Goal: Information Seeking & Learning: Learn about a topic

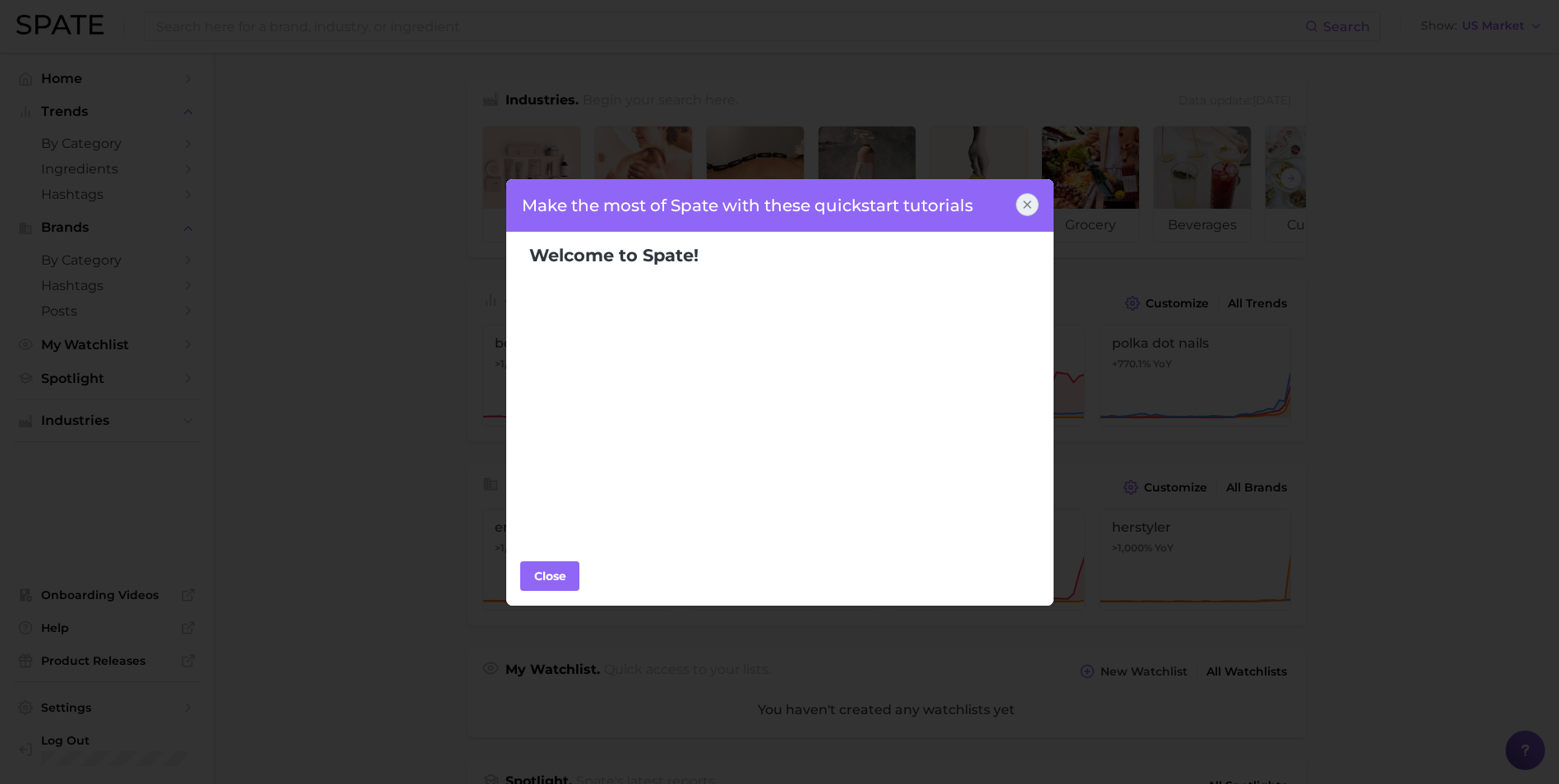
click at [1274, 386] on div "Make the most of Spate with these quickstart tutorials Welcome to Spate! Popula…" at bounding box center [780, 392] width 1559 height 784
click at [696, 571] on div "Close" at bounding box center [780, 576] width 518 height 29
click at [247, 99] on div "Make the most of Spate with these quickstart tutorials Welcome to Spate! Popula…" at bounding box center [780, 392] width 1559 height 784
click at [1023, 200] on icon at bounding box center [1028, 204] width 13 height 13
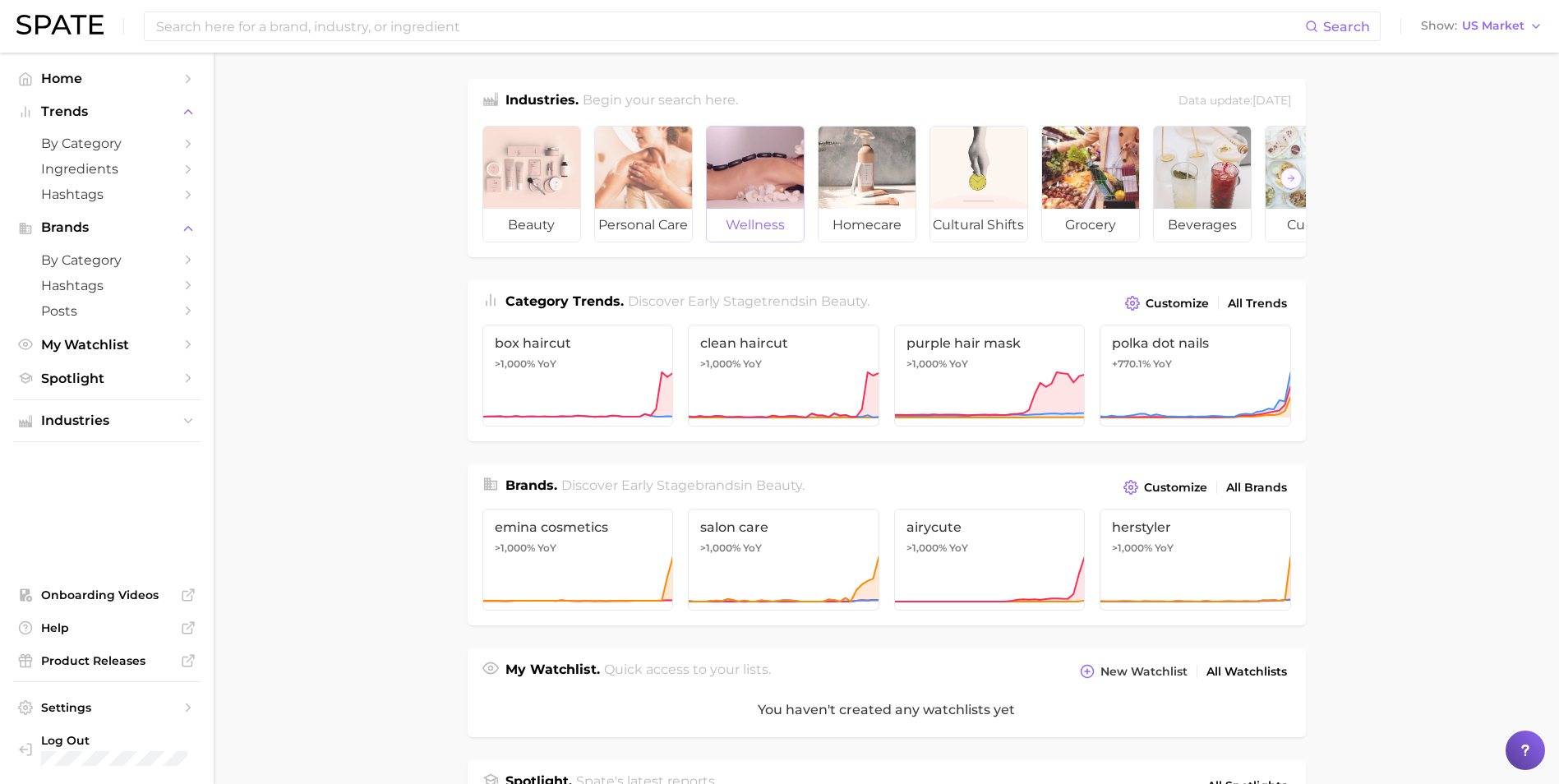
click at [757, 193] on div at bounding box center [756, 168] width 97 height 82
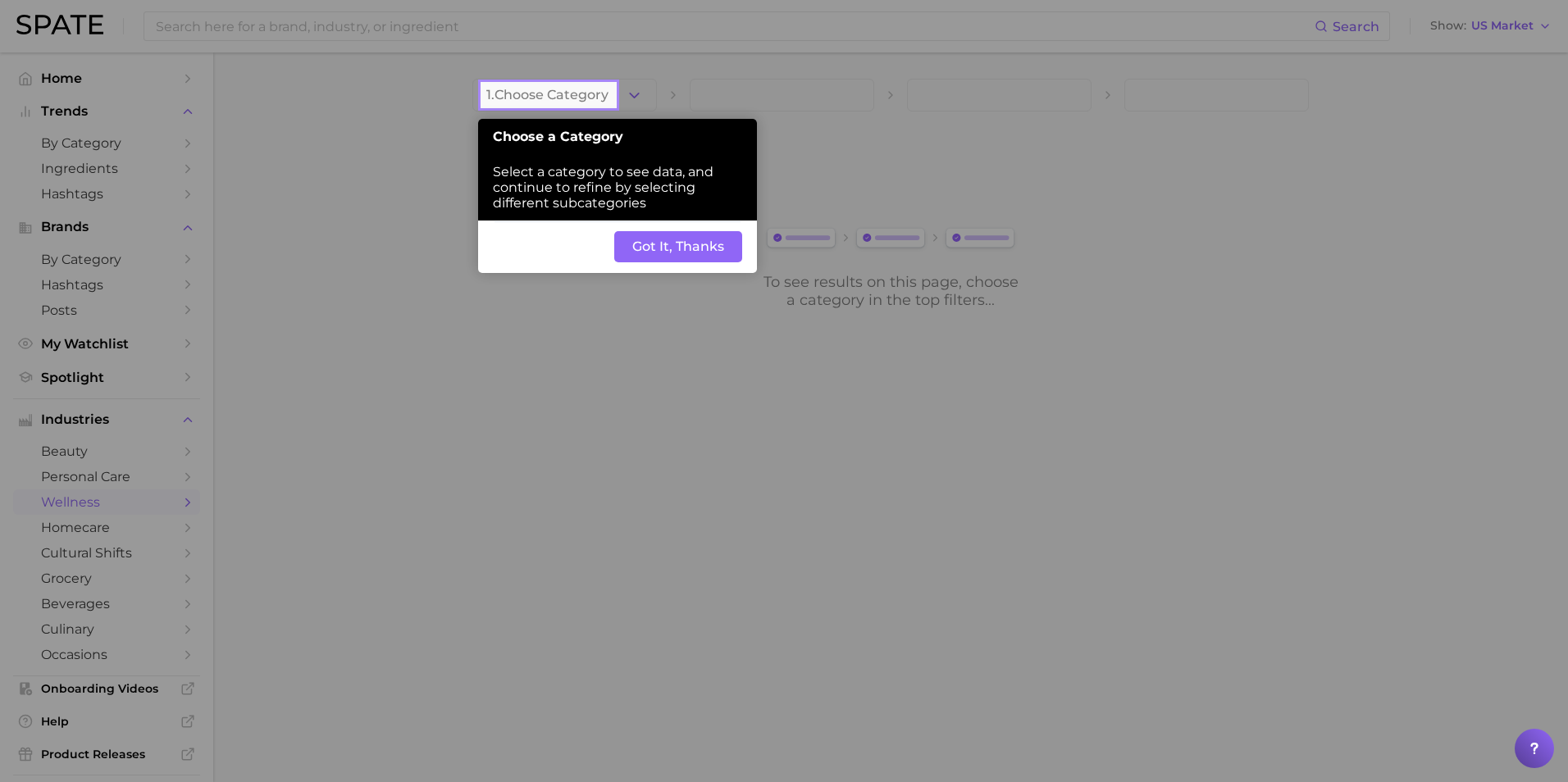
click at [668, 237] on button "Got It, Thanks" at bounding box center [678, 247] width 128 height 31
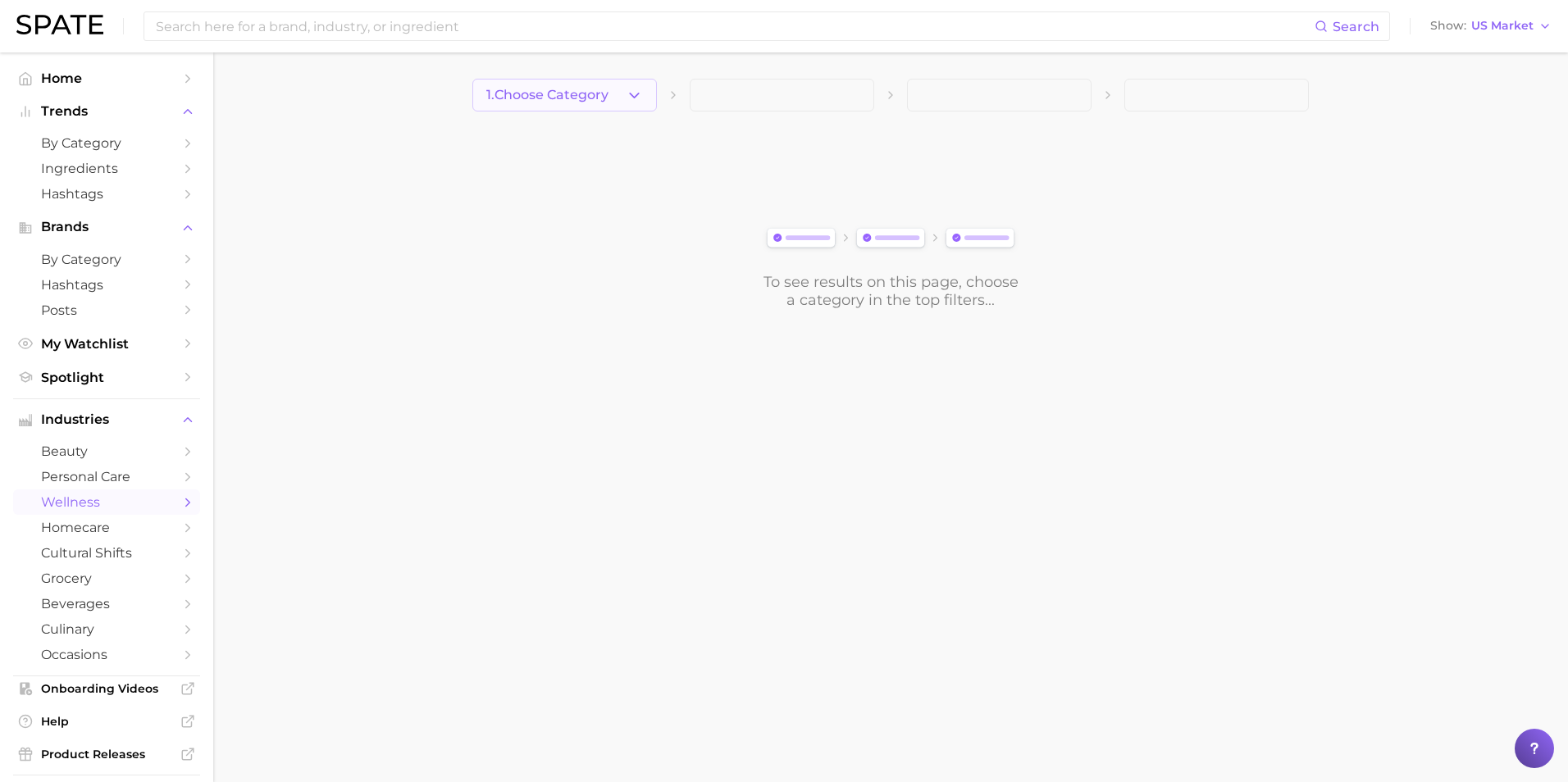
click at [640, 100] on icon "button" at bounding box center [634, 95] width 17 height 17
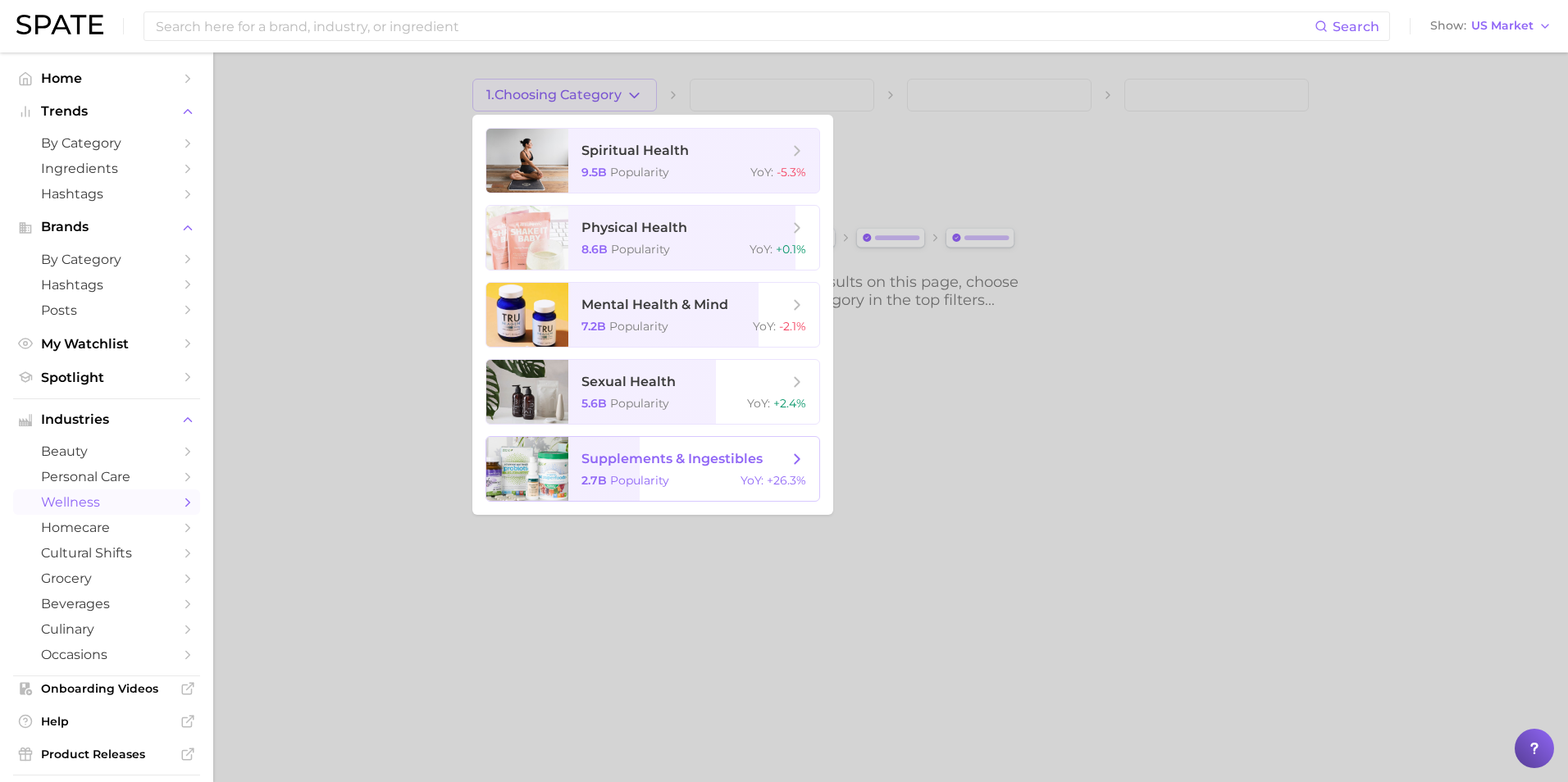
click at [793, 453] on icon at bounding box center [797, 460] width 18 height 18
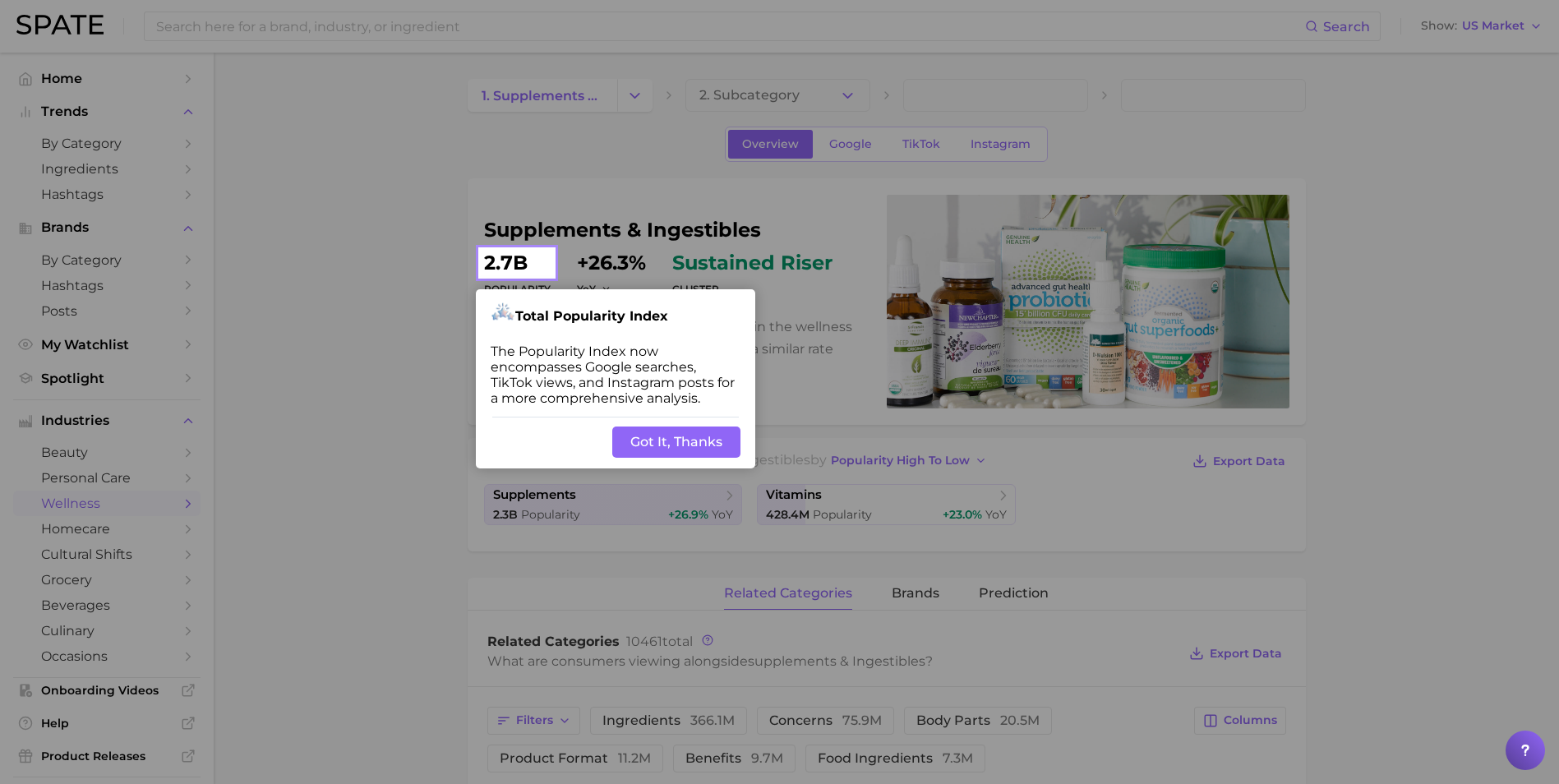
click at [701, 425] on div "Back Got It, Thanks" at bounding box center [616, 441] width 279 height 52
click at [664, 436] on button "Got It, Thanks" at bounding box center [677, 442] width 128 height 31
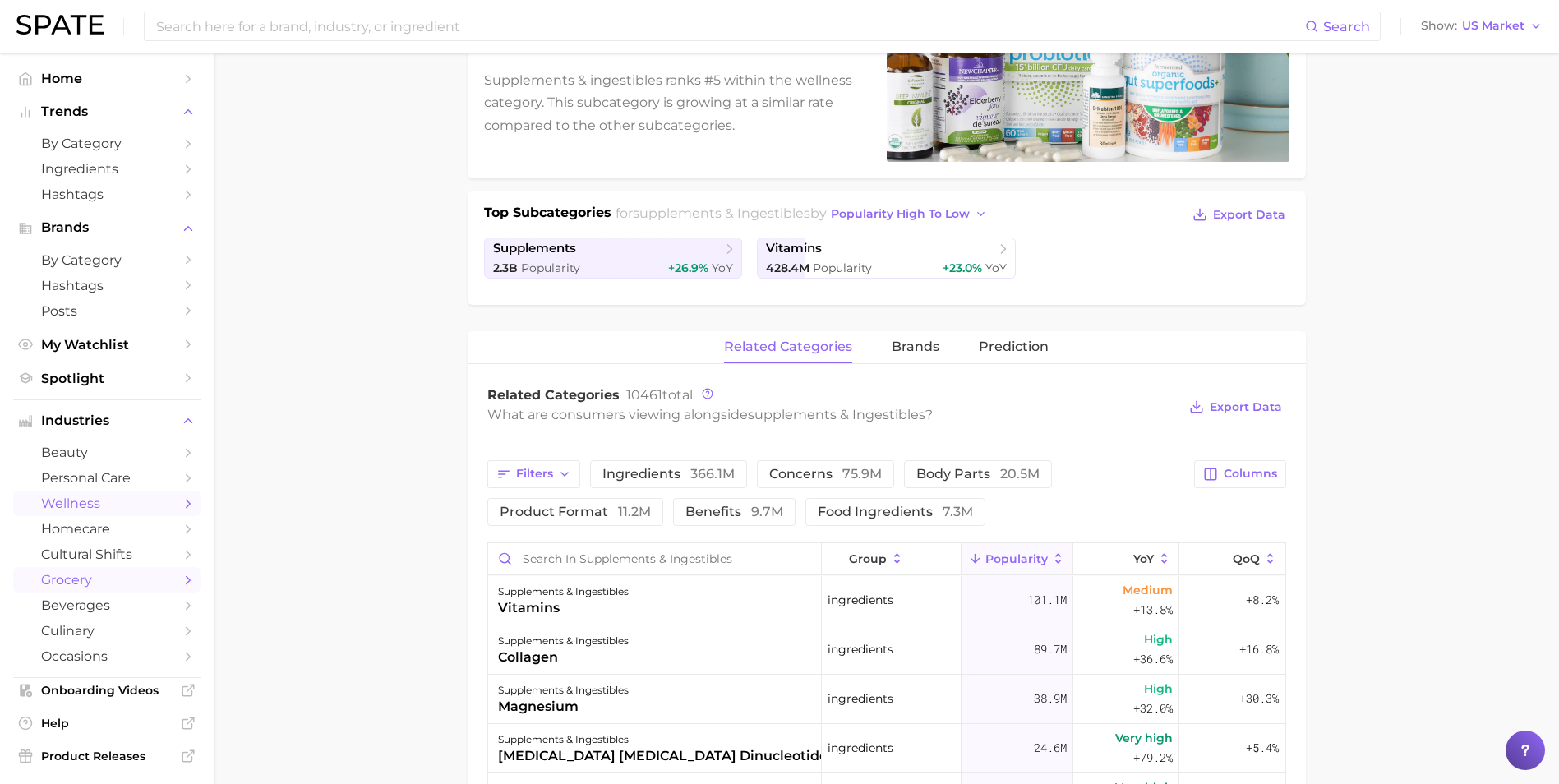
click at [89, 591] on link "grocery" at bounding box center [106, 580] width 188 height 26
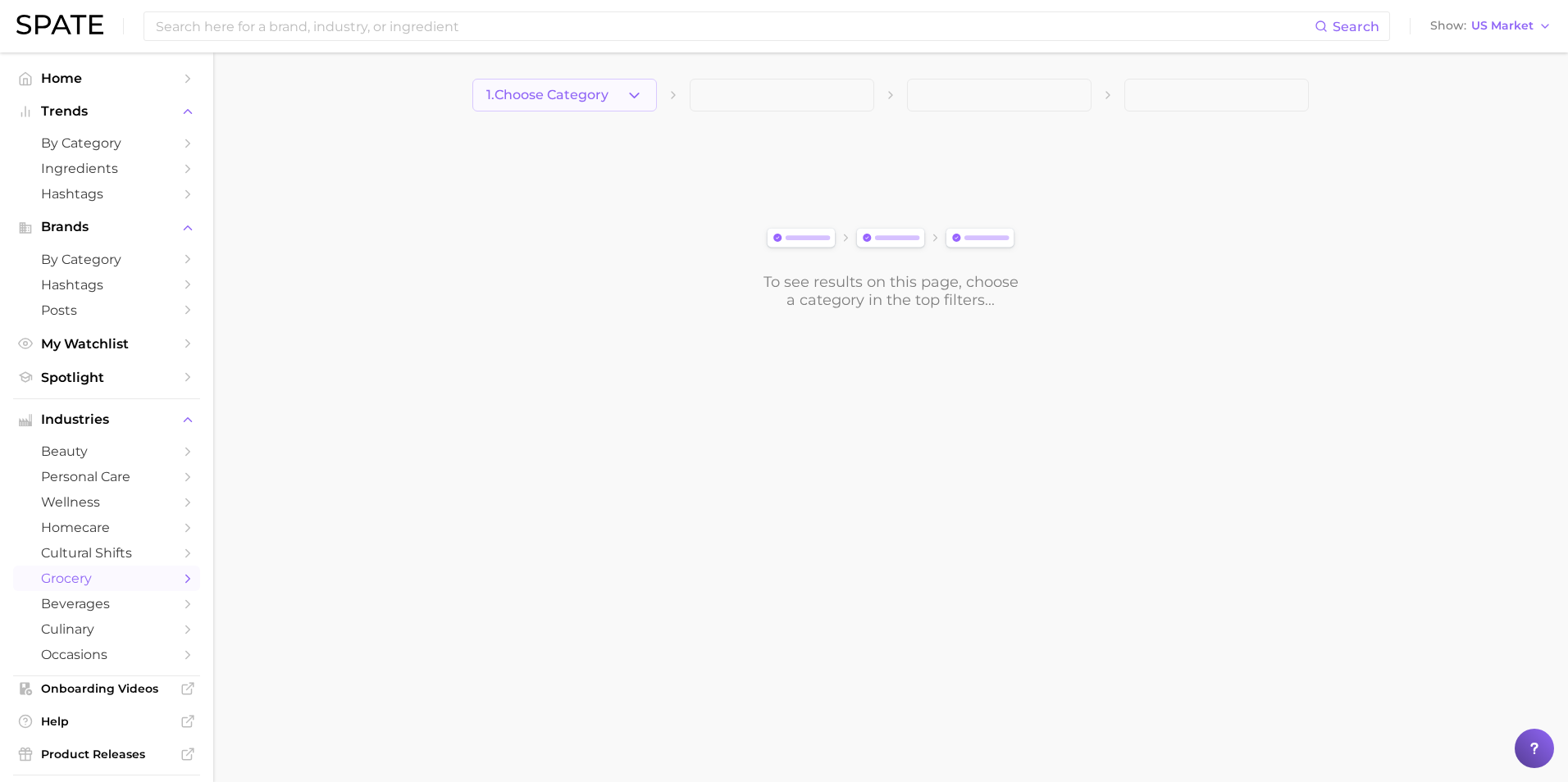
click at [652, 92] on button "1. Choose Category" at bounding box center [565, 95] width 185 height 33
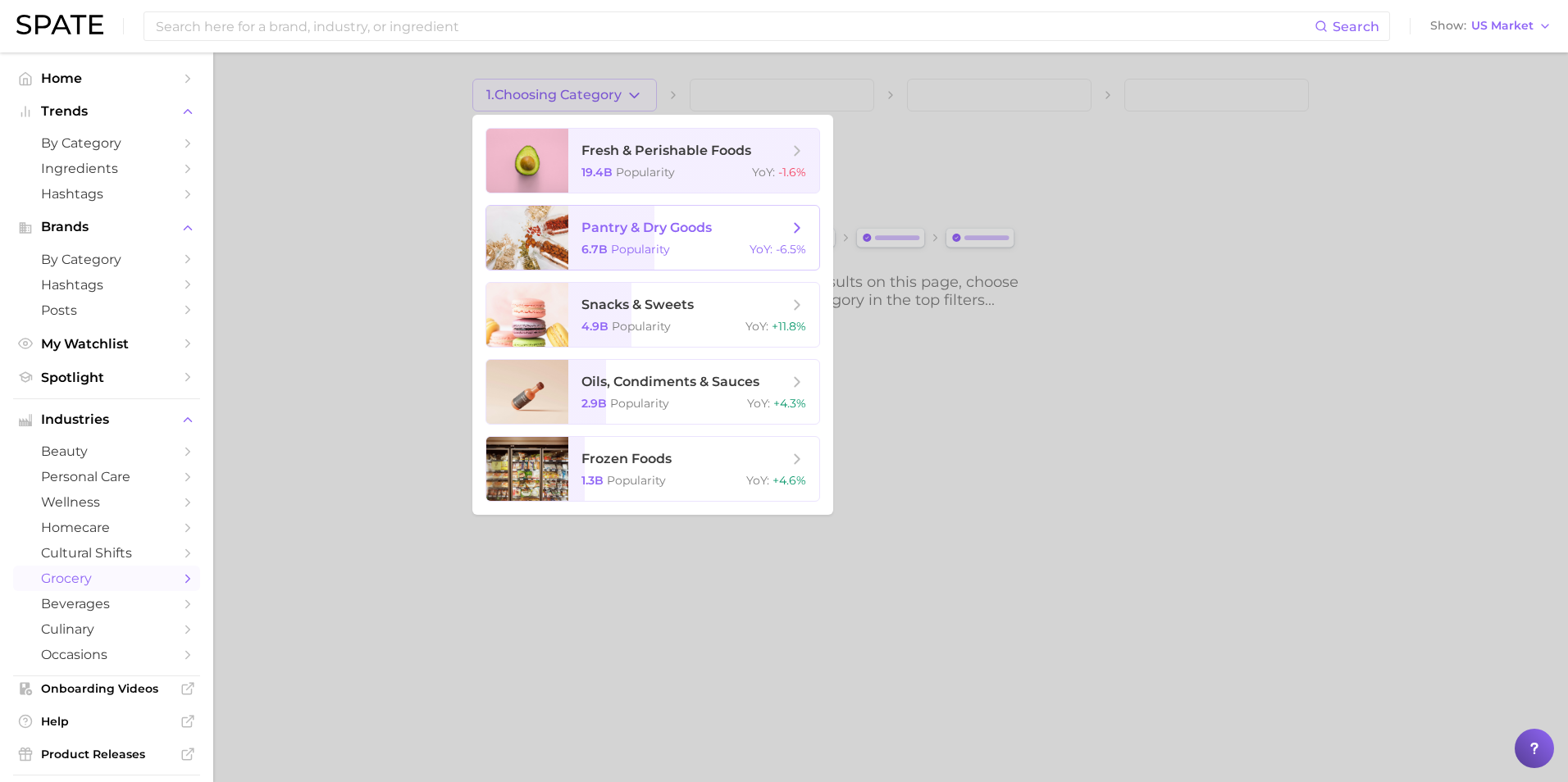
click at [691, 233] on span "pantry & dry goods" at bounding box center [646, 227] width 131 height 16
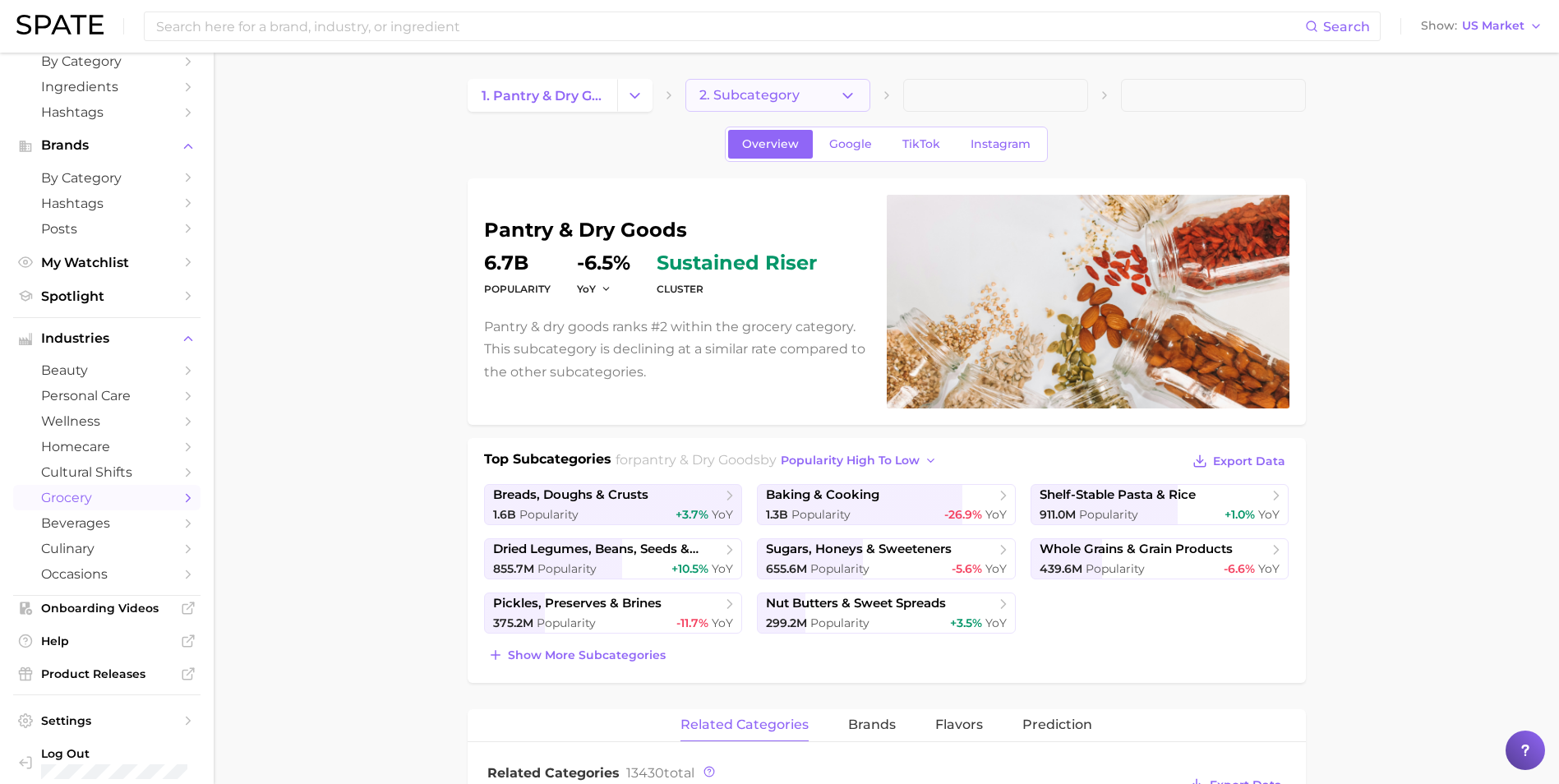
click at [851, 94] on polyline "button" at bounding box center [848, 94] width 9 height 4
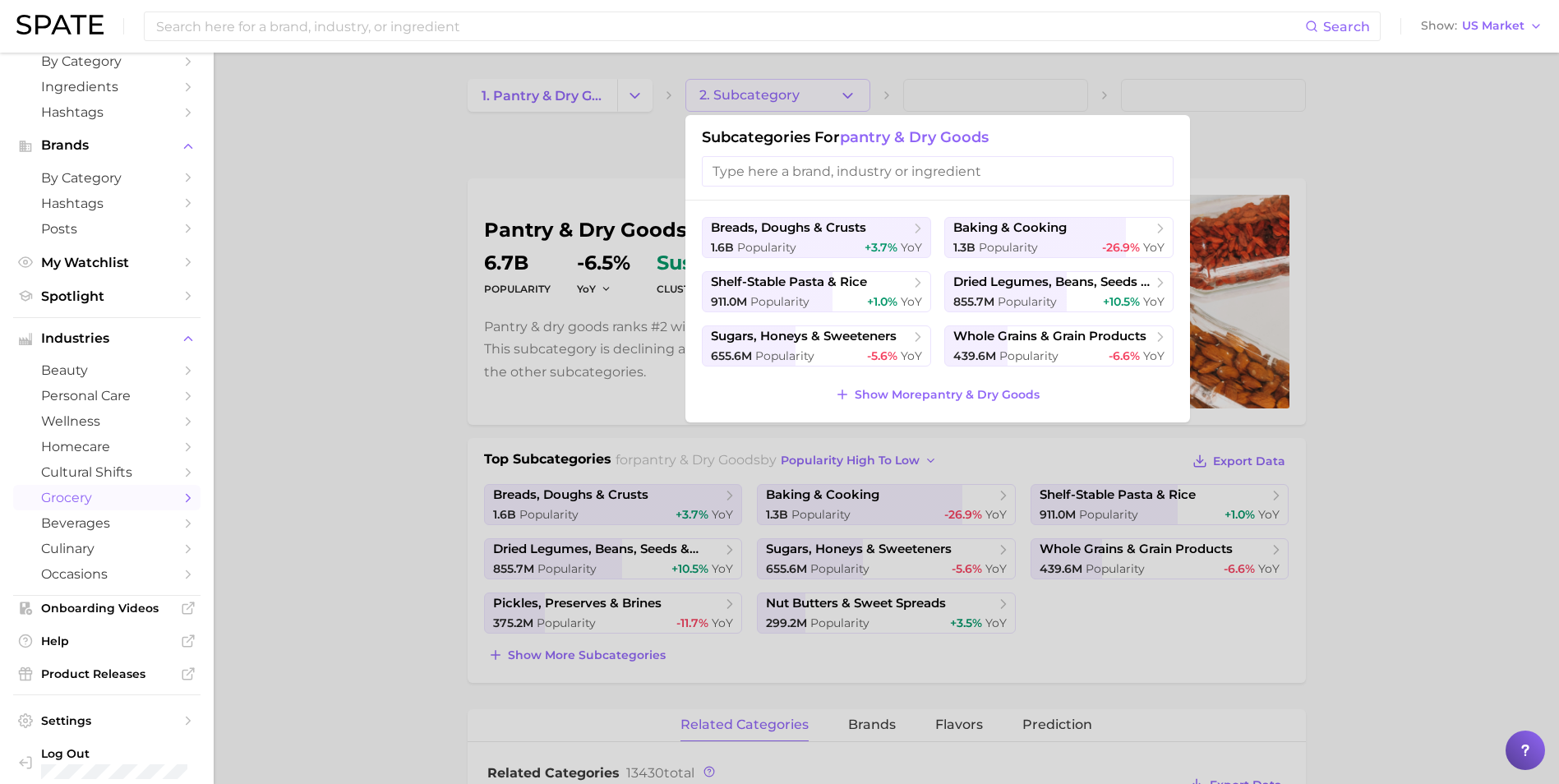
click at [877, 179] on input "search" at bounding box center [937, 170] width 472 height 30
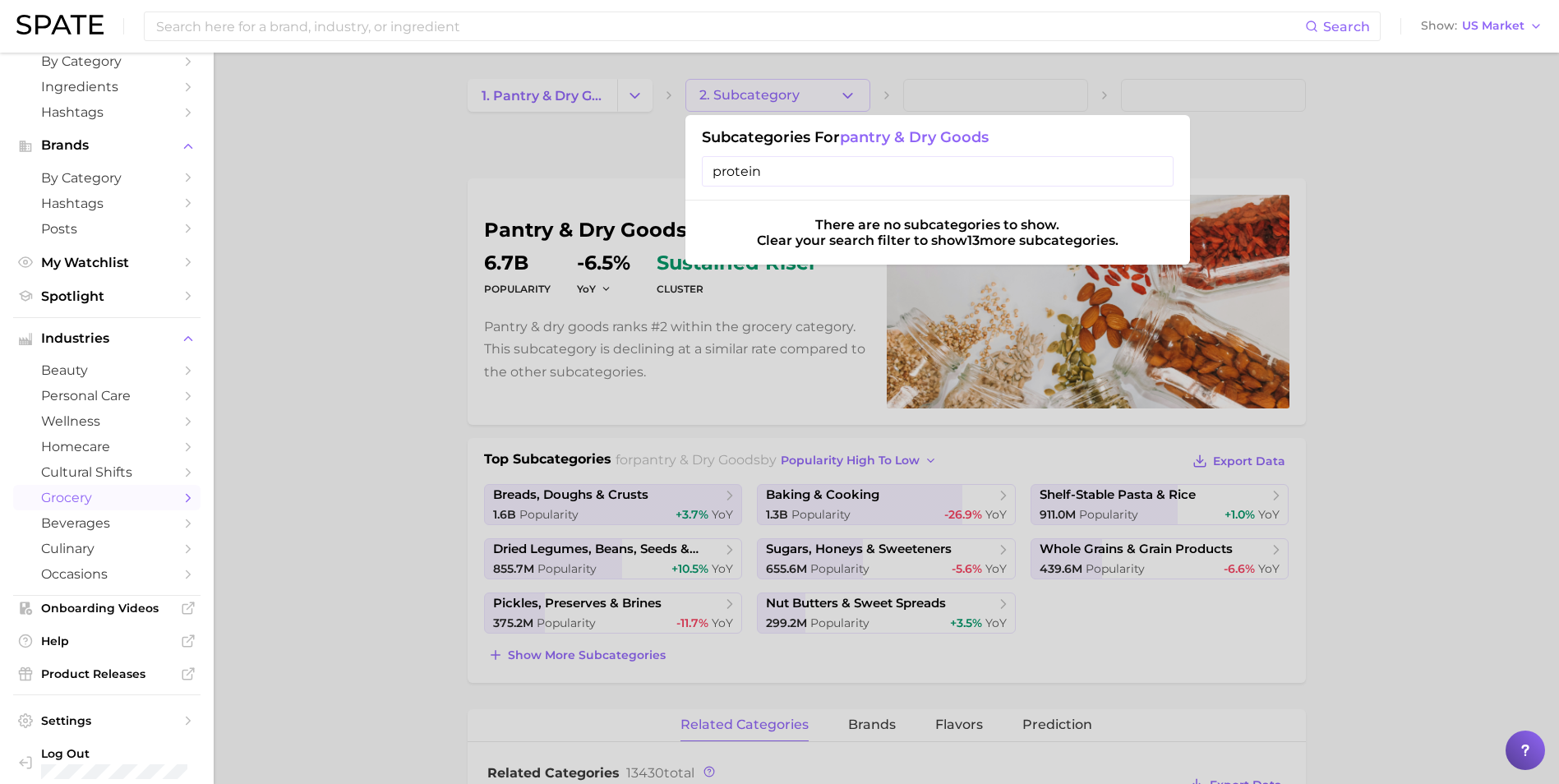
type input "protein"
click at [450, 188] on div at bounding box center [780, 392] width 1559 height 784
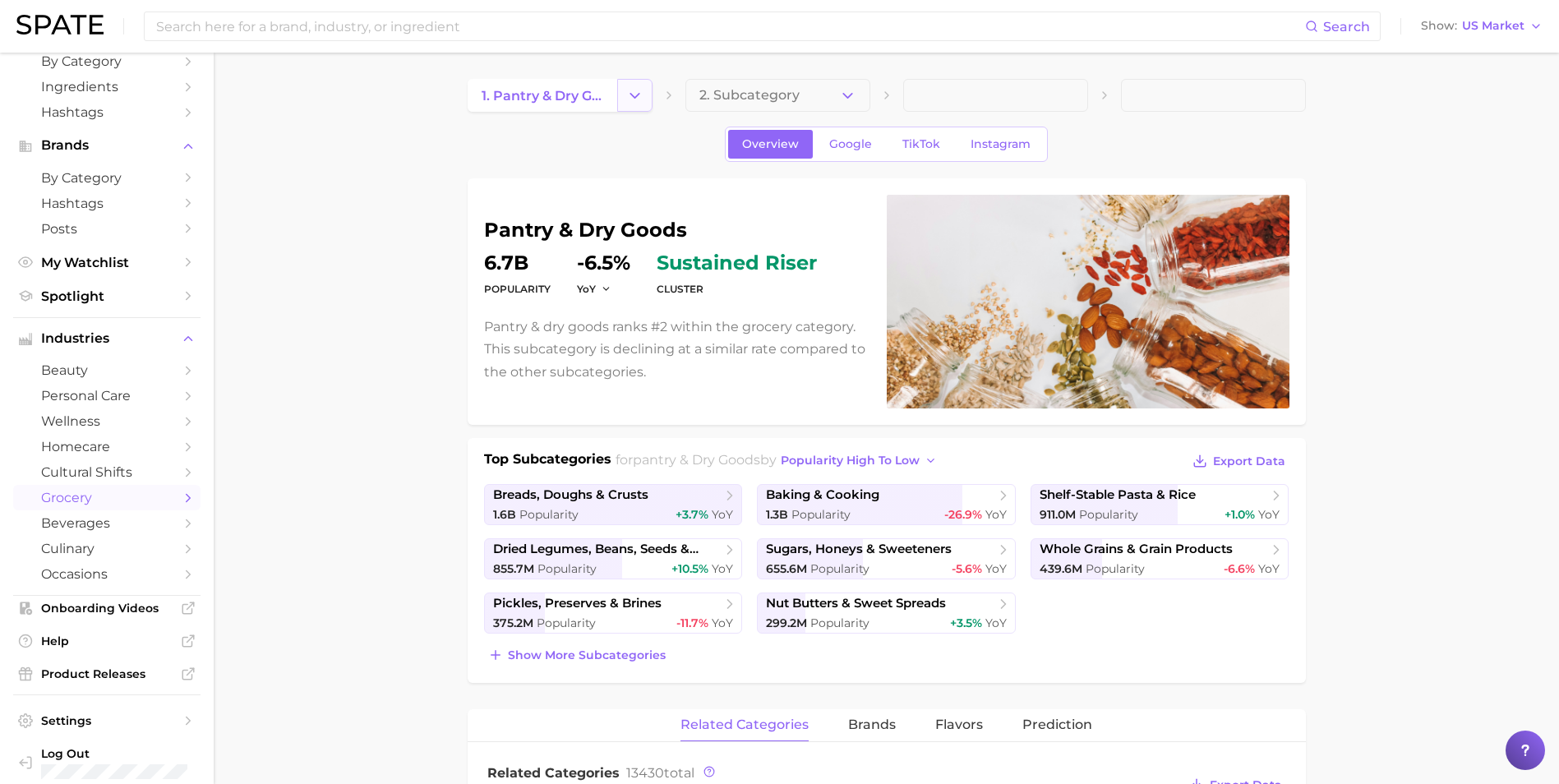
click at [634, 96] on polyline "Change Category" at bounding box center [635, 94] width 9 height 4
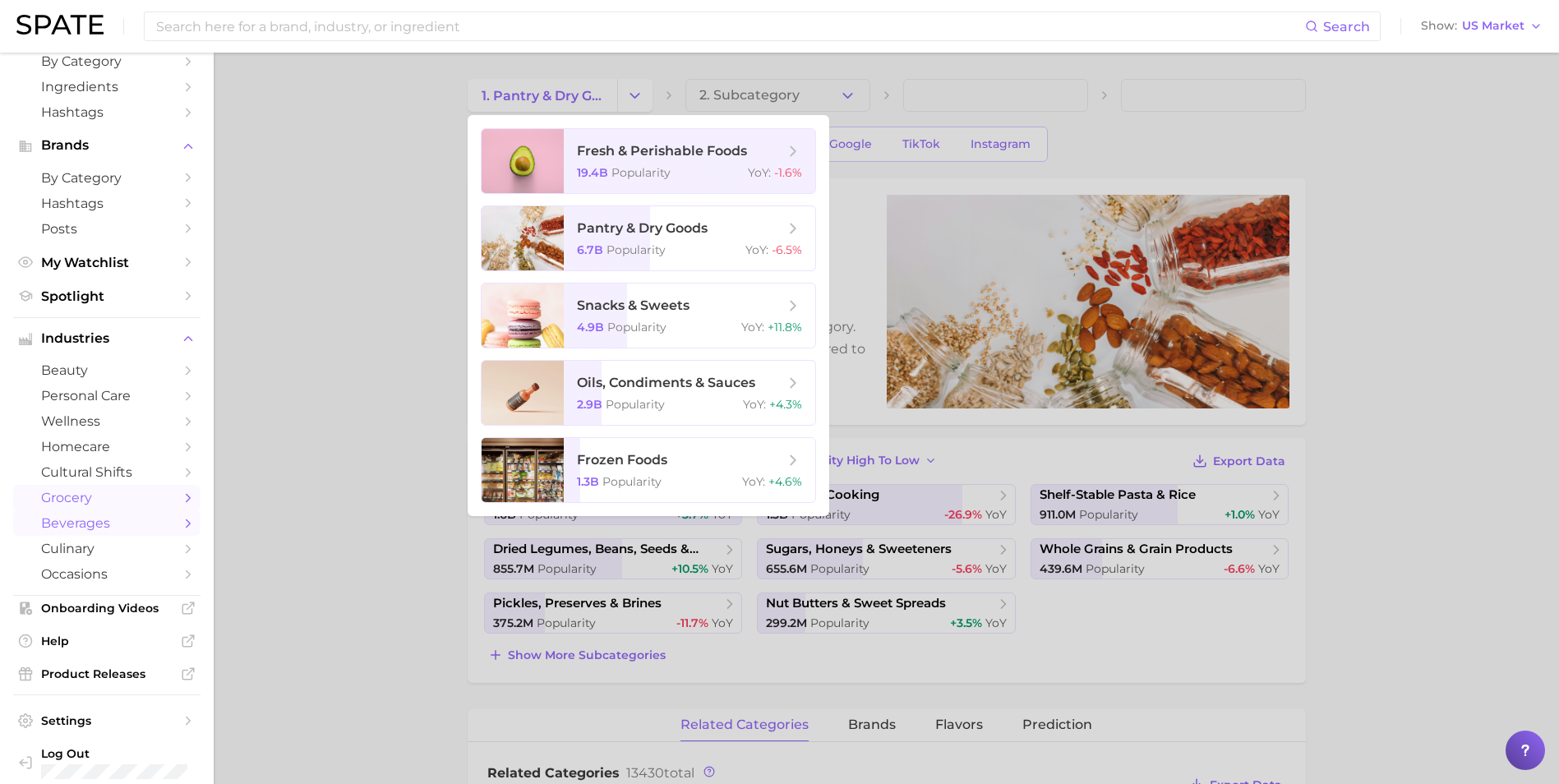
scroll to position [95, 0]
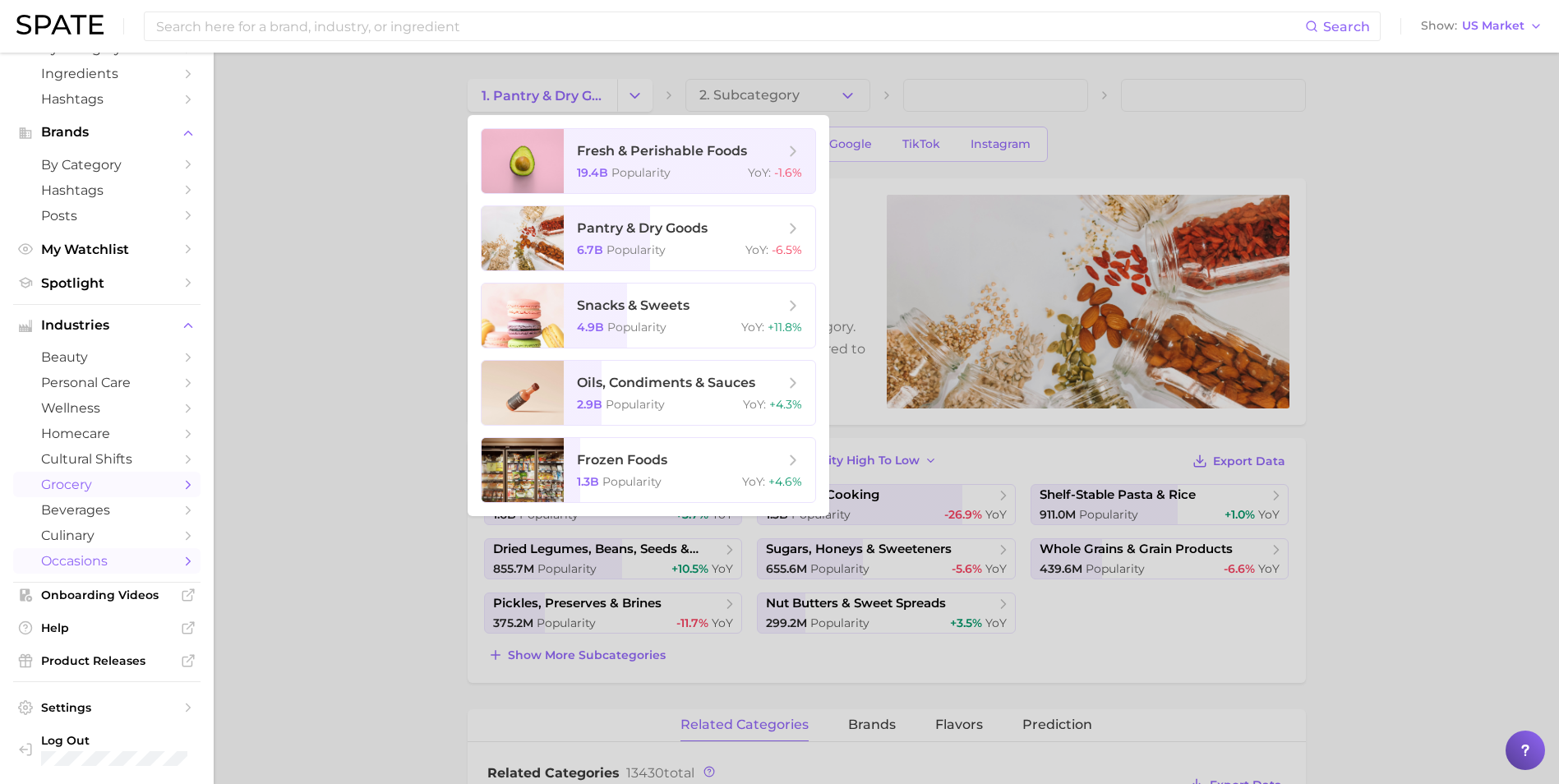
click at [92, 557] on span "occasions" at bounding box center [107, 561] width 132 height 16
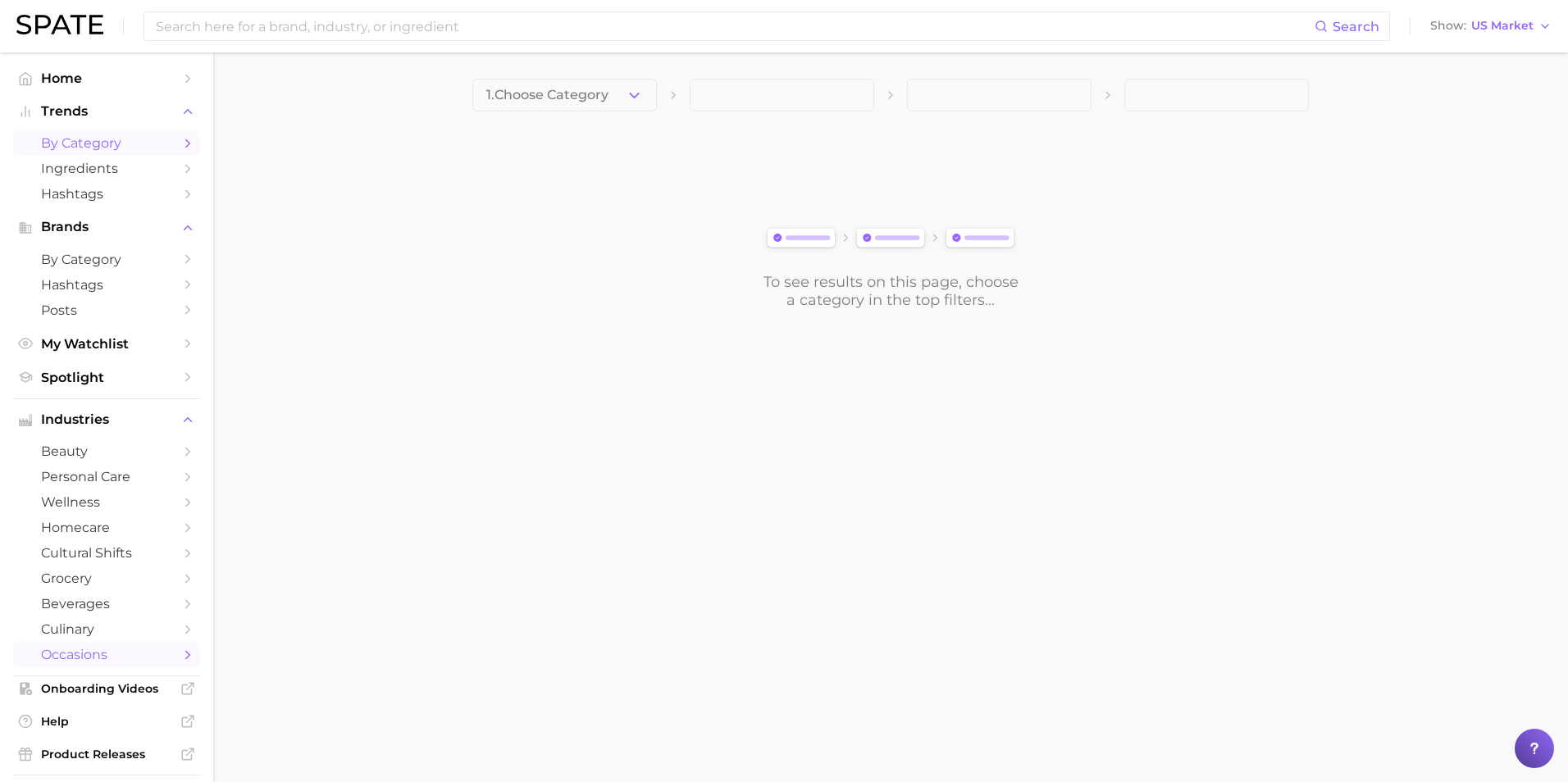
click at [82, 147] on span "by Category" at bounding box center [107, 143] width 132 height 16
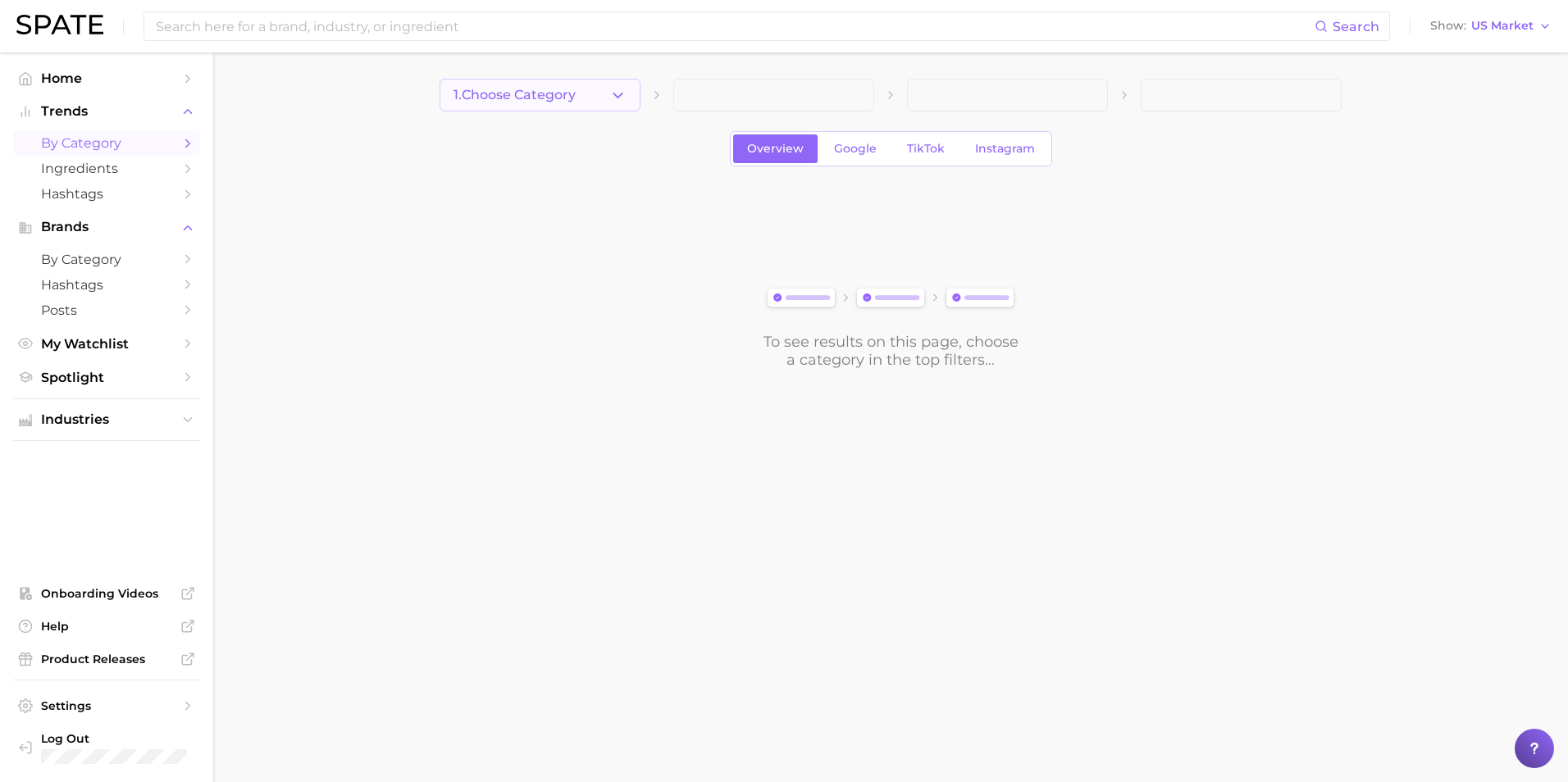
click at [611, 101] on icon "button" at bounding box center [618, 95] width 17 height 17
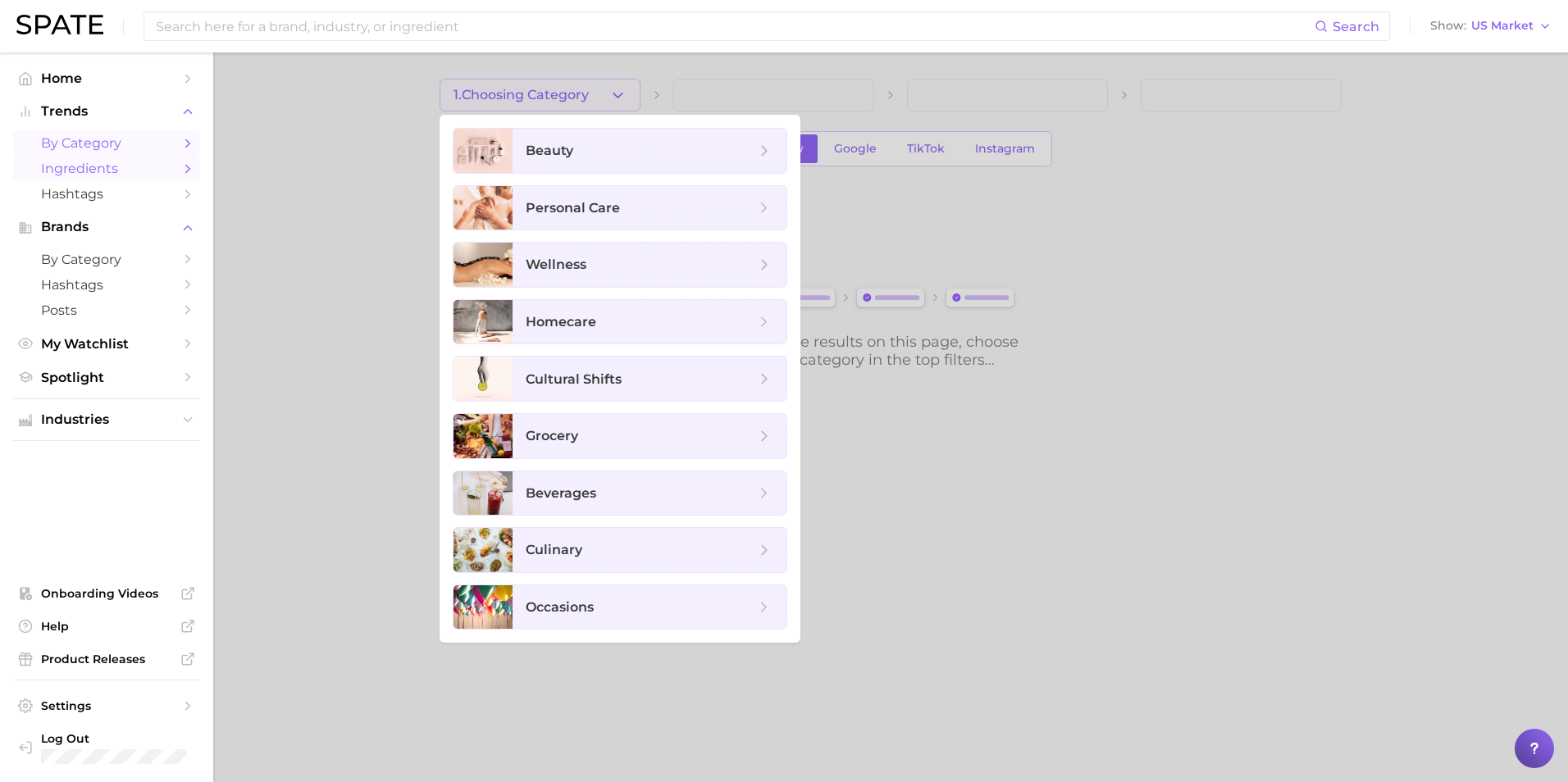
click at [95, 165] on span "Ingredients" at bounding box center [107, 168] width 132 height 16
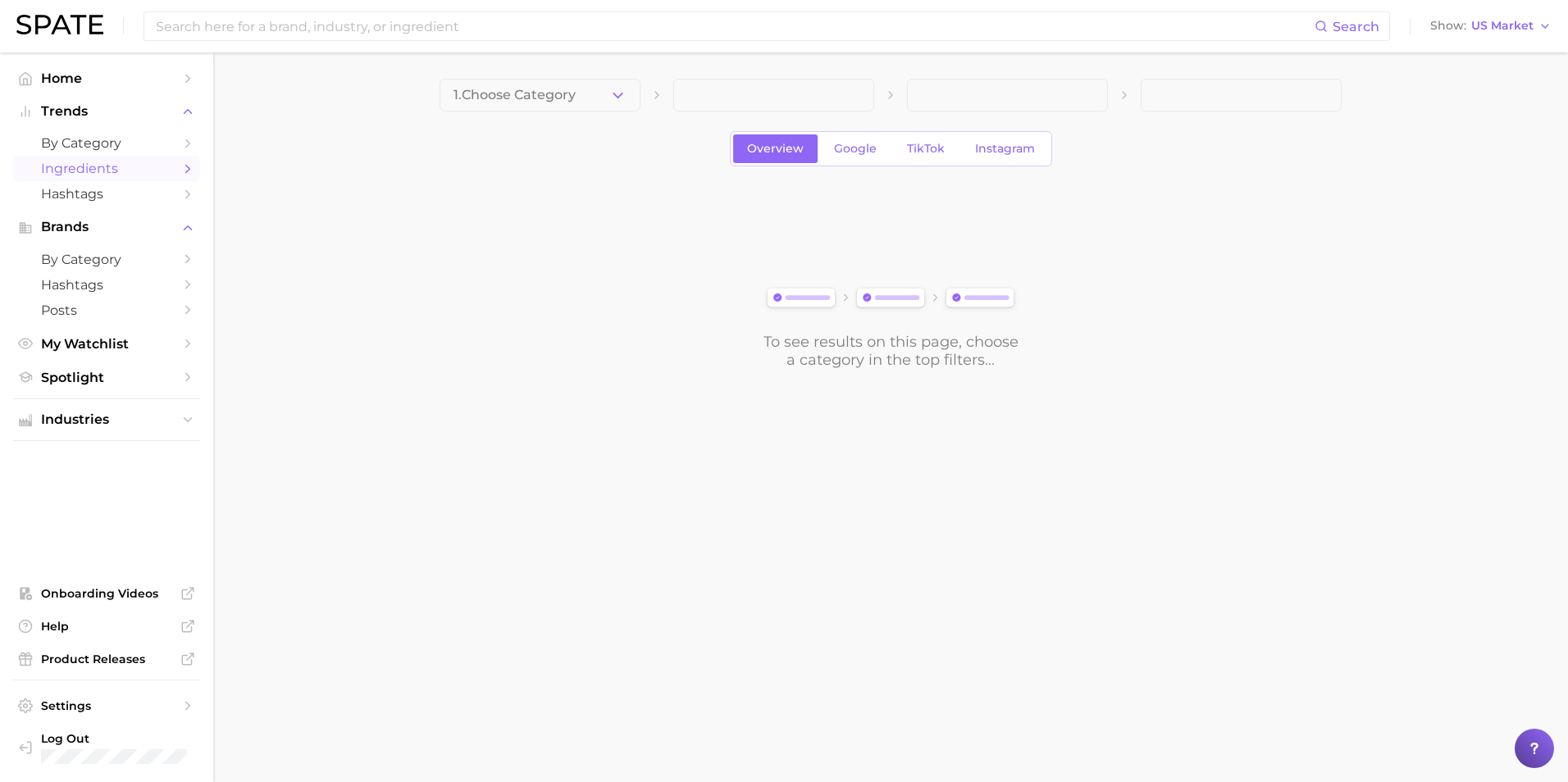
click at [714, 100] on span at bounding box center [774, 95] width 201 height 33
click at [631, 100] on button "1. Choose Category" at bounding box center [540, 95] width 201 height 33
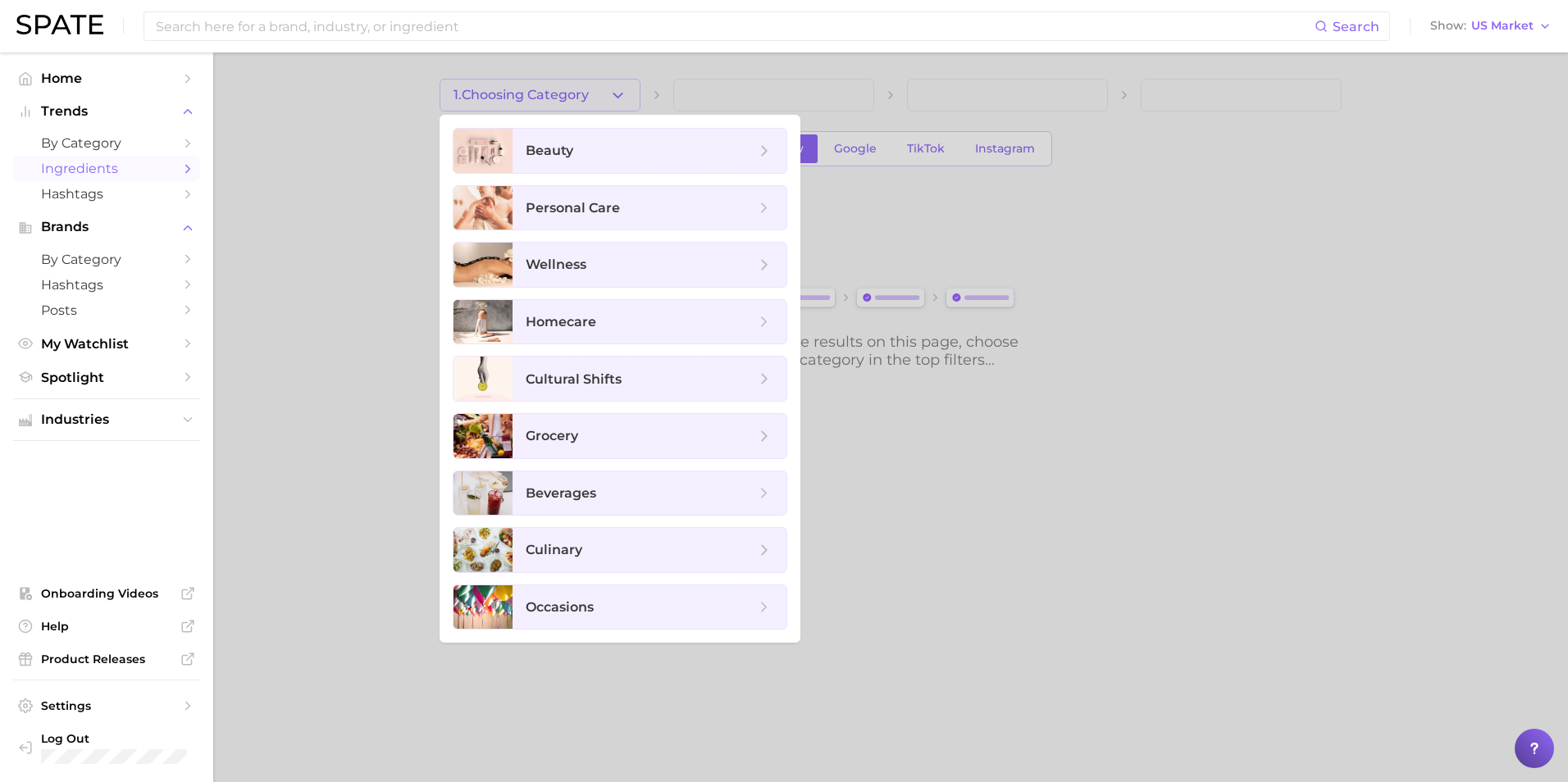
click at [116, 165] on span "Ingredients" at bounding box center [107, 168] width 132 height 16
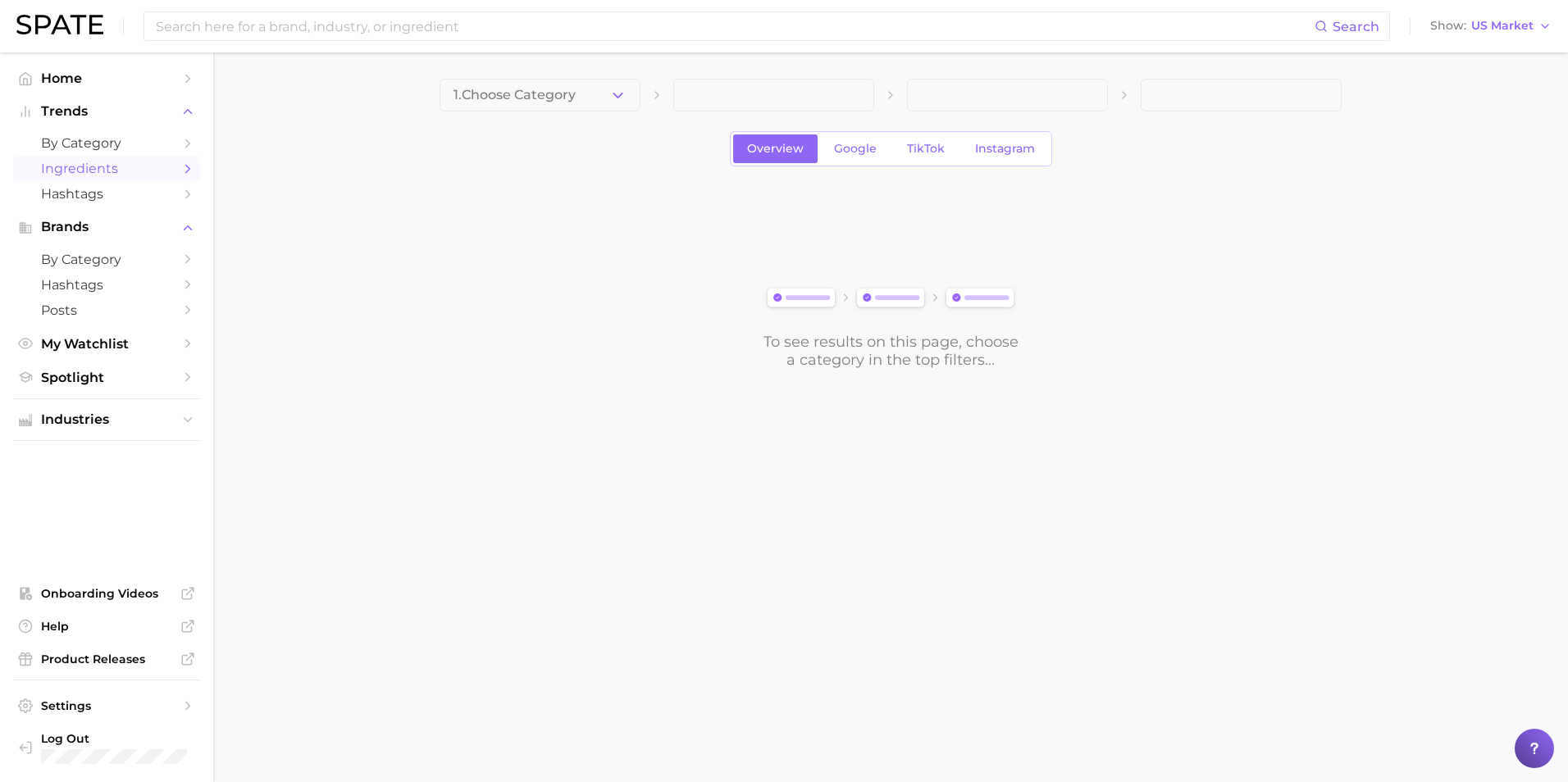
click at [187, 168] on icon "Sidebar" at bounding box center [187, 169] width 15 height 15
click at [834, 102] on span at bounding box center [774, 95] width 201 height 33
drag, startPoint x: 815, startPoint y: 96, endPoint x: 863, endPoint y: 96, distance: 48.0
click at [822, 96] on span at bounding box center [774, 95] width 201 height 33
click at [992, 96] on span at bounding box center [1007, 95] width 201 height 33
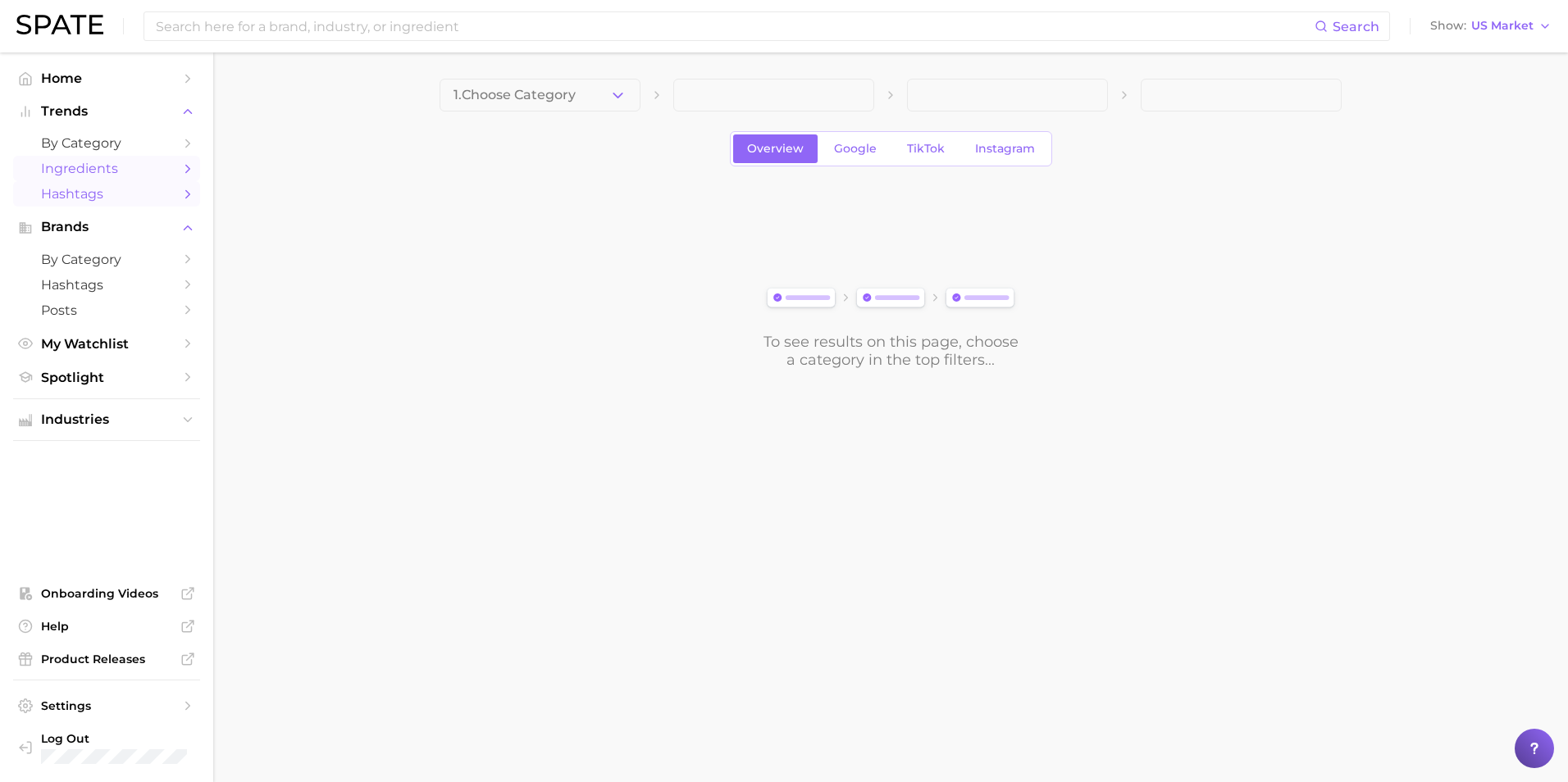
click at [143, 193] on span "Hashtags" at bounding box center [107, 194] width 132 height 16
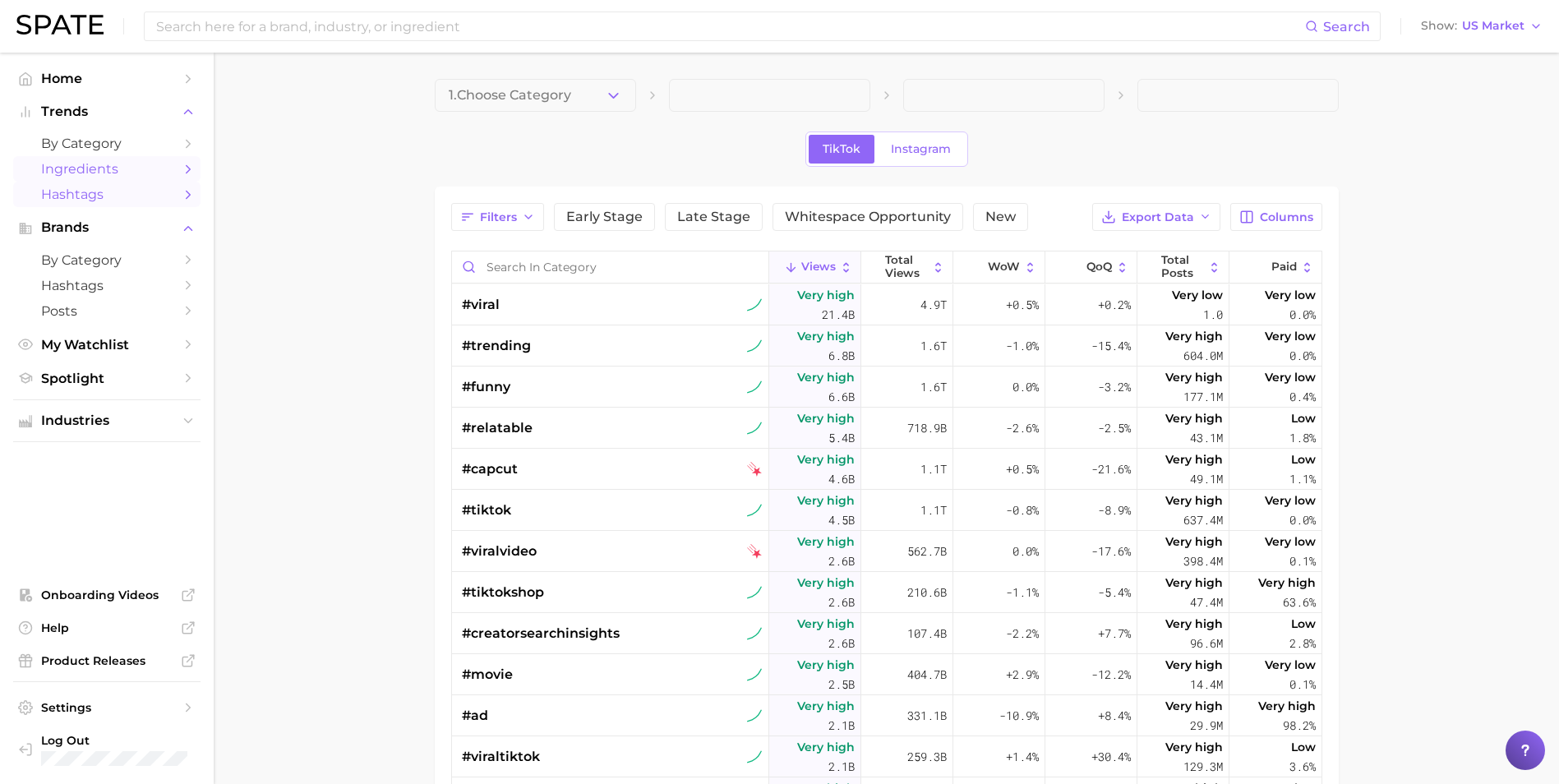
click at [115, 163] on span "Ingredients" at bounding box center [107, 169] width 132 height 16
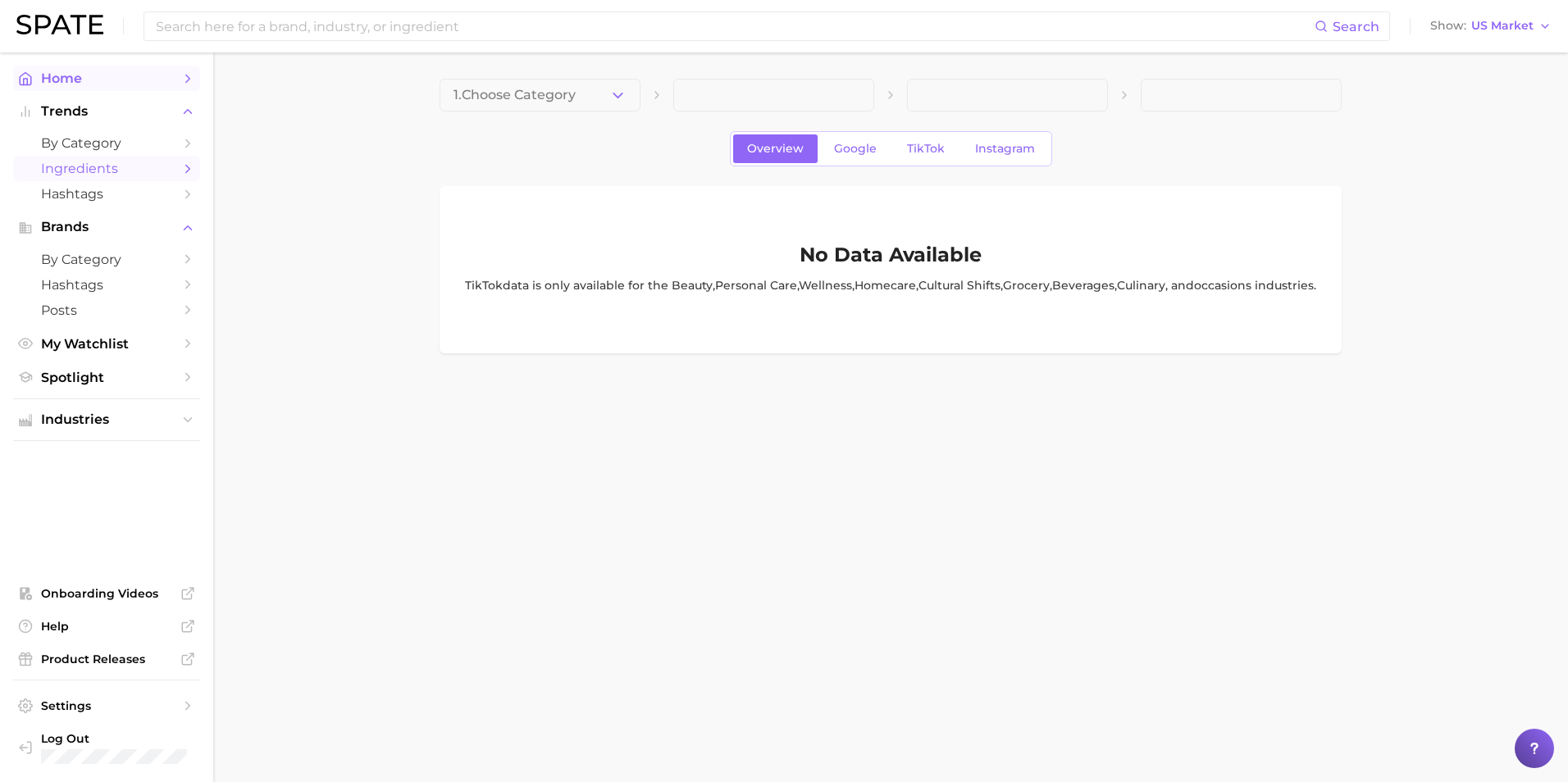
click at [144, 70] on span "Home" at bounding box center [107, 78] width 132 height 16
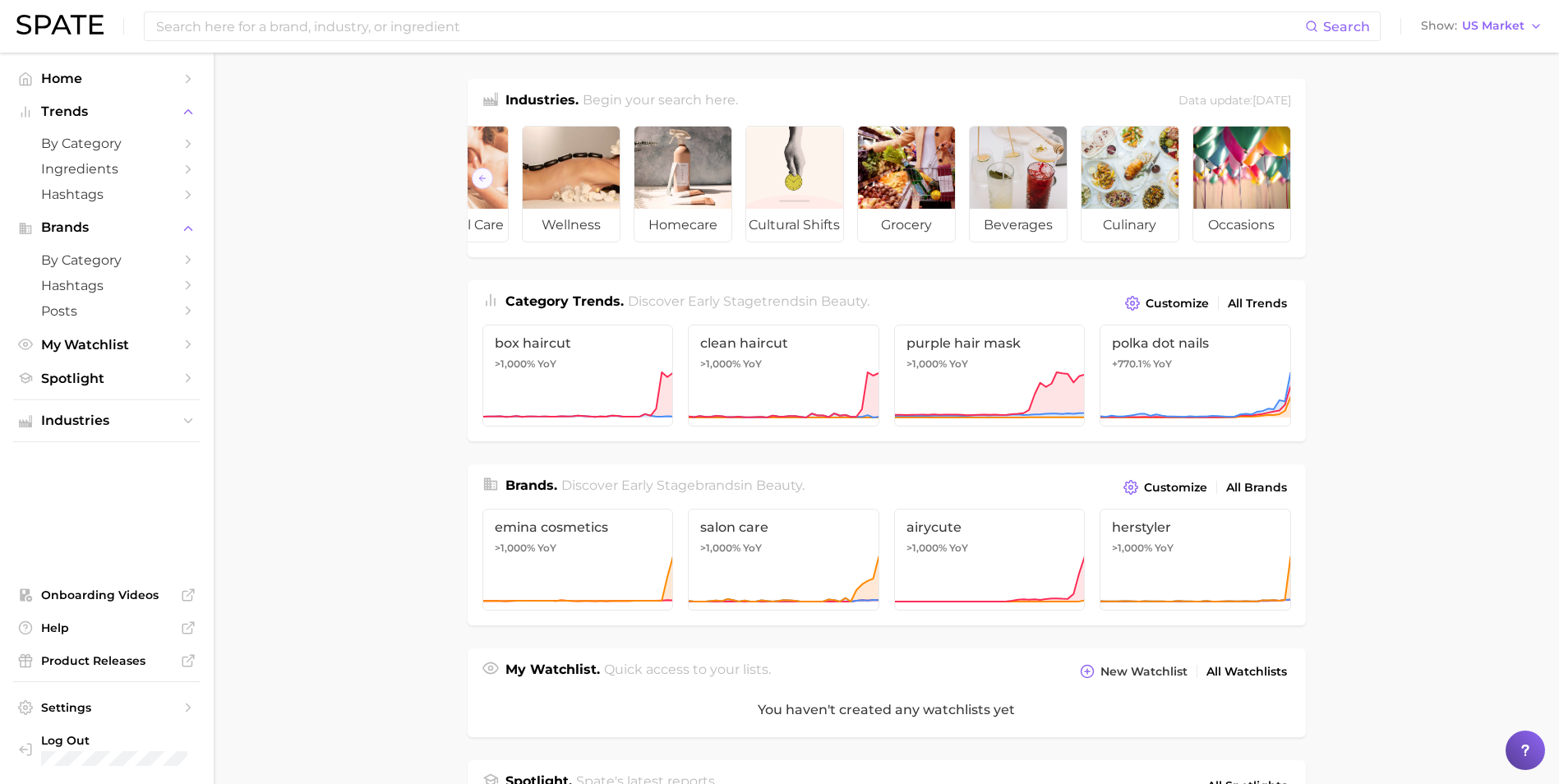
click at [689, 95] on h2 "Begin your search here." at bounding box center [660, 102] width 156 height 22
click at [692, 95] on h2 "Begin your search here." at bounding box center [660, 102] width 156 height 22
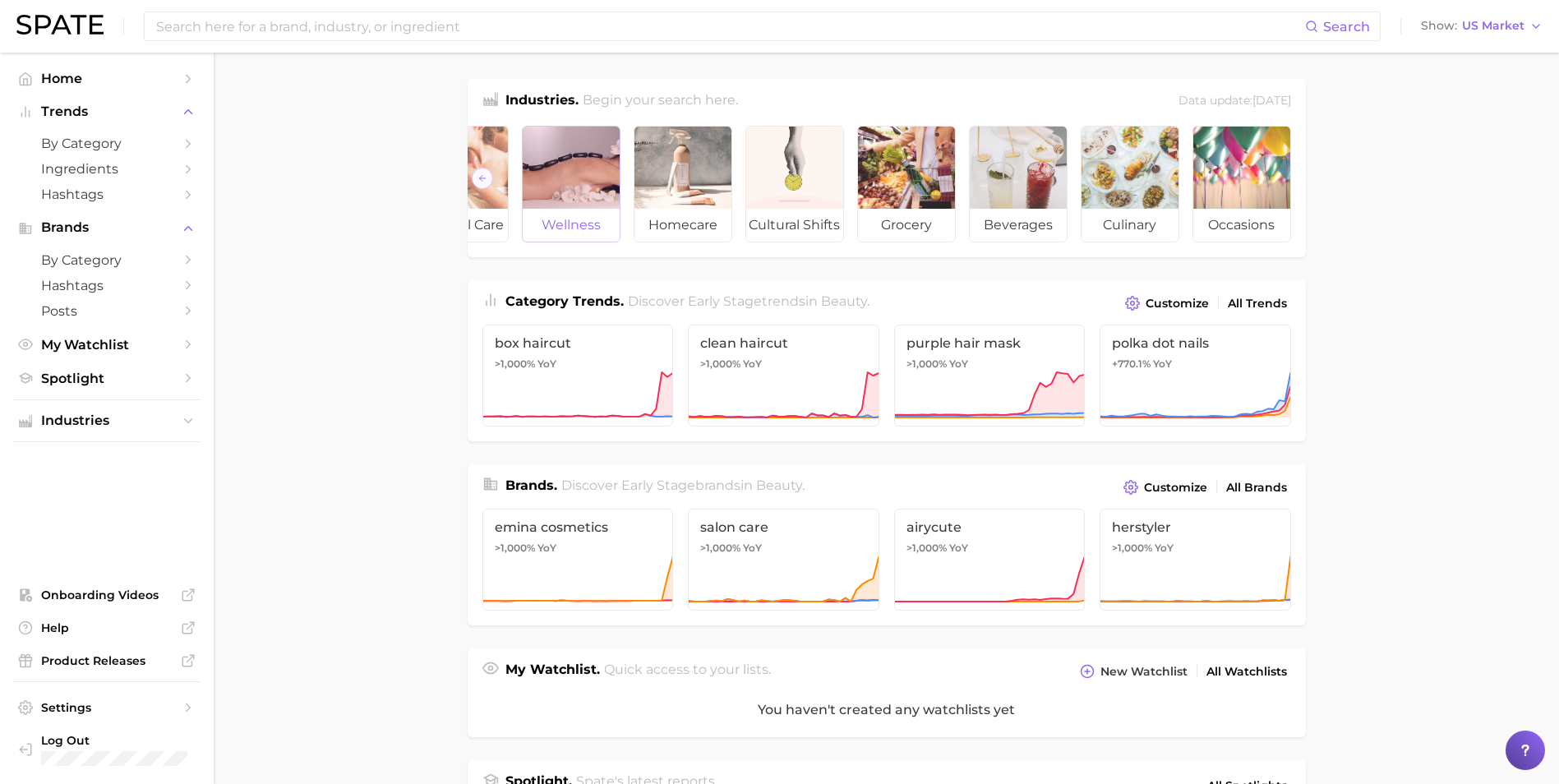
click at [567, 146] on div at bounding box center [572, 168] width 97 height 82
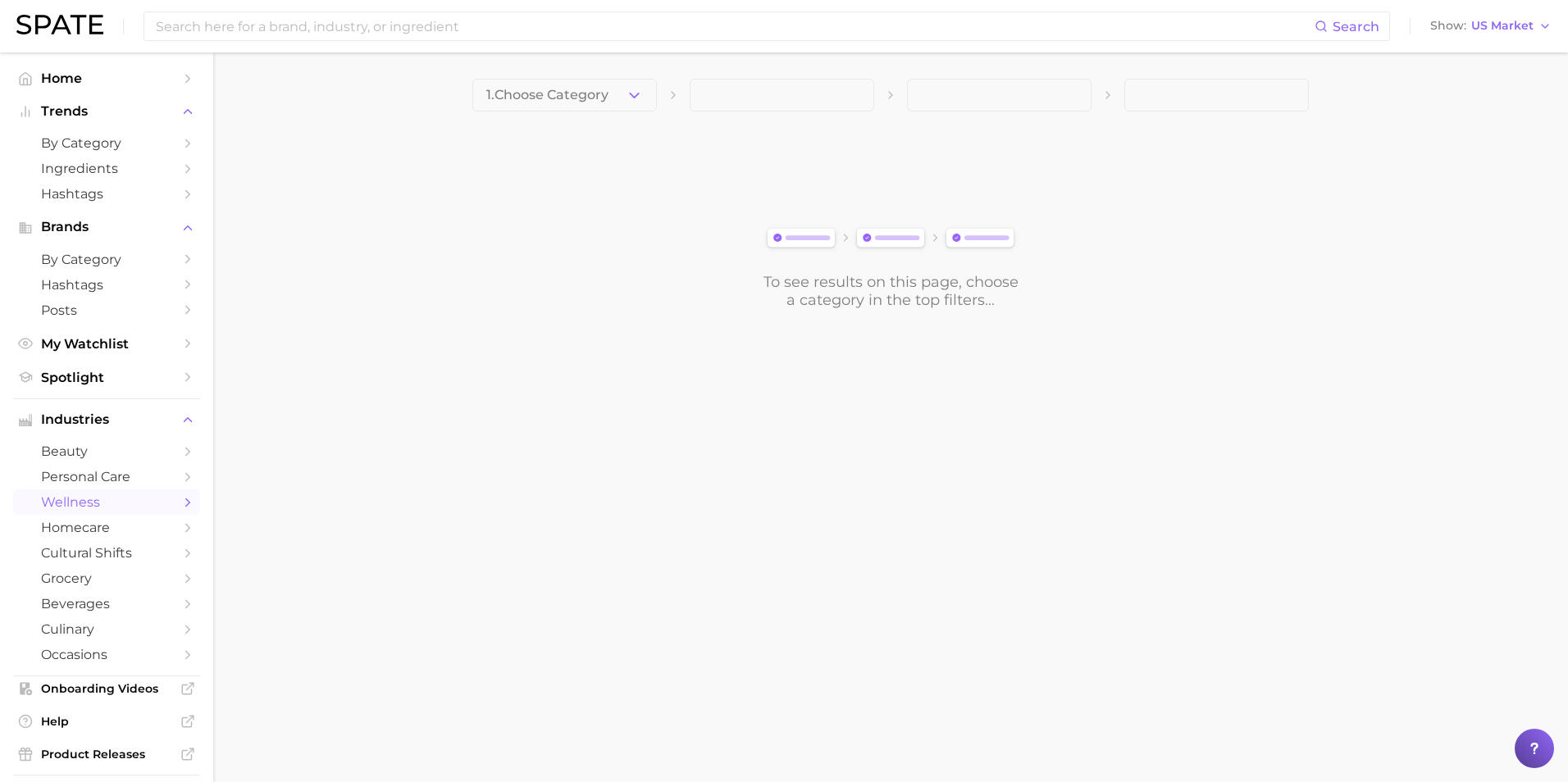
click at [635, 99] on button "1. Choose Category" at bounding box center [565, 95] width 185 height 33
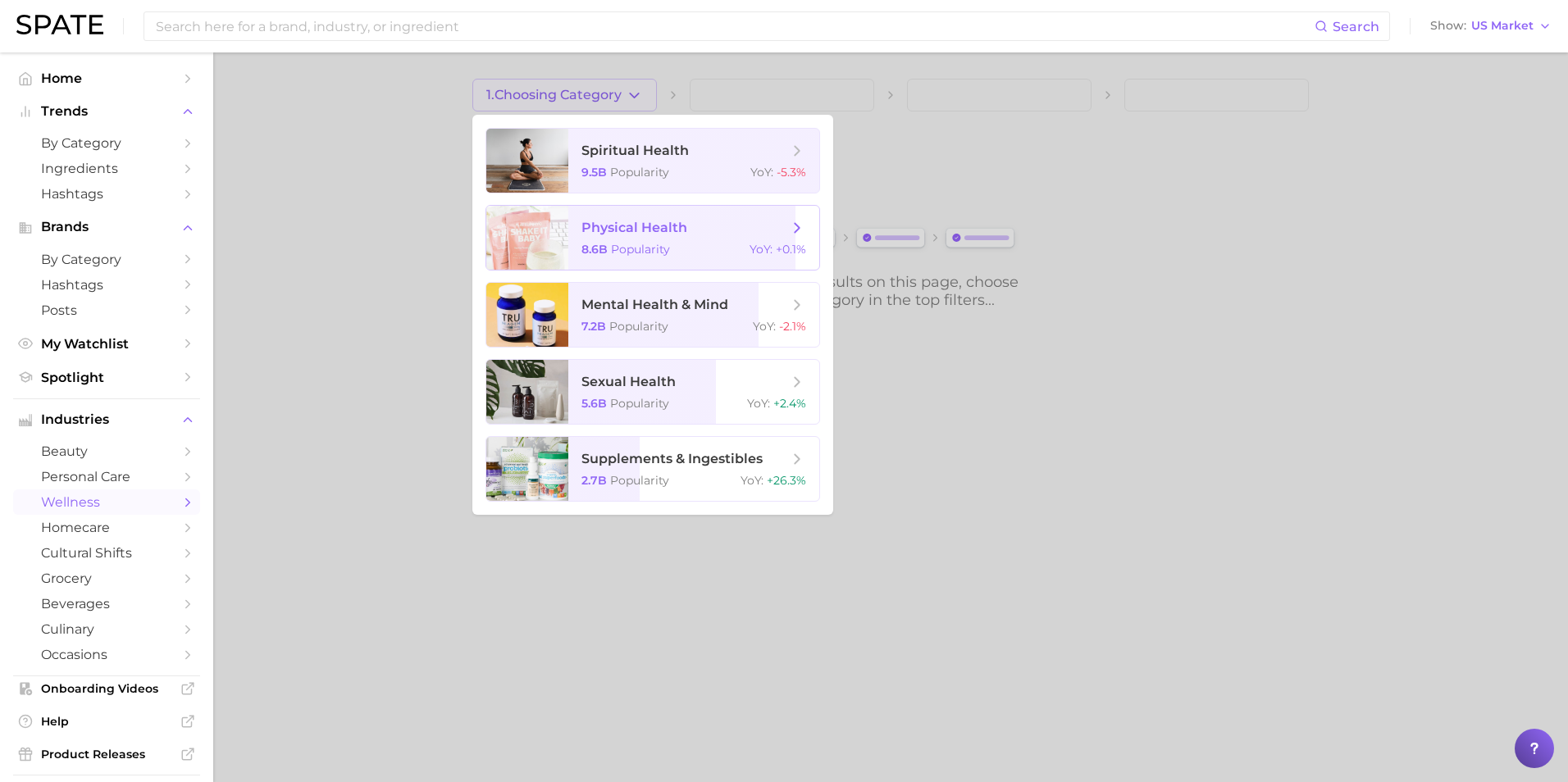
click at [710, 244] on div "8.6b Popularity YoY : +0.1%" at bounding box center [694, 249] width 225 height 15
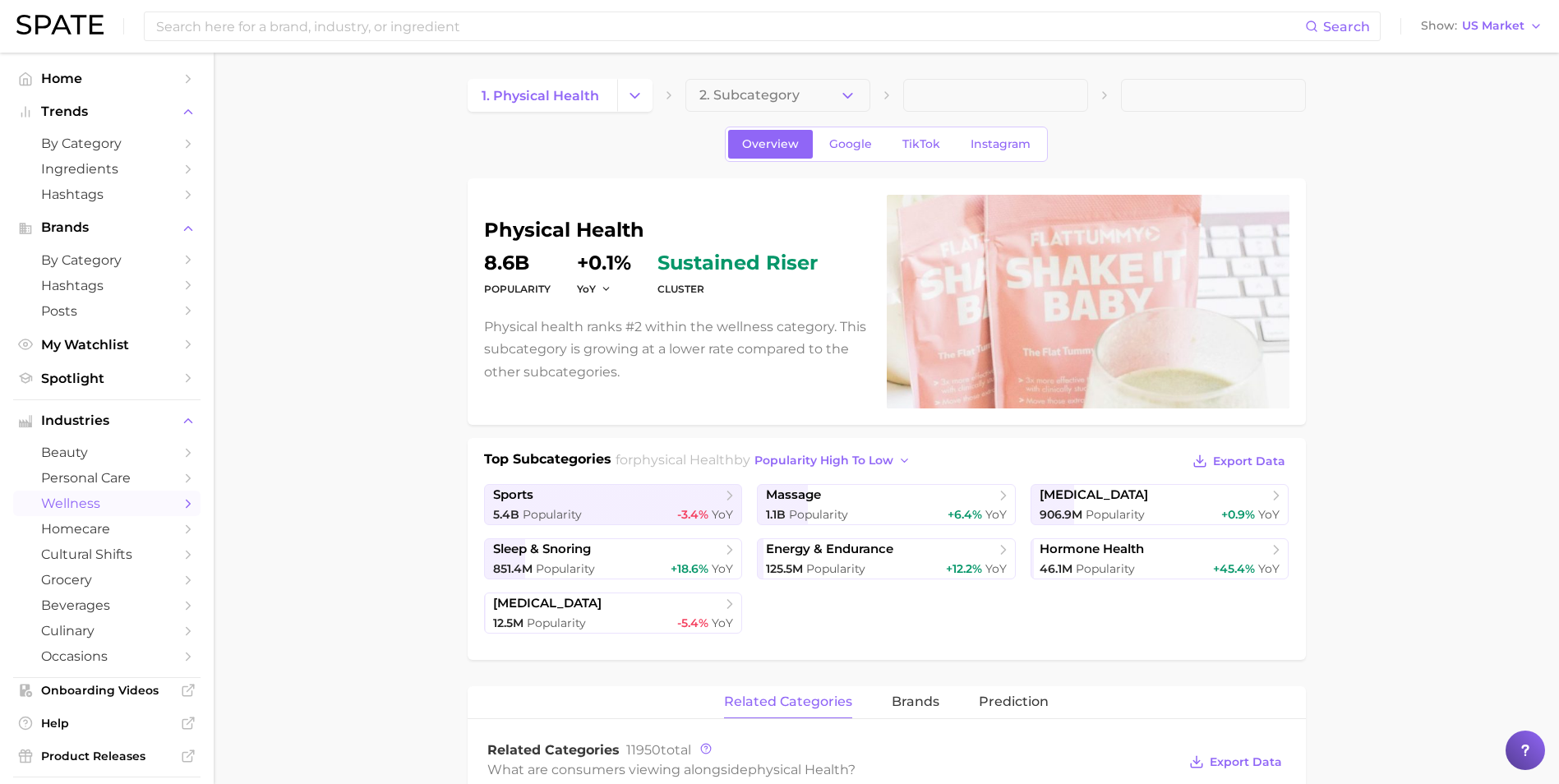
click at [990, 99] on span at bounding box center [996, 95] width 185 height 33
click at [1194, 504] on link "[MEDICAL_DATA] 906.9m Popularity +0.9% YoY" at bounding box center [1160, 505] width 259 height 41
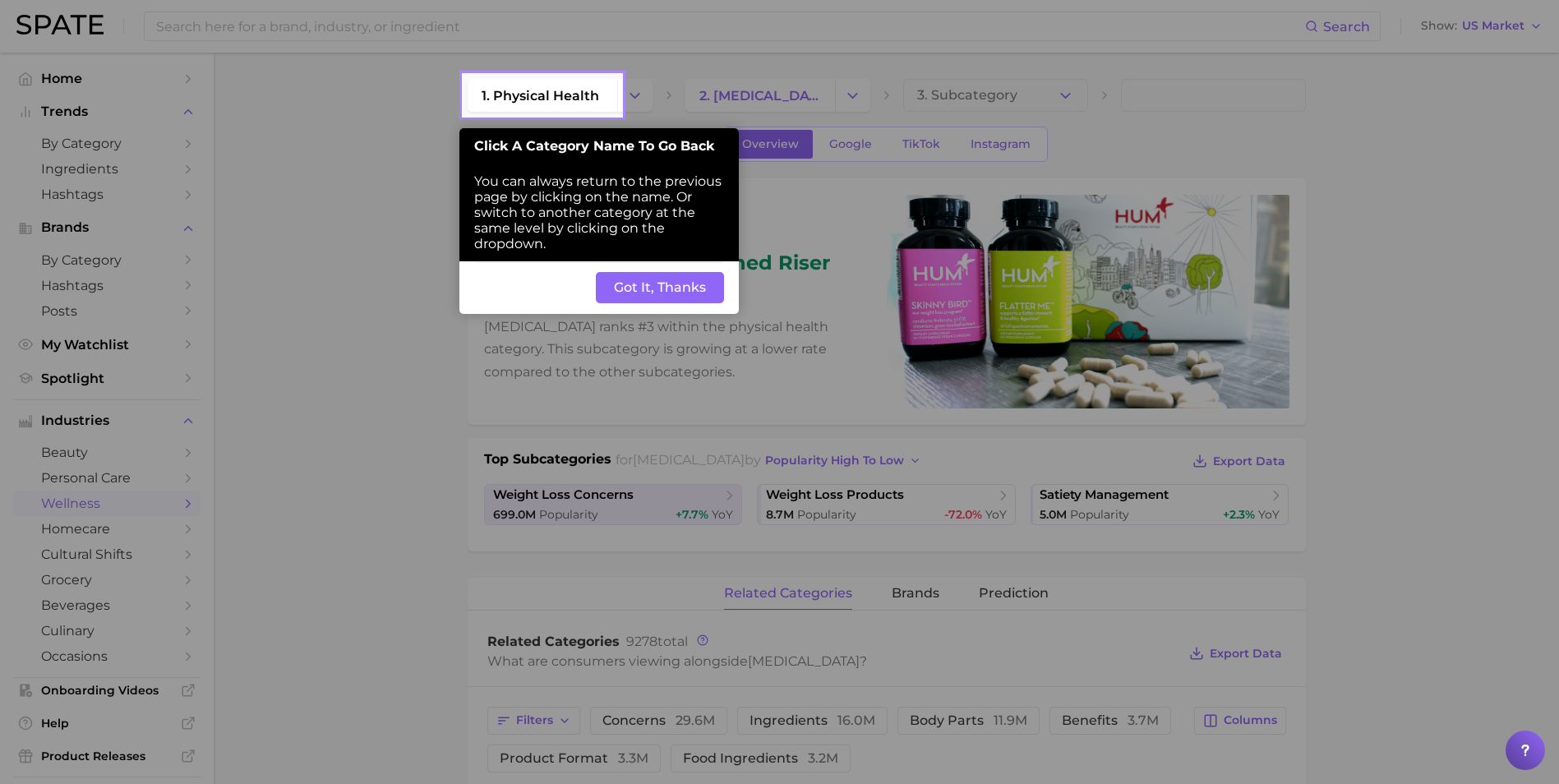
click at [637, 288] on button "Got It, Thanks" at bounding box center [660, 288] width 128 height 31
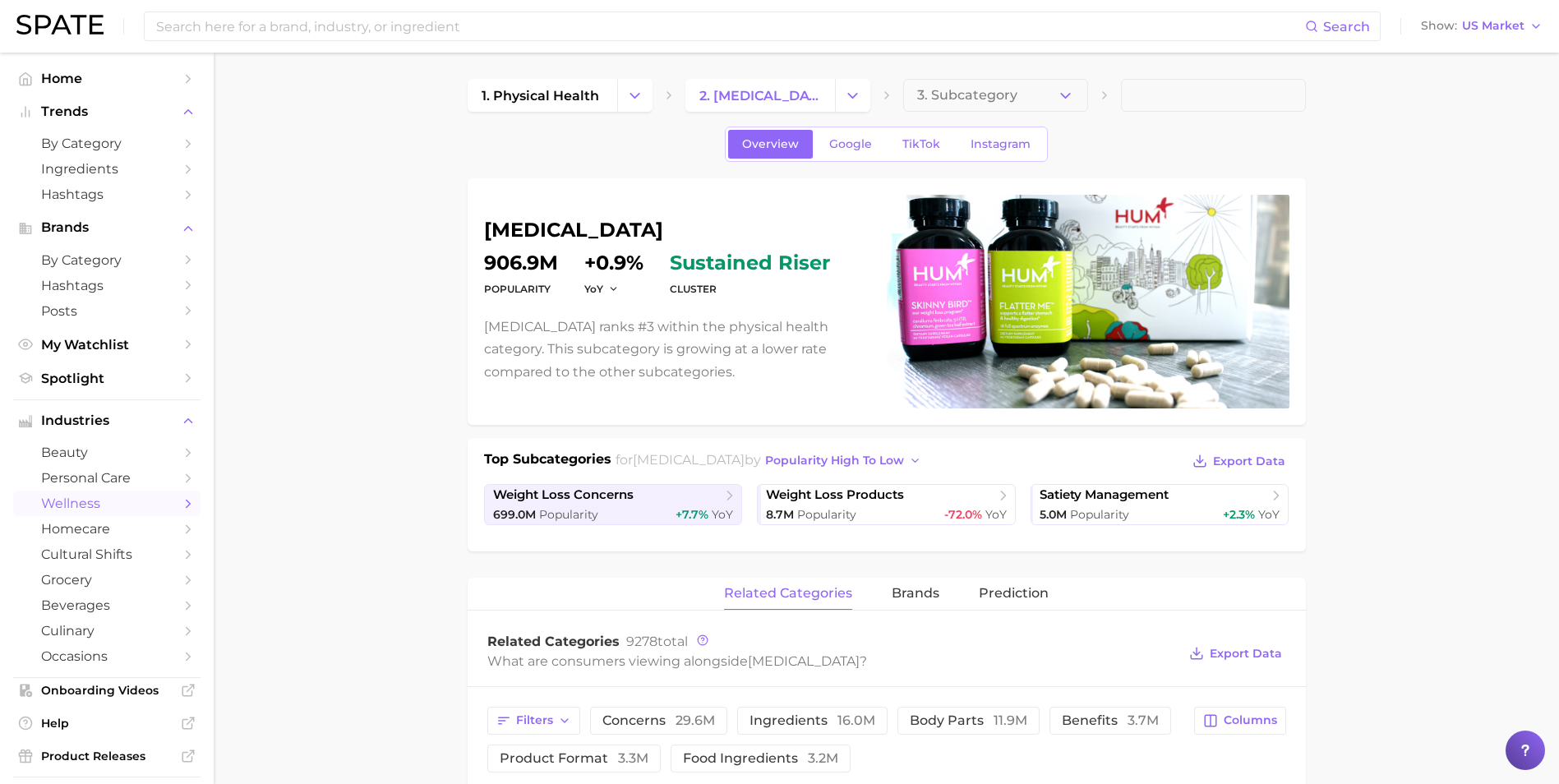
click at [1255, 97] on span at bounding box center [1214, 95] width 185 height 33
click at [1205, 91] on span at bounding box center [1214, 95] width 185 height 33
click at [1012, 104] on button "3. Subcategory" at bounding box center [996, 95] width 185 height 33
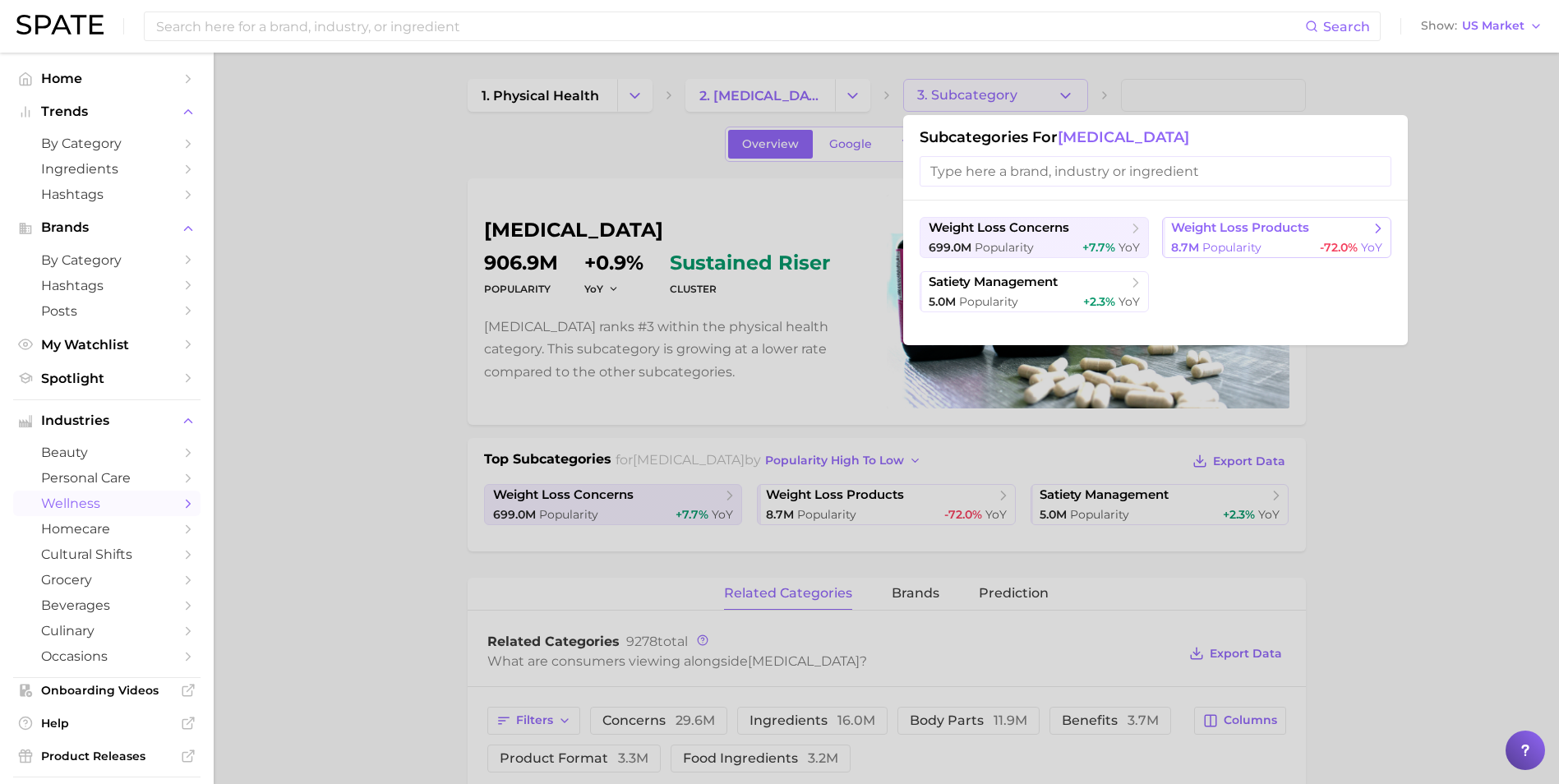
click at [1252, 236] on span "weight loss products" at bounding box center [1271, 228] width 200 height 16
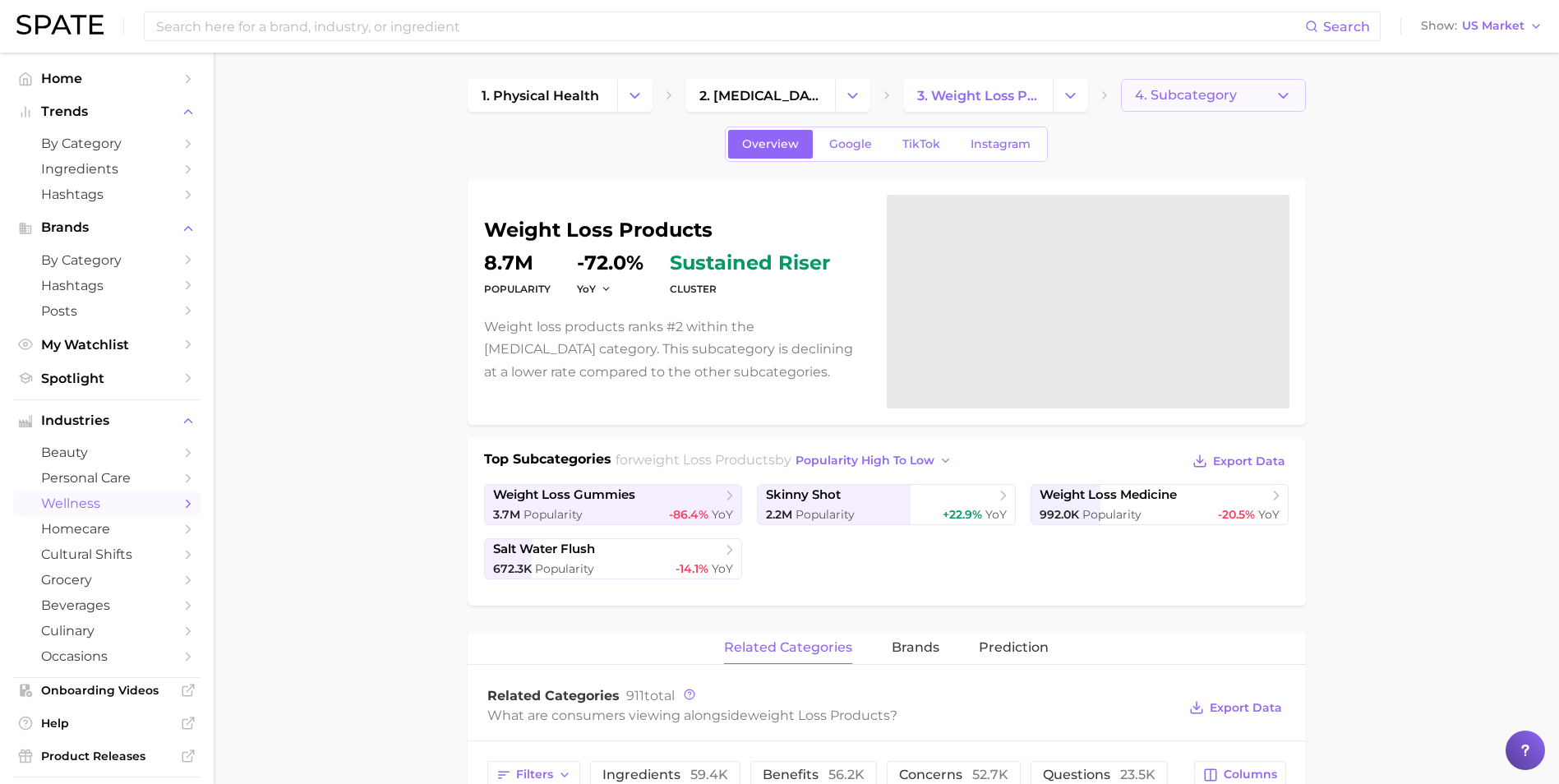
click at [1185, 83] on button "4. Subcategory" at bounding box center [1214, 95] width 185 height 33
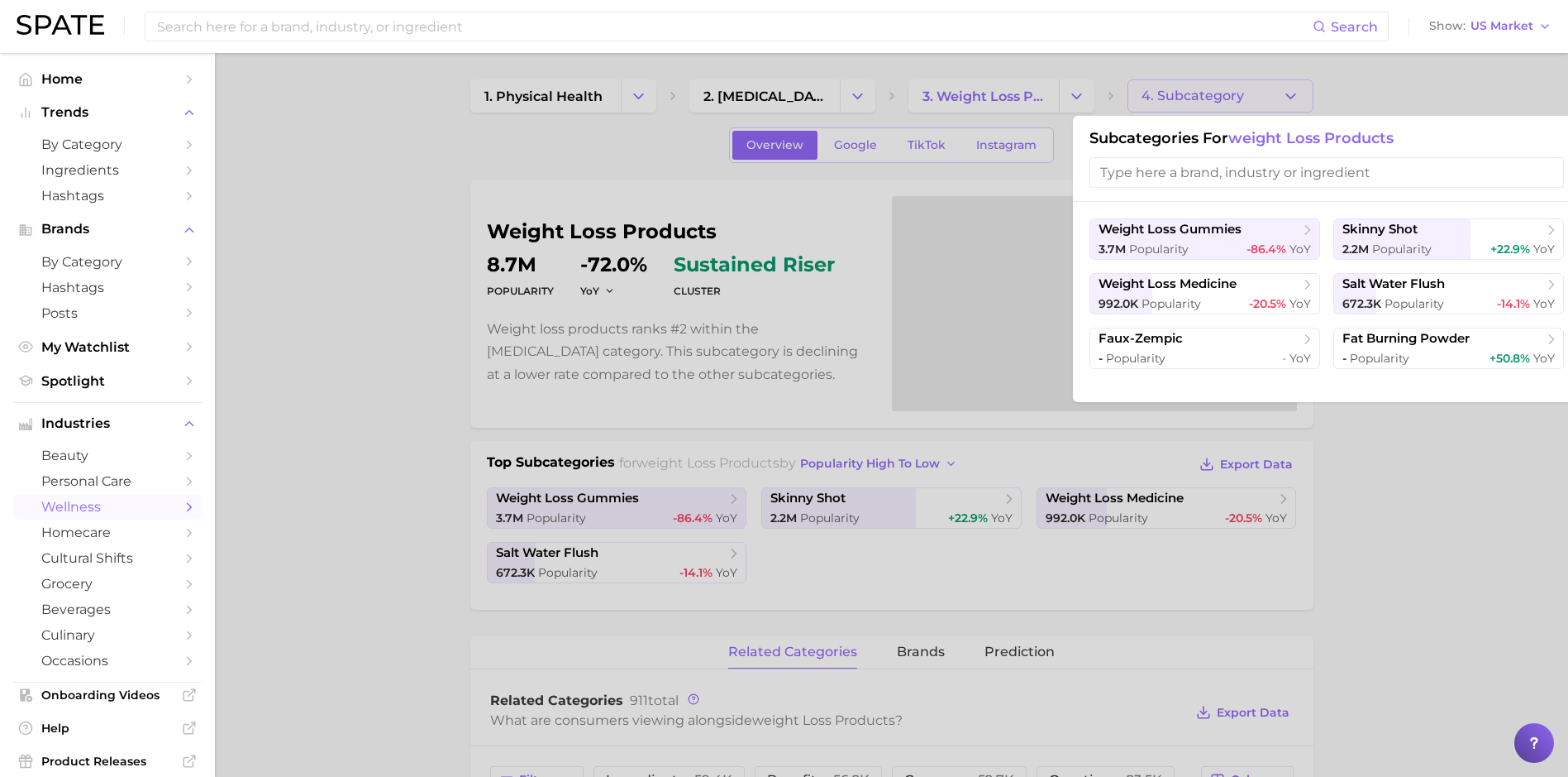
click at [996, 93] on div at bounding box center [784, 388] width 1568 height 777
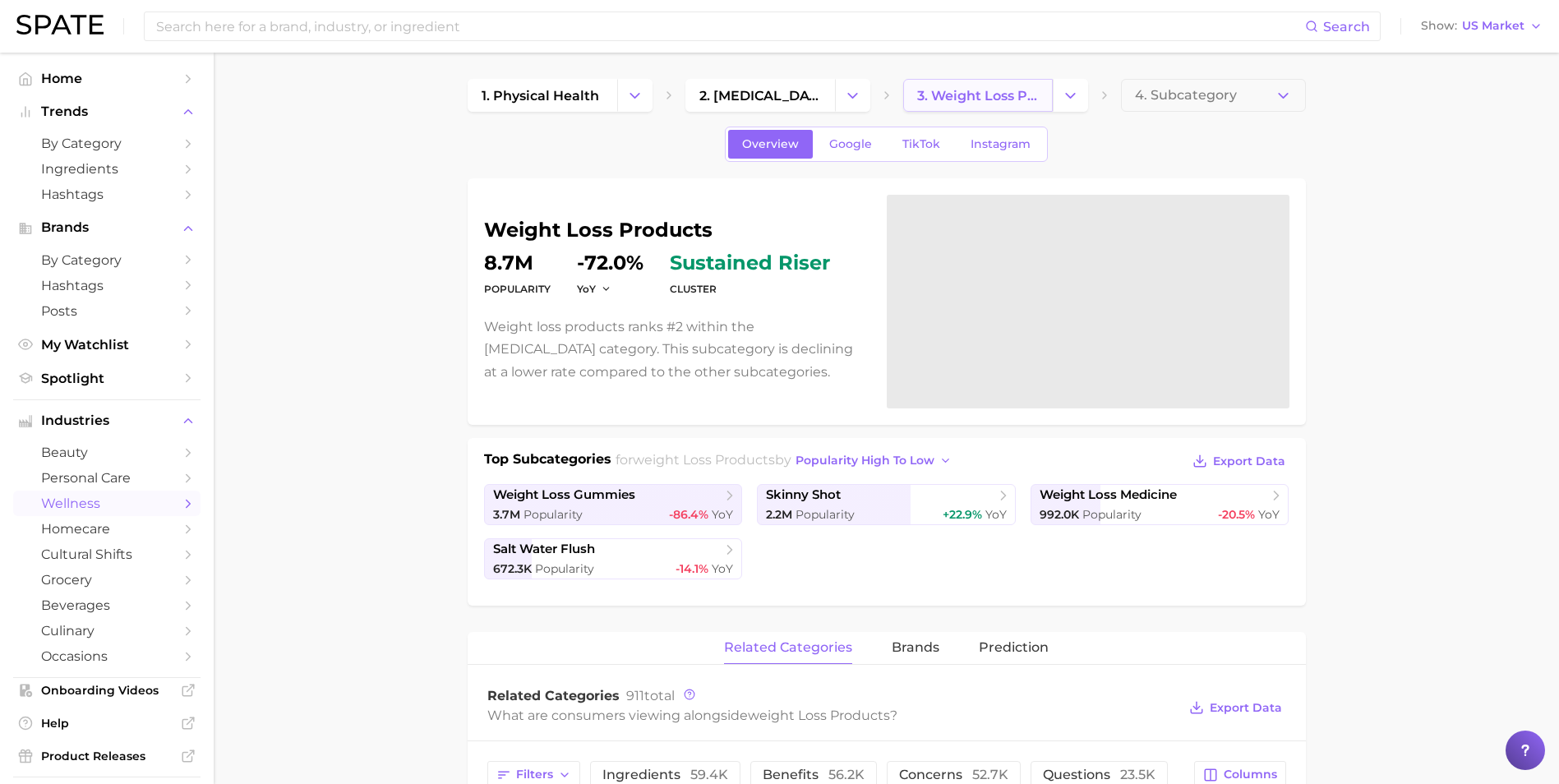
click at [994, 93] on span "3. weight loss products" at bounding box center [977, 95] width 122 height 16
click at [96, 232] on span "Brands" at bounding box center [107, 227] width 132 height 15
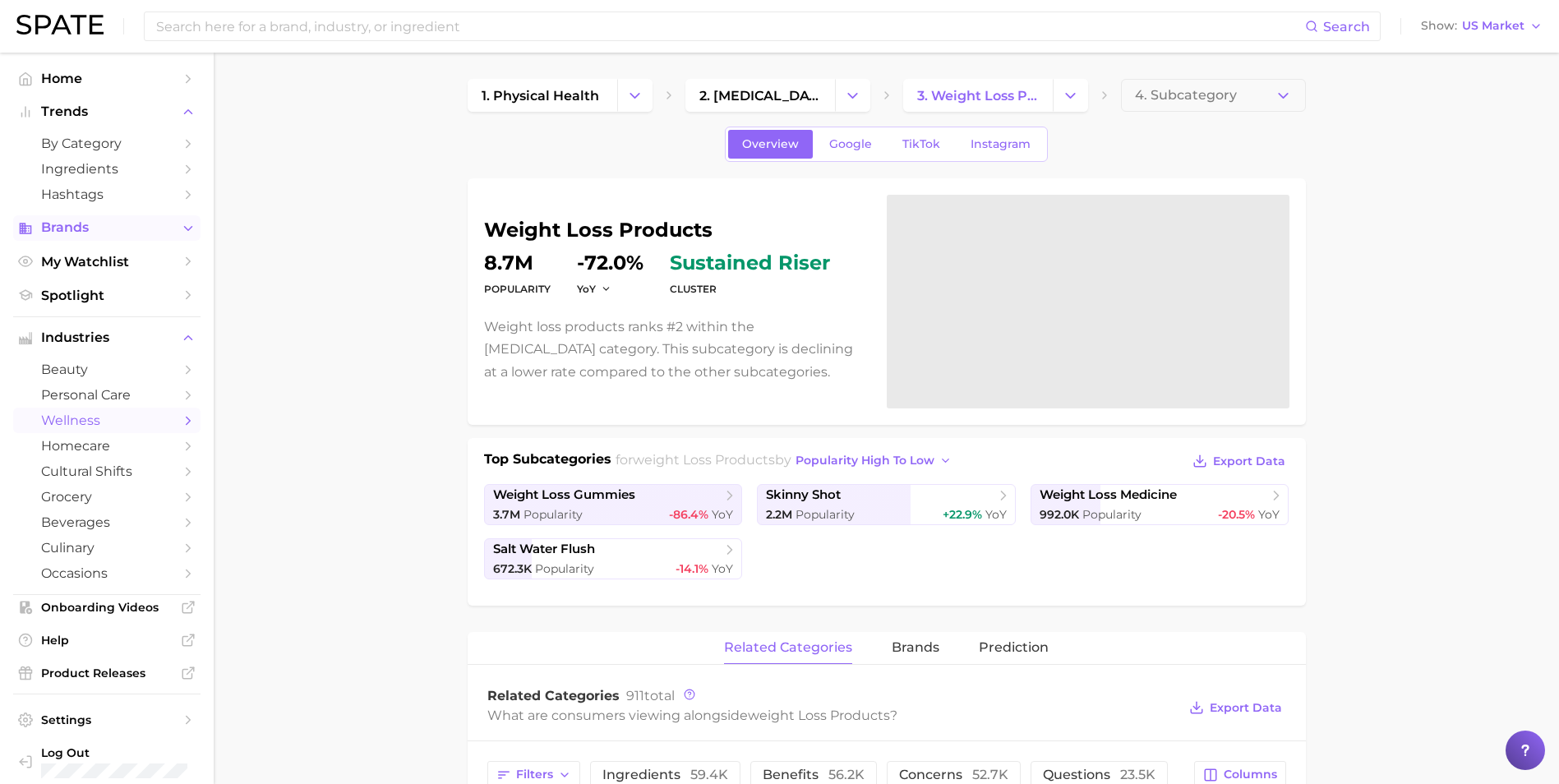
click at [96, 232] on span "Brands" at bounding box center [107, 227] width 132 height 15
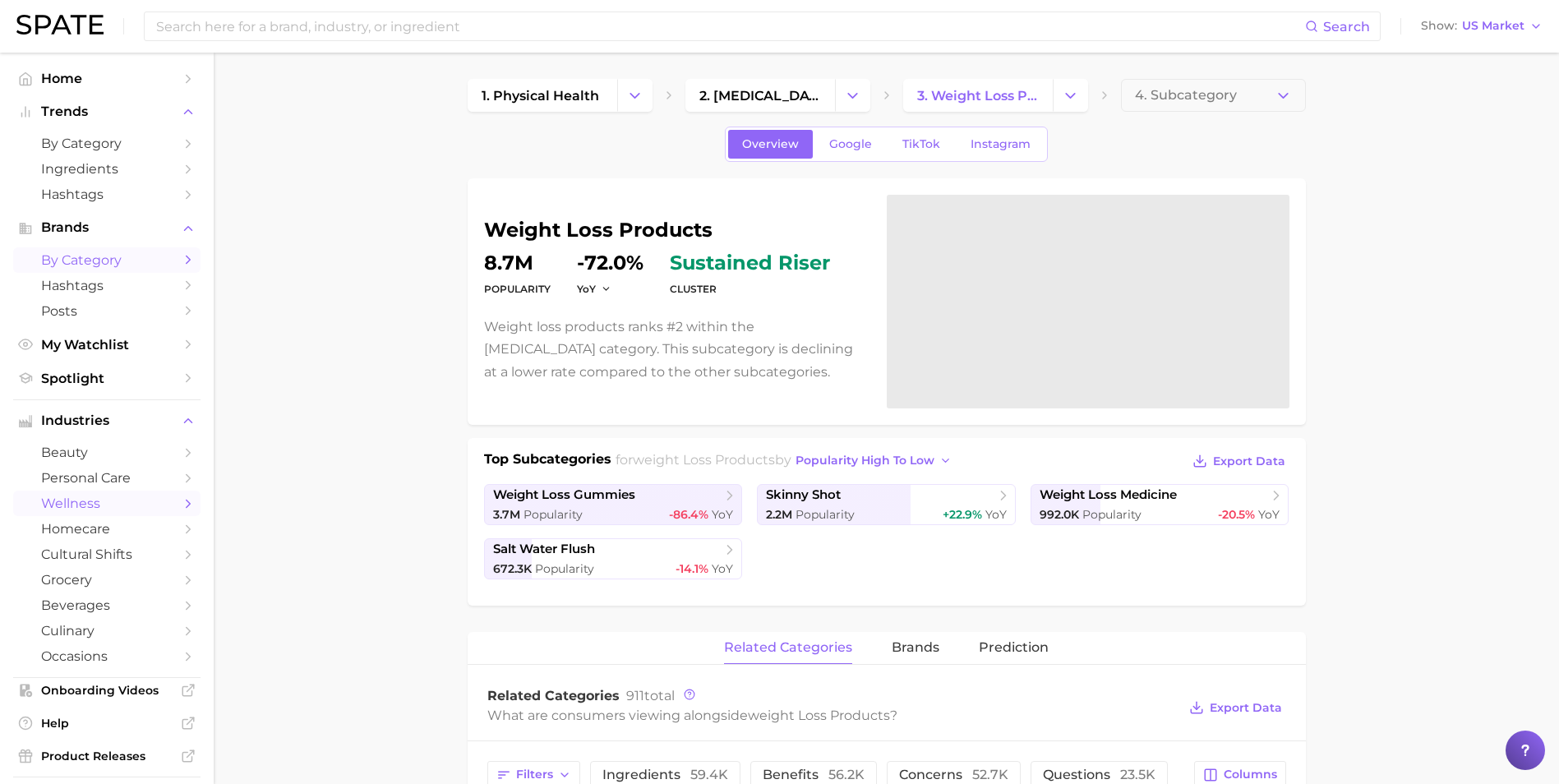
click at [115, 265] on span "by Category" at bounding box center [107, 259] width 132 height 16
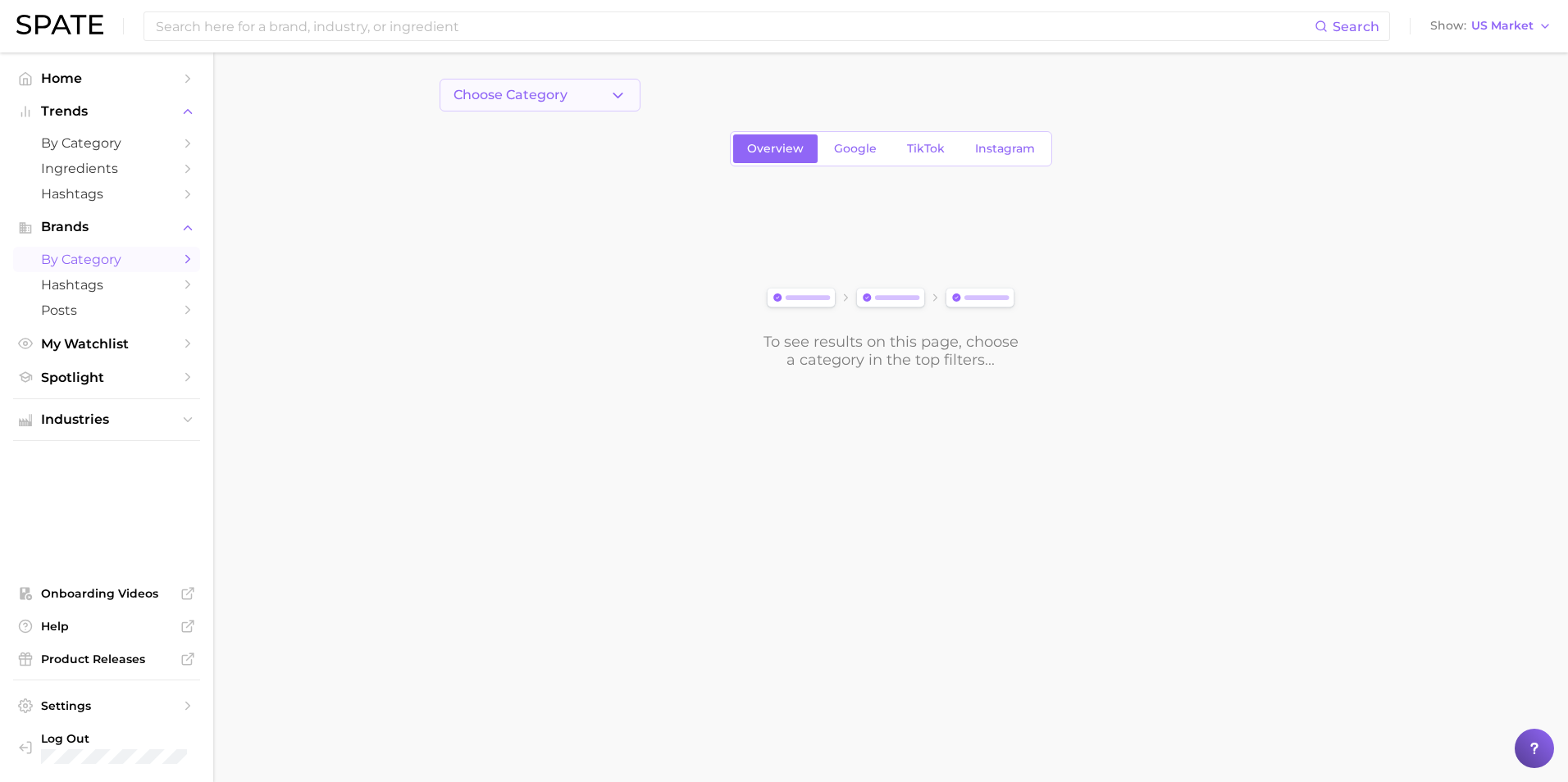
click at [599, 89] on button "Choose Category" at bounding box center [540, 95] width 201 height 33
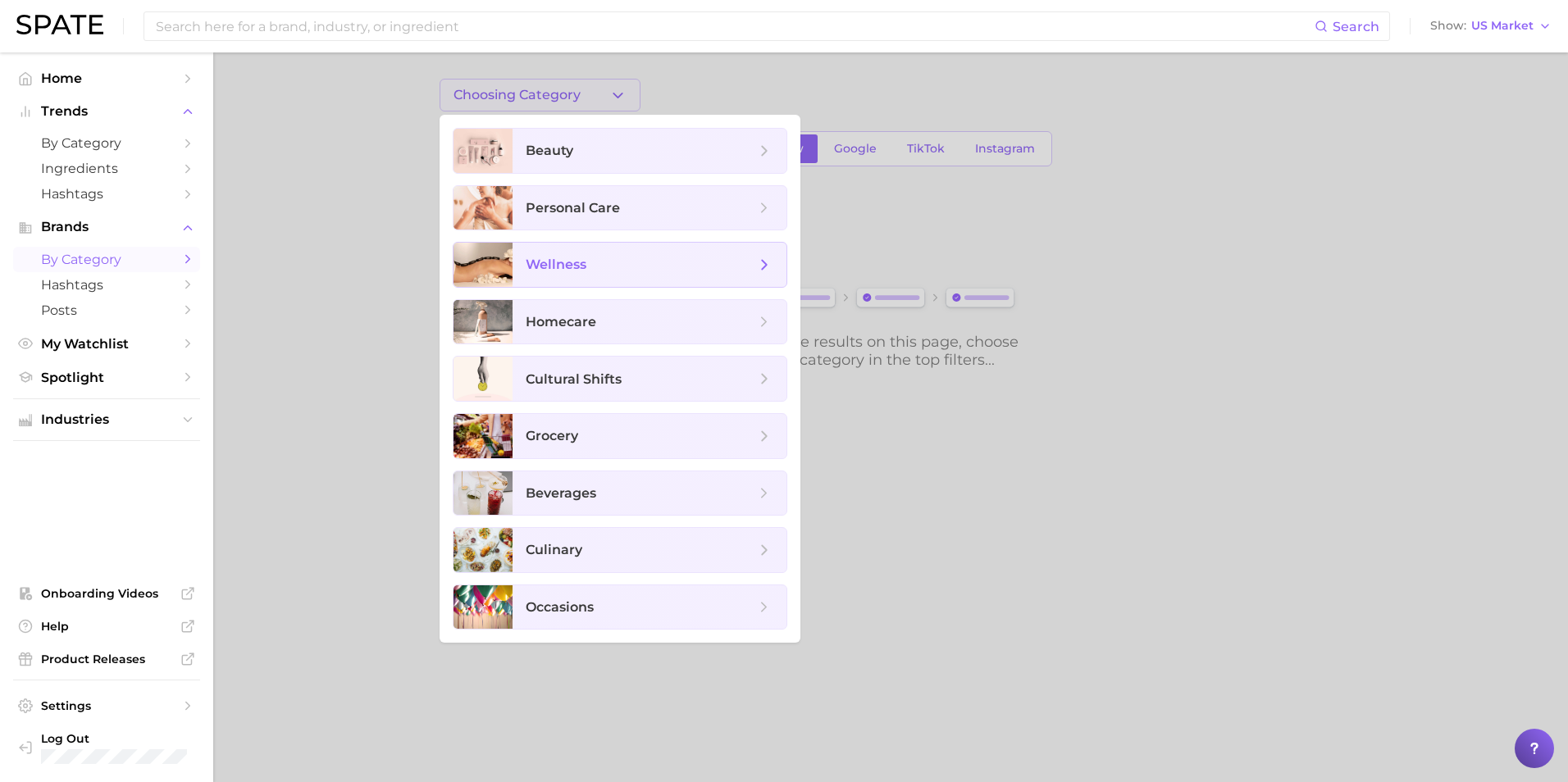
click at [579, 245] on span "wellness" at bounding box center [650, 265] width 274 height 44
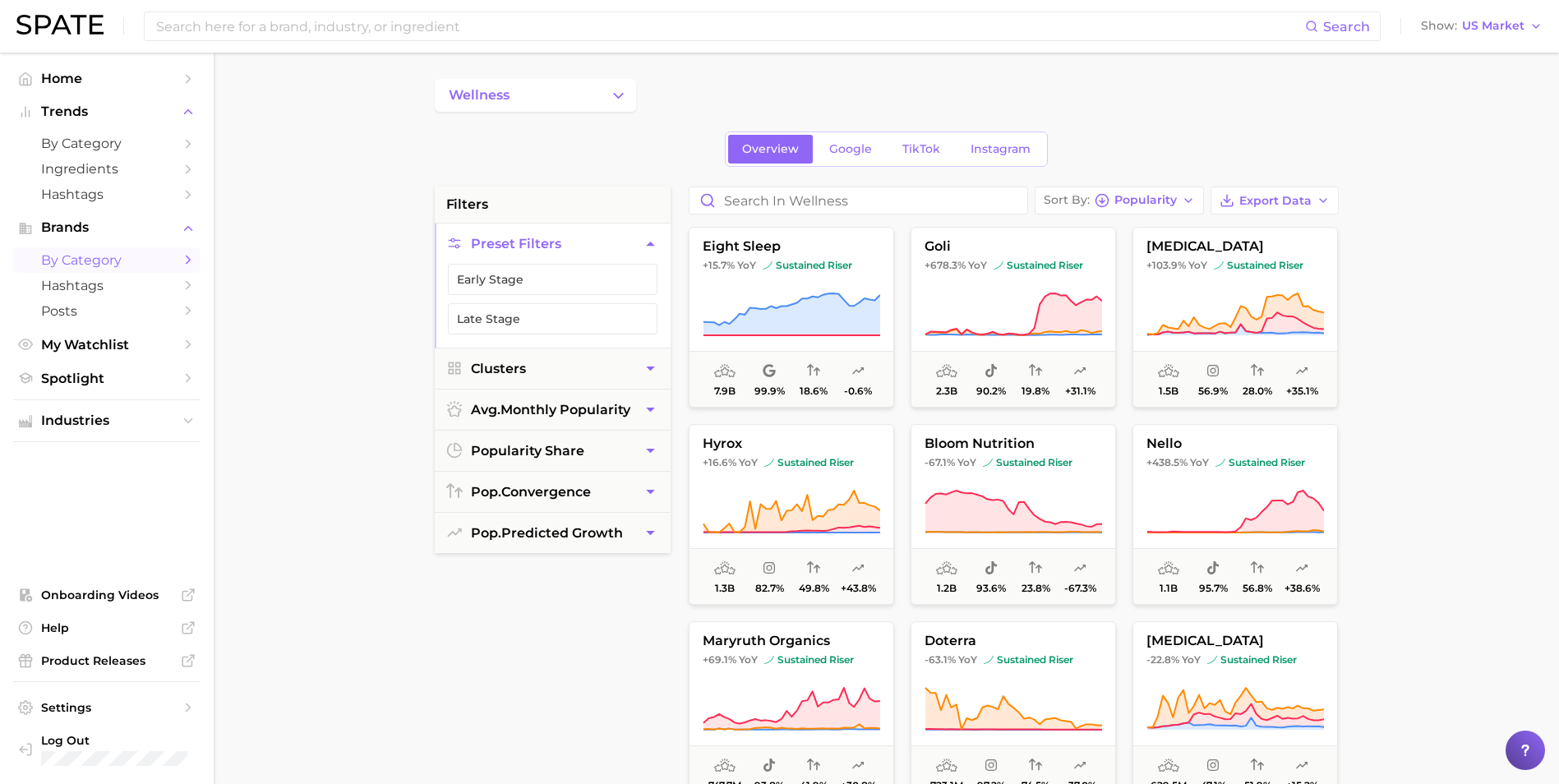
click at [692, 103] on div "wellness" at bounding box center [887, 95] width 904 height 33
click at [829, 199] on input "Search in wellness" at bounding box center [858, 201] width 338 height 27
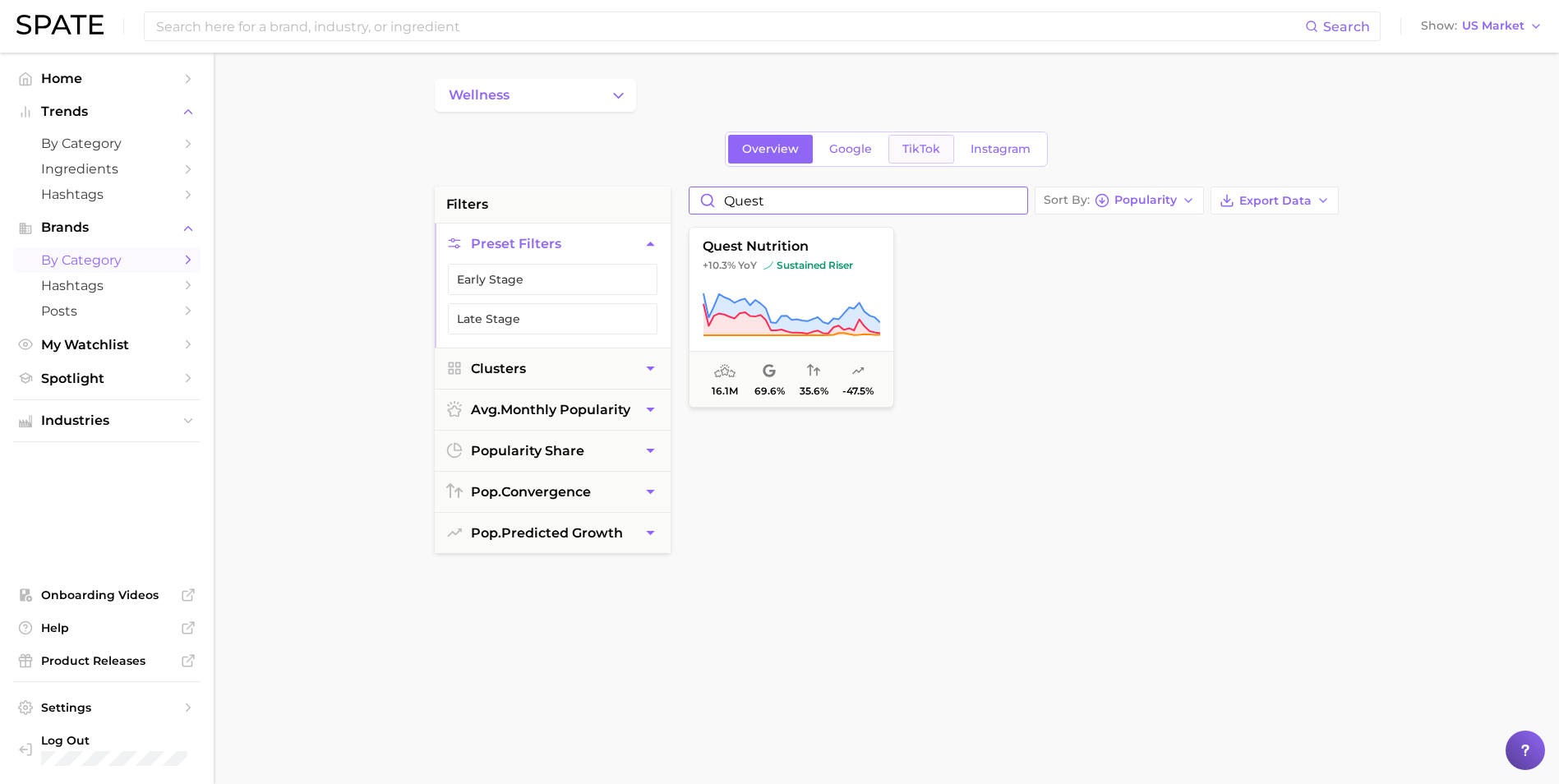
type input "Quest"
click at [917, 142] on span "TikTok" at bounding box center [921, 148] width 38 height 14
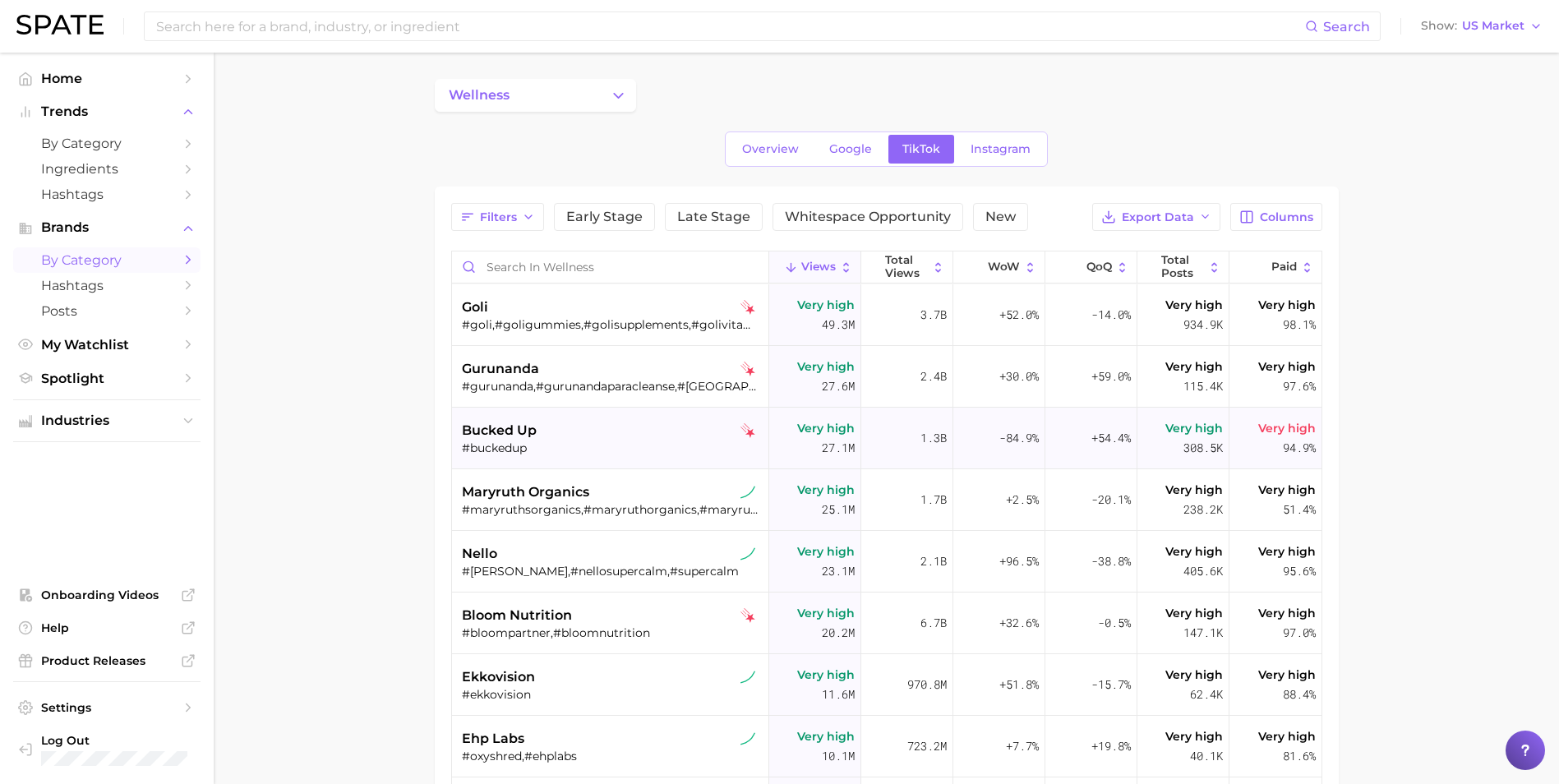
click at [639, 423] on div "bucked up" at bounding box center [612, 430] width 300 height 20
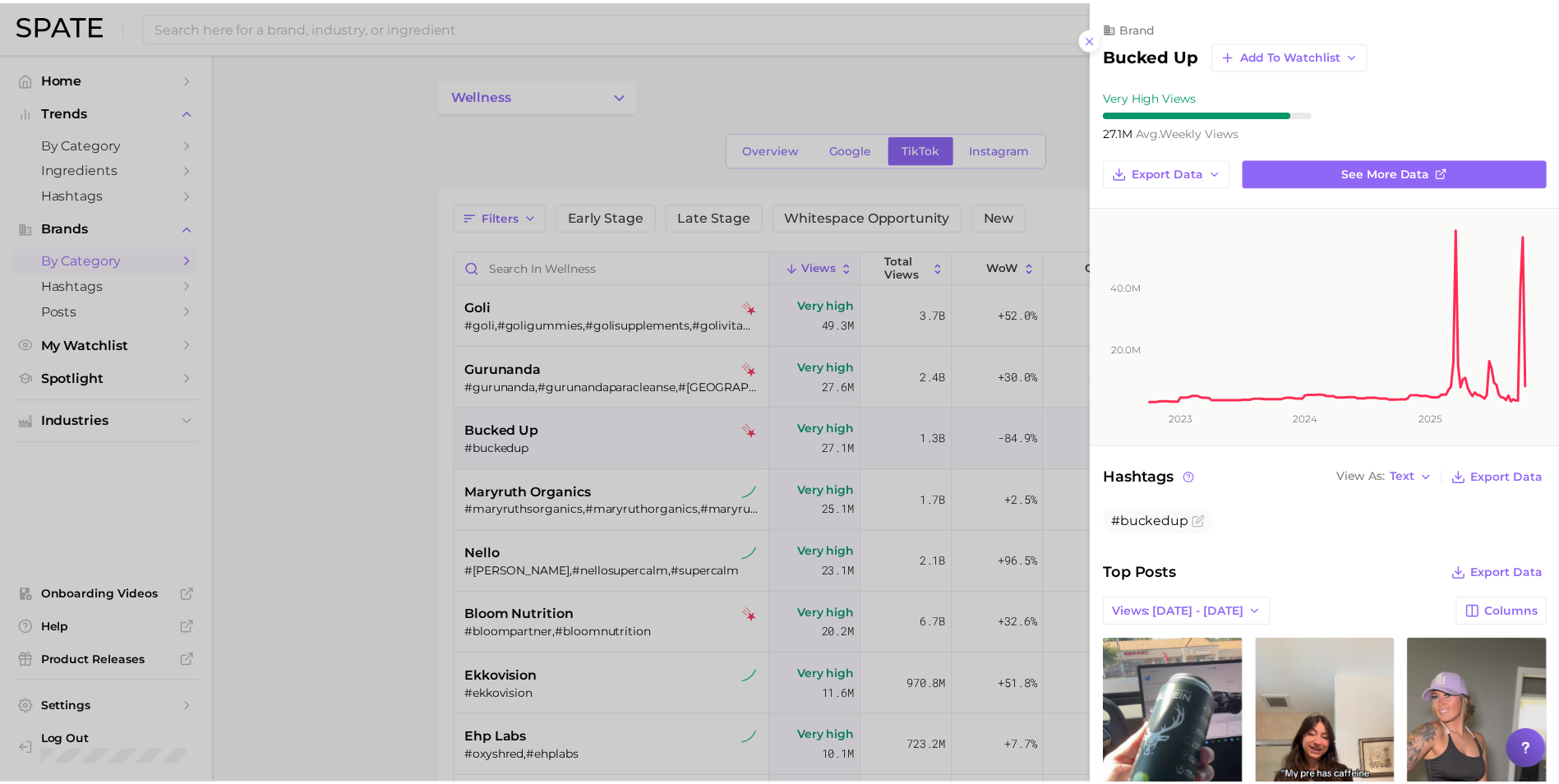
scroll to position [82, 0]
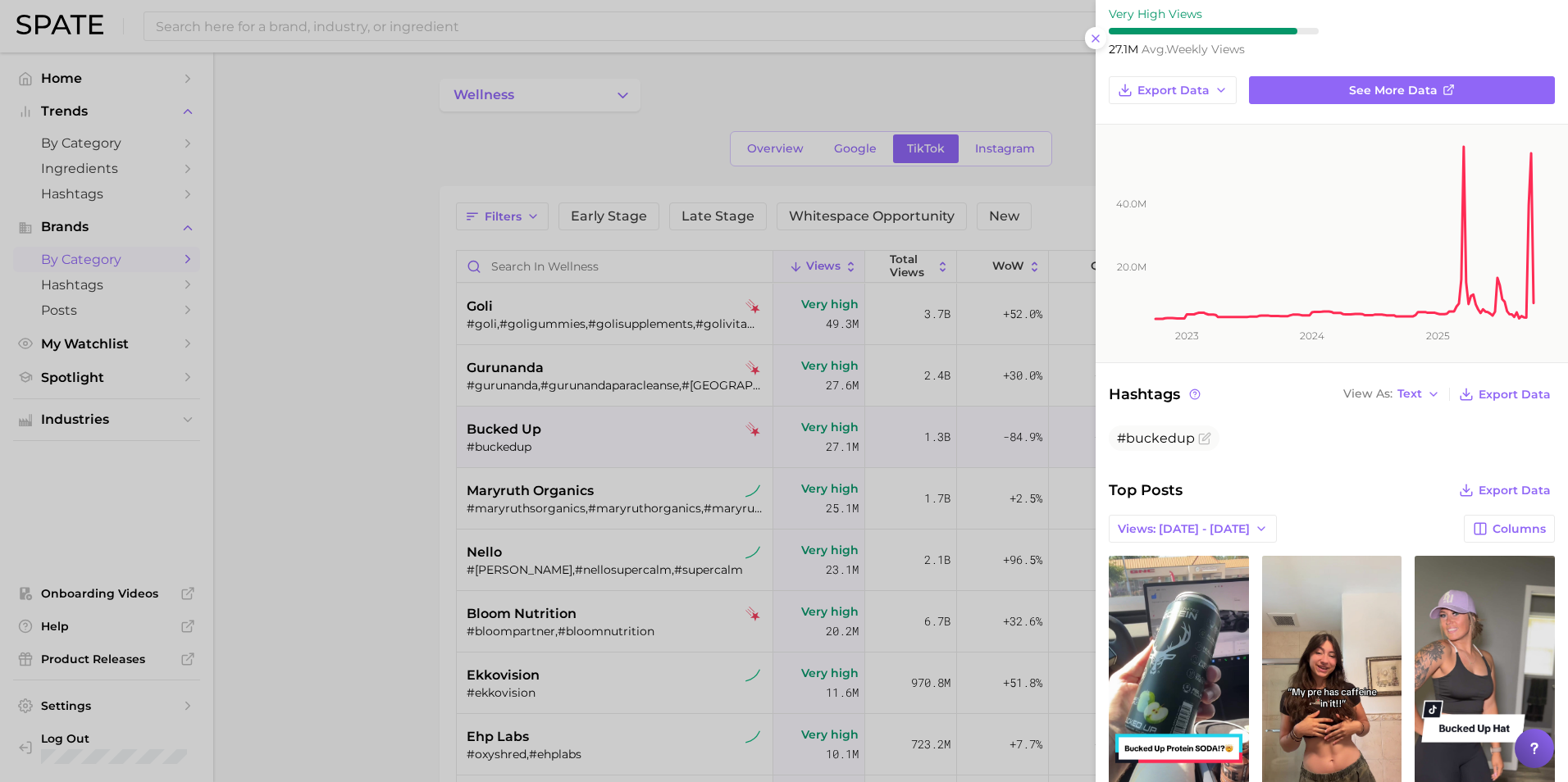
click at [297, 283] on div at bounding box center [784, 391] width 1568 height 782
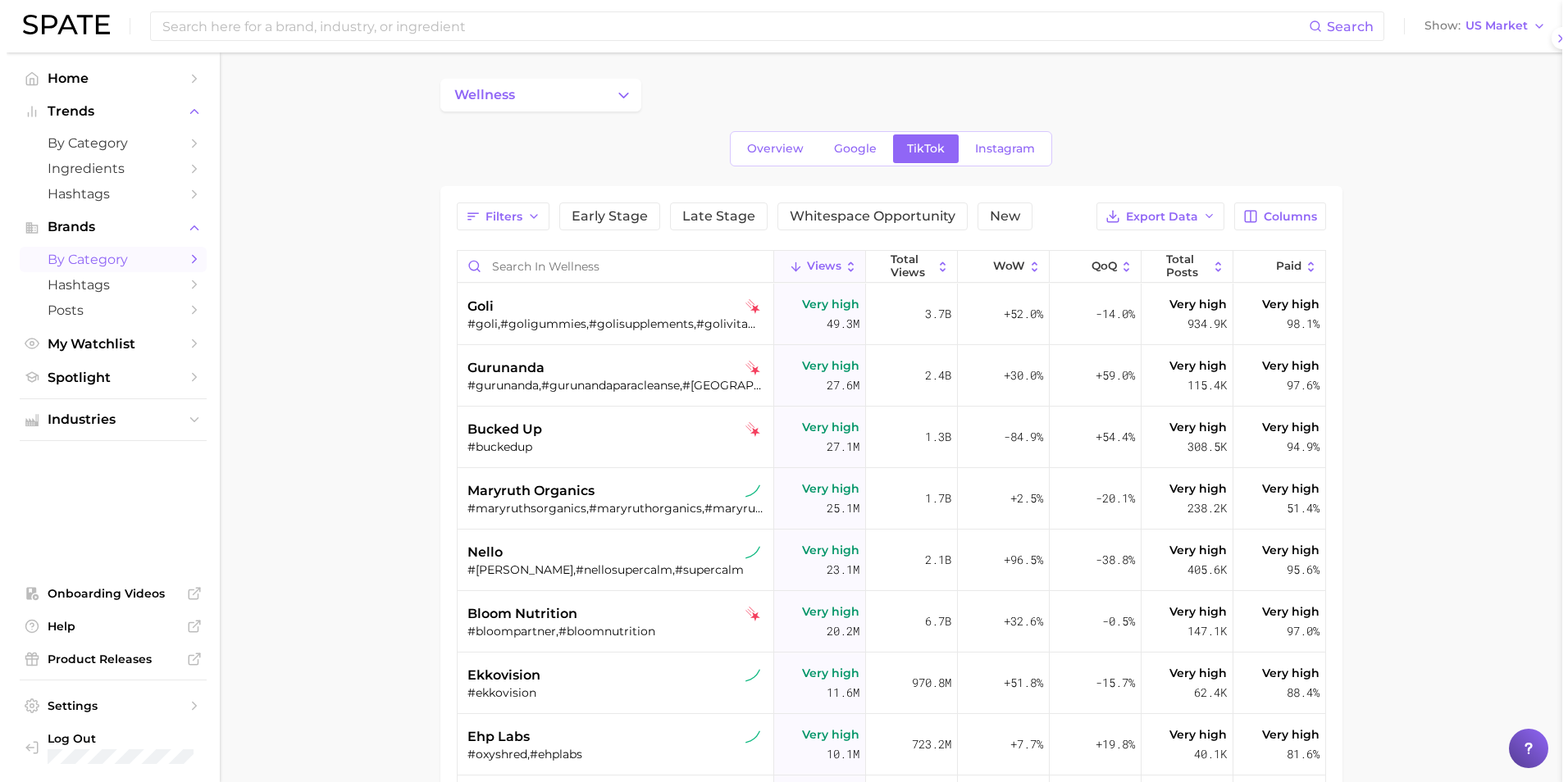
scroll to position [0, 0]
click at [740, 430] on img at bounding box center [747, 429] width 15 height 15
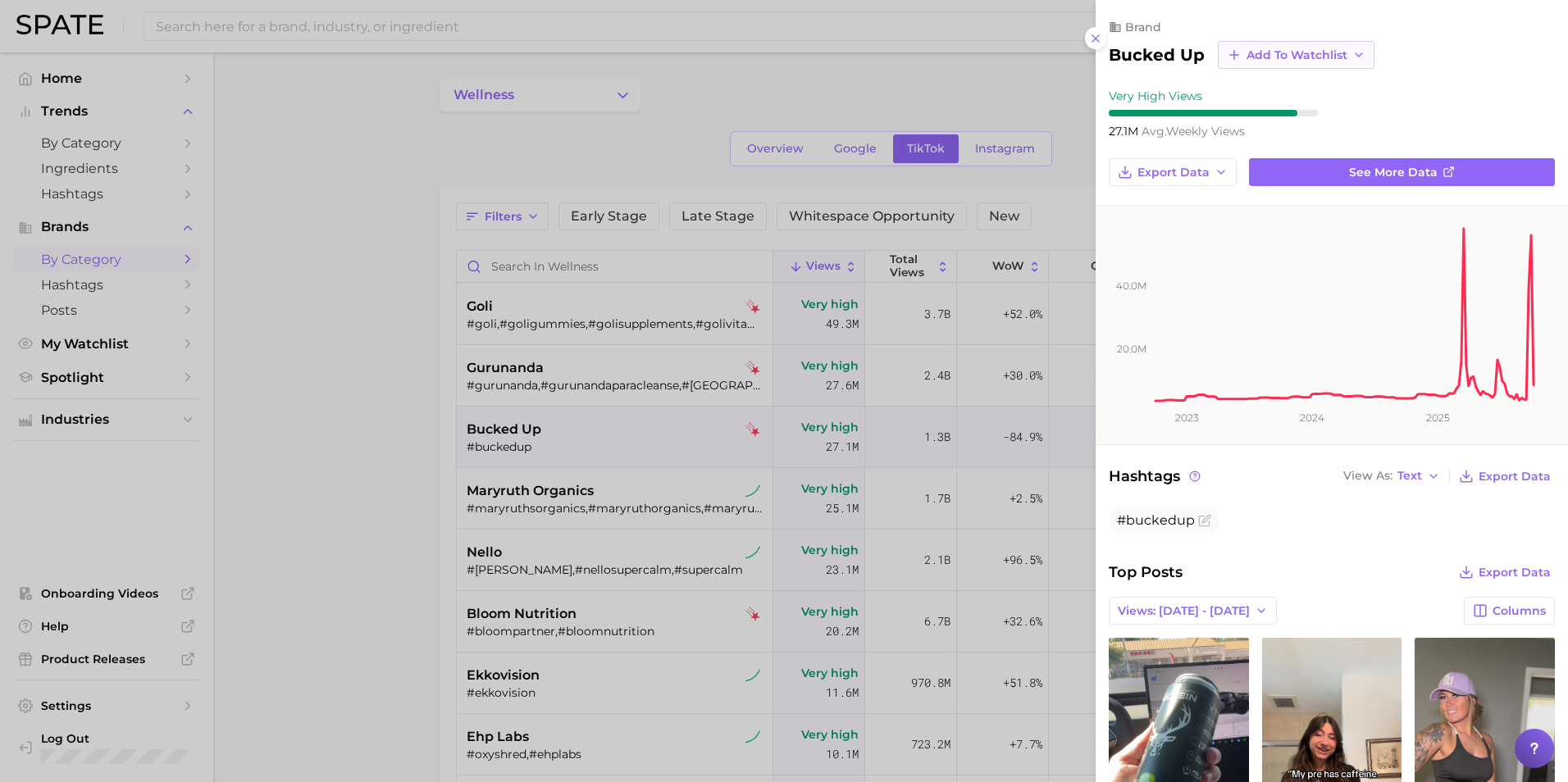
click at [1342, 54] on span "Add to Watchlist" at bounding box center [1297, 55] width 101 height 14
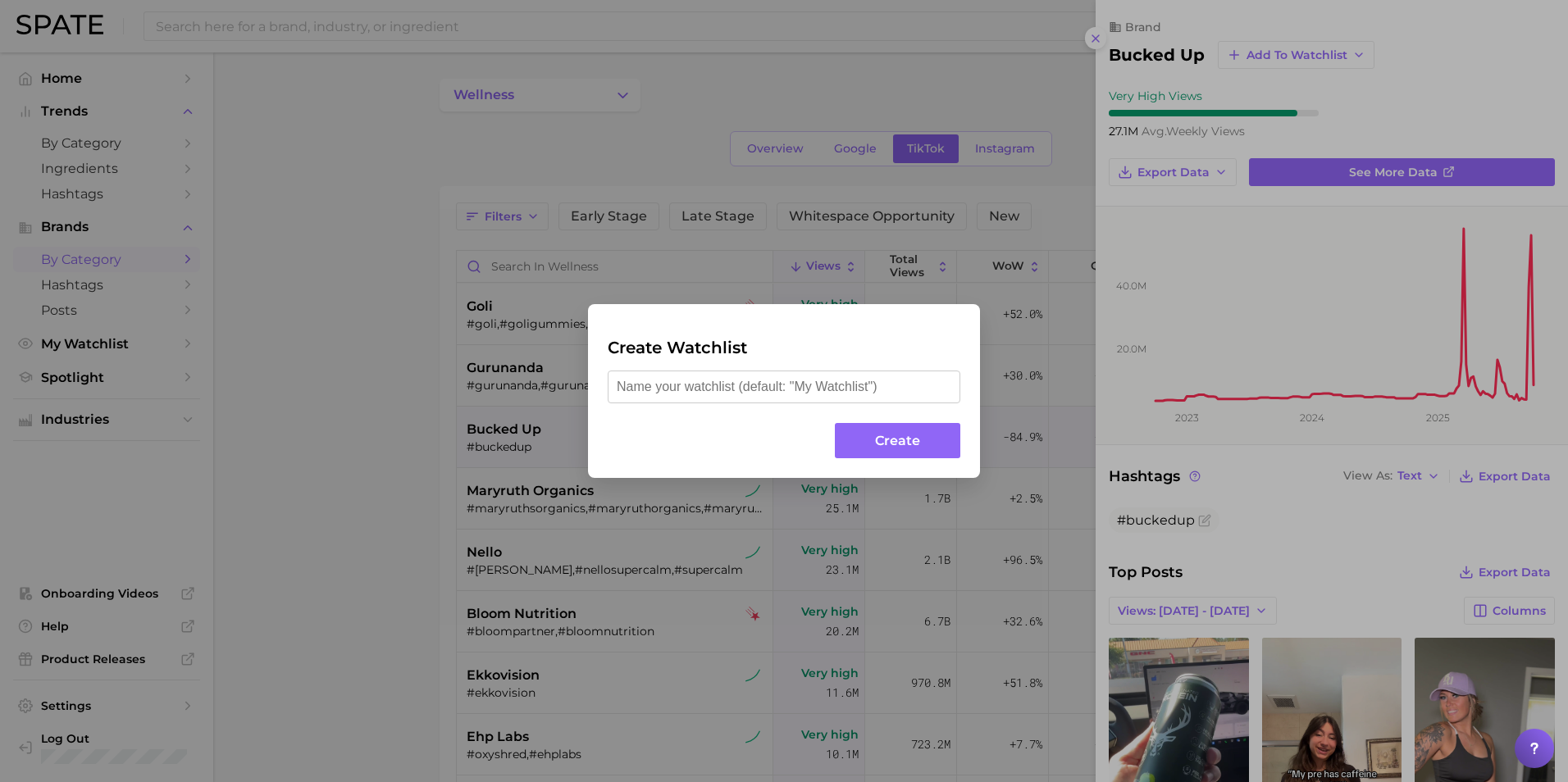
click at [361, 314] on div "Create Watchlist Create" at bounding box center [784, 391] width 1568 height 782
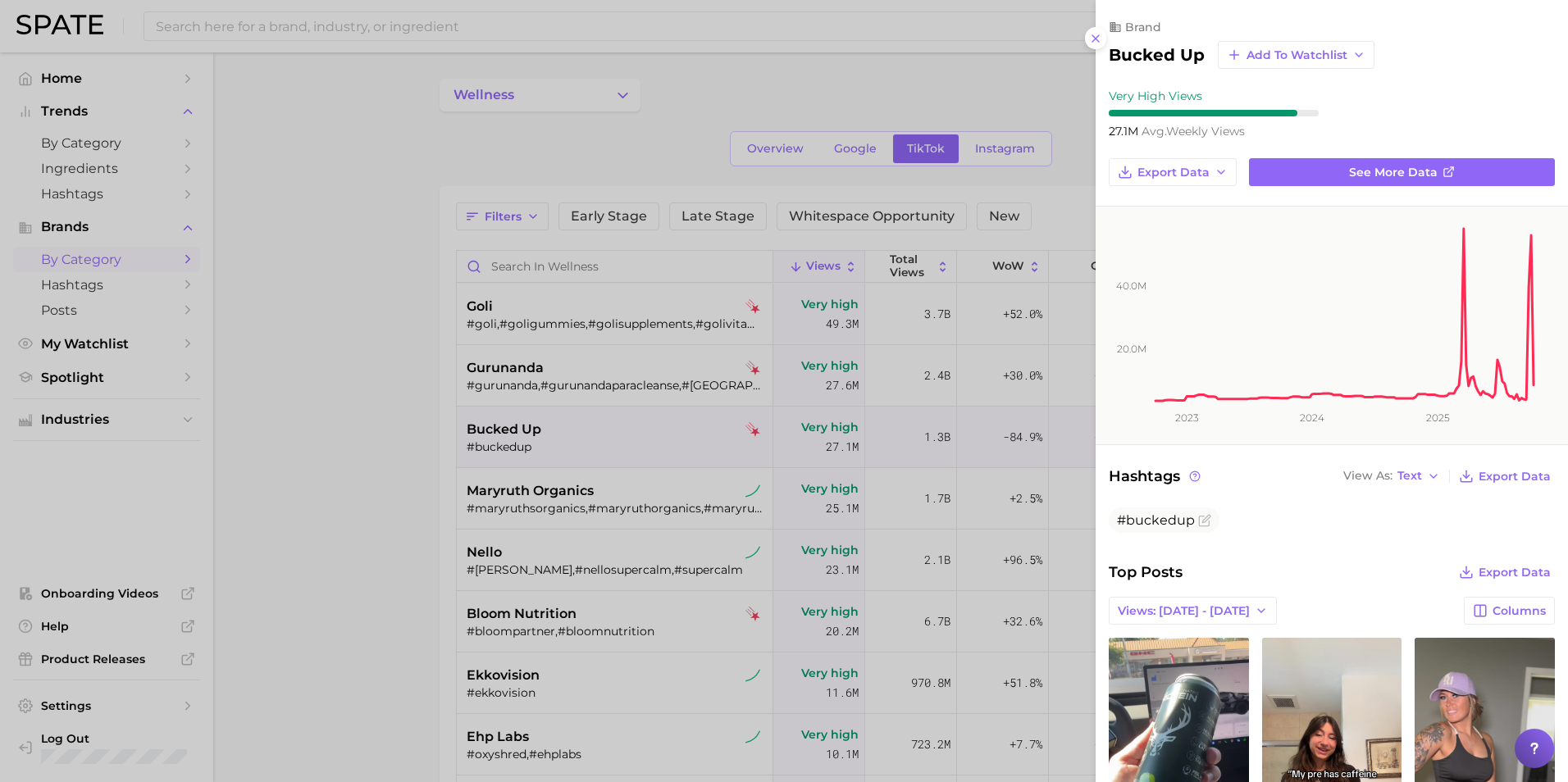
click at [323, 250] on div at bounding box center [784, 391] width 1568 height 782
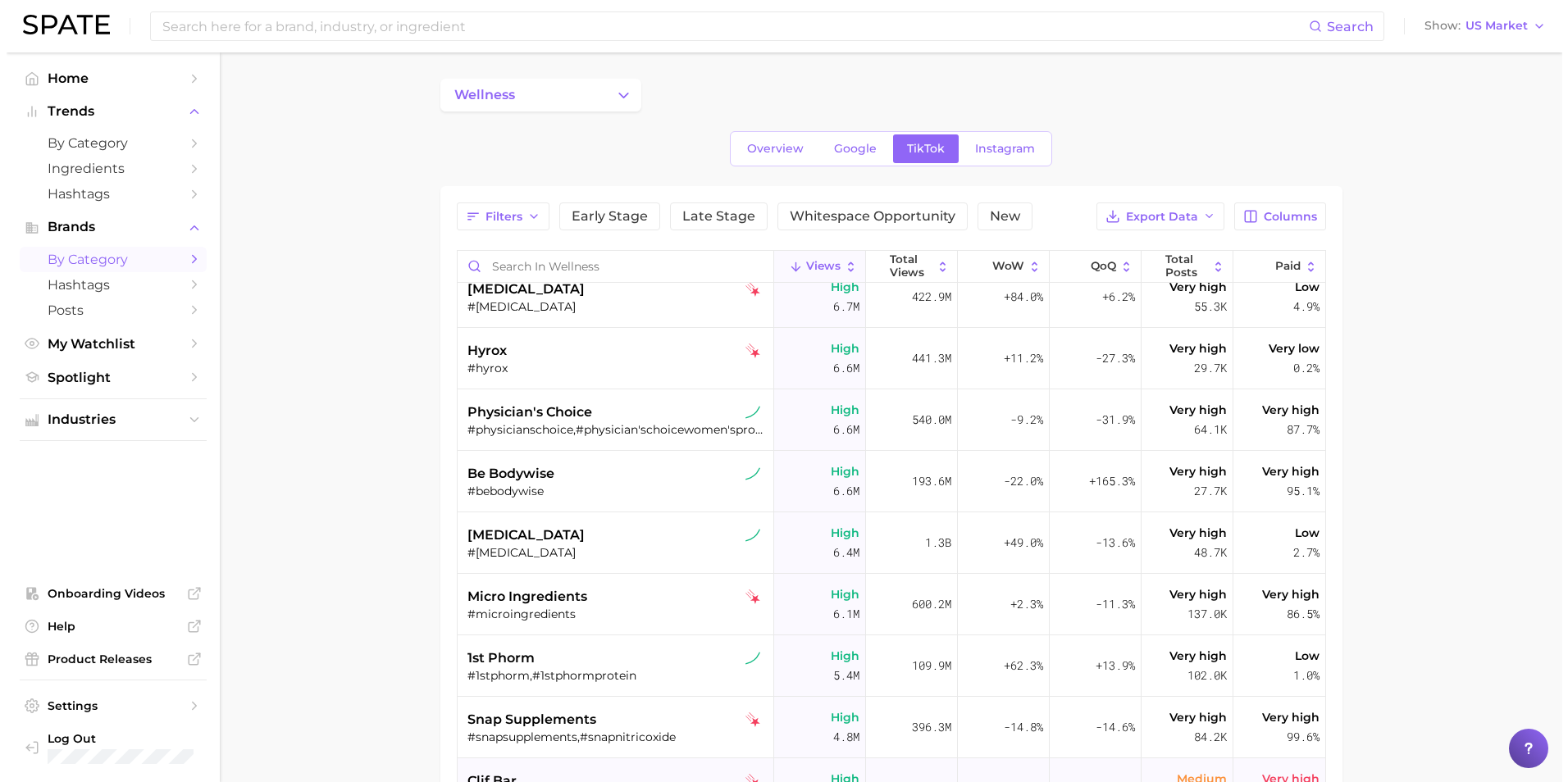
scroll to position [819, 0]
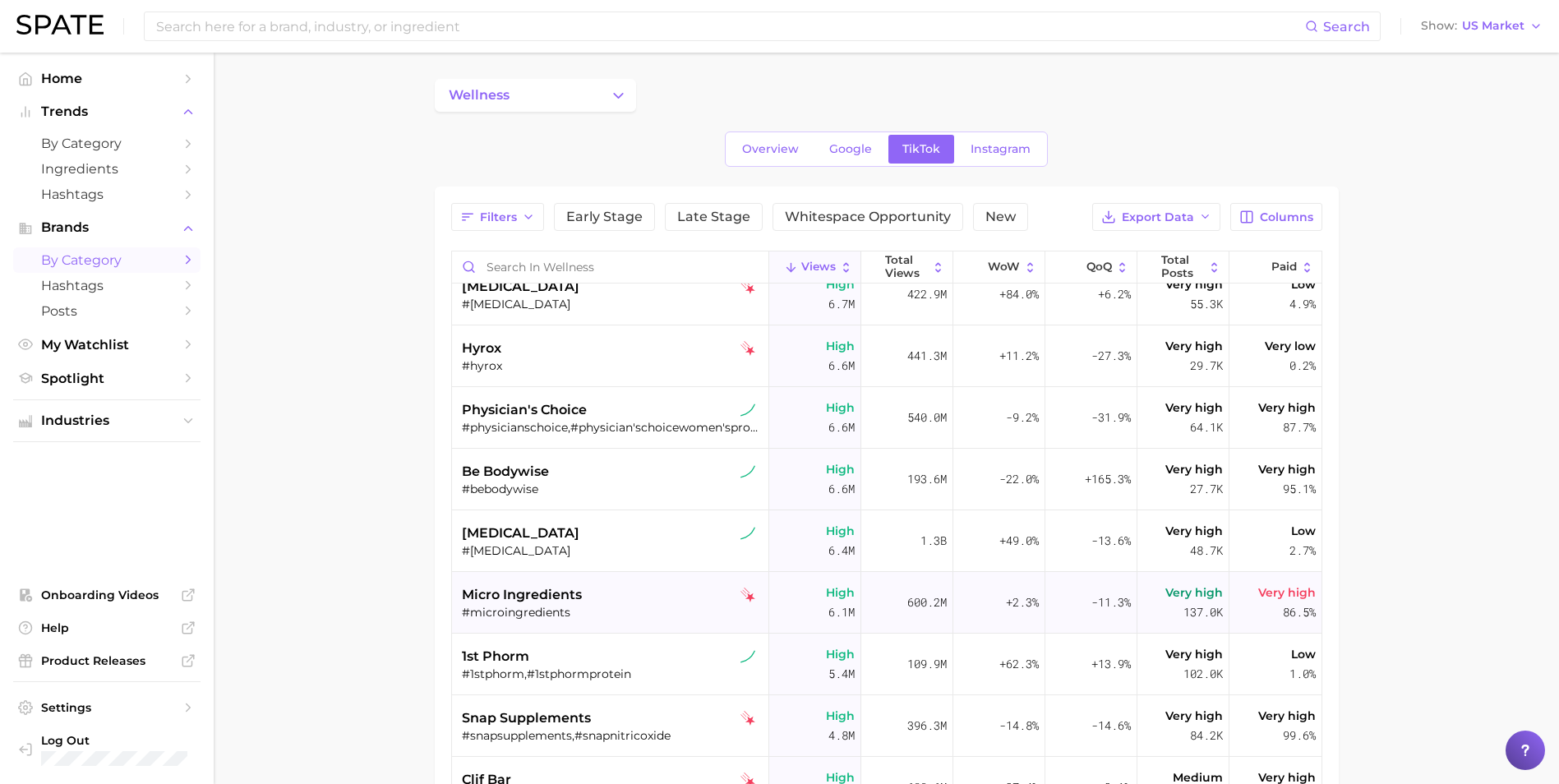
click at [576, 596] on span "micro ingredients" at bounding box center [521, 595] width 120 height 20
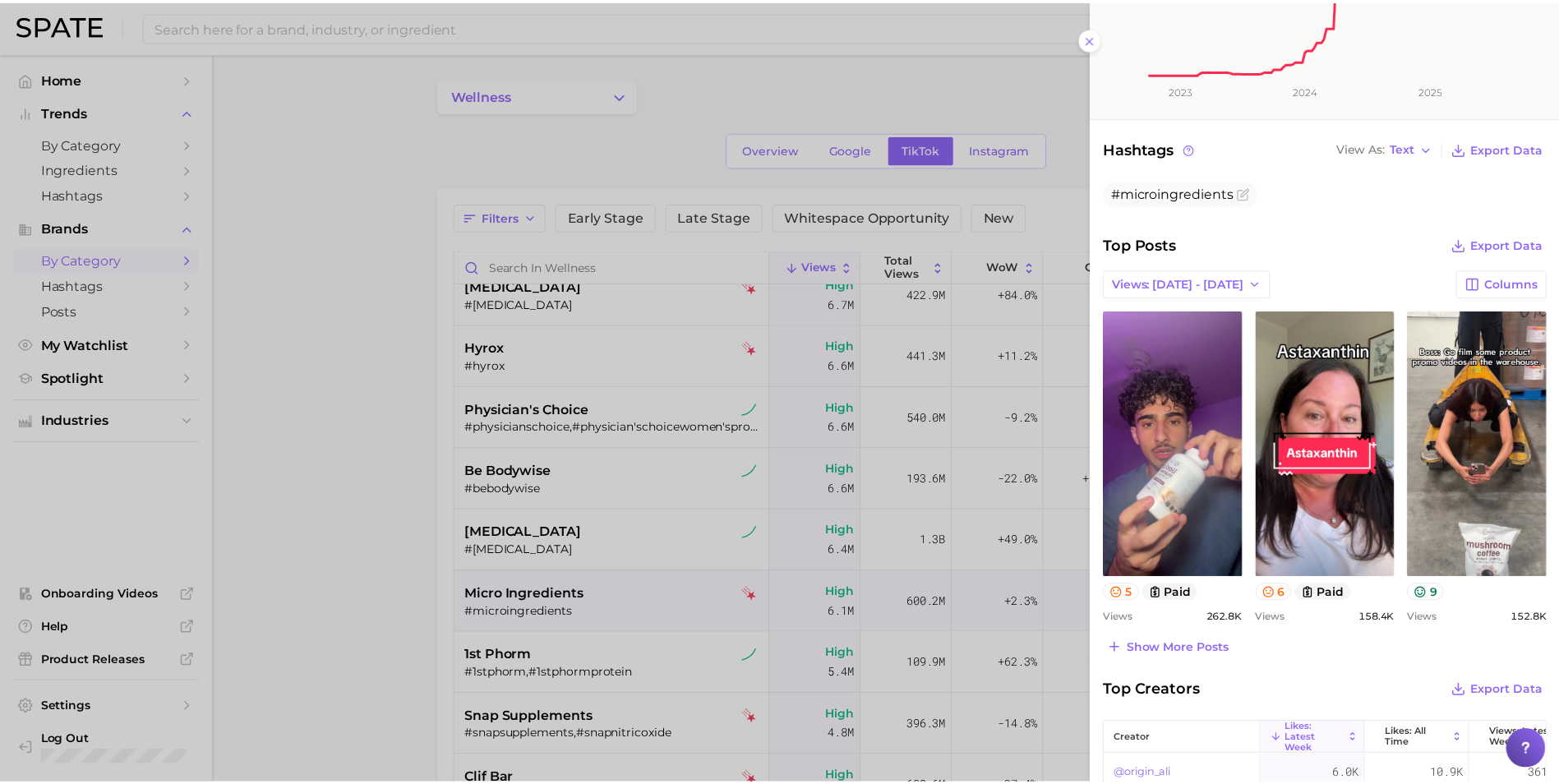
scroll to position [0, 0]
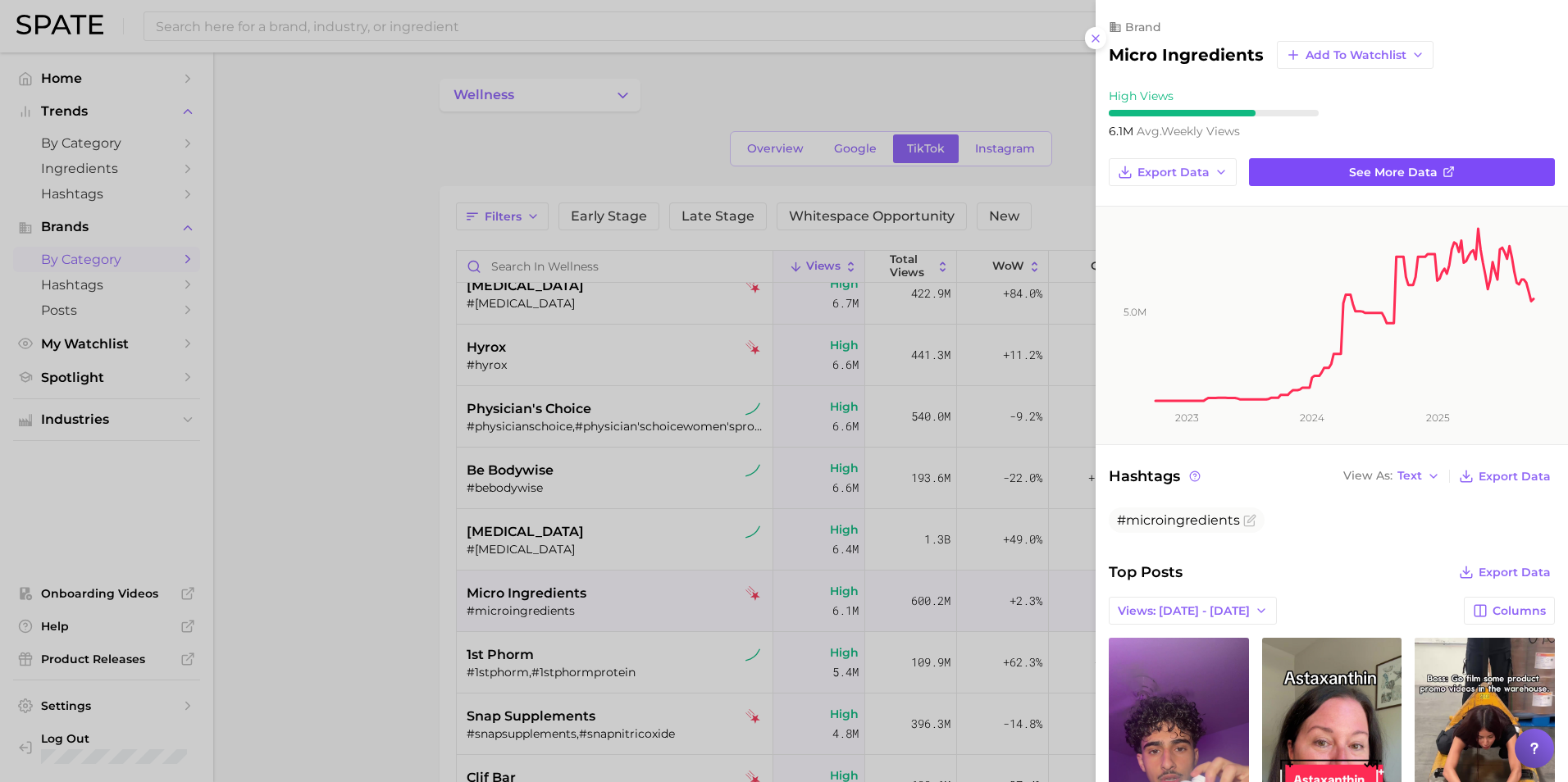
click at [1463, 165] on link "See more data" at bounding box center [1402, 172] width 306 height 28
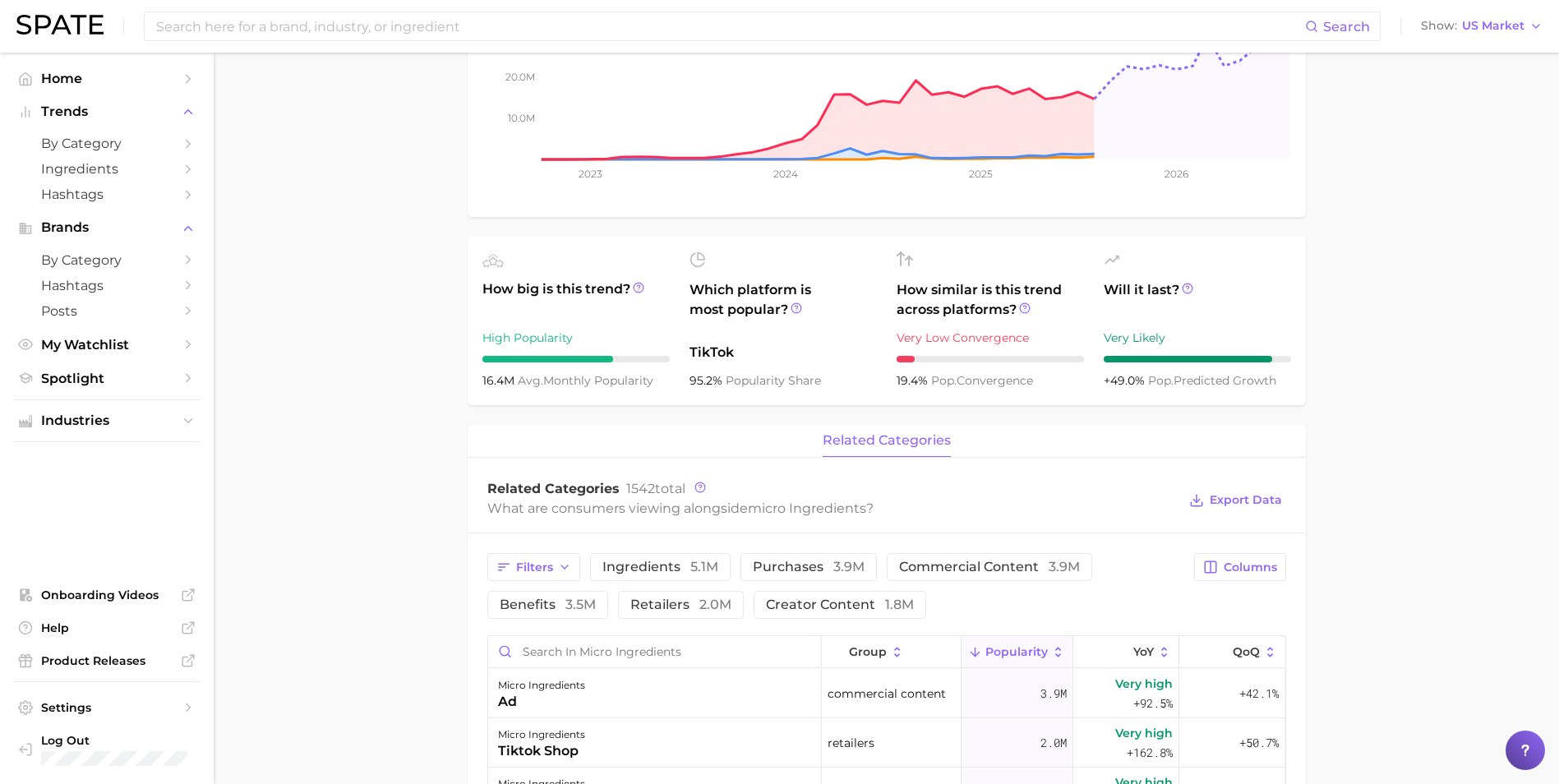
scroll to position [329, 0]
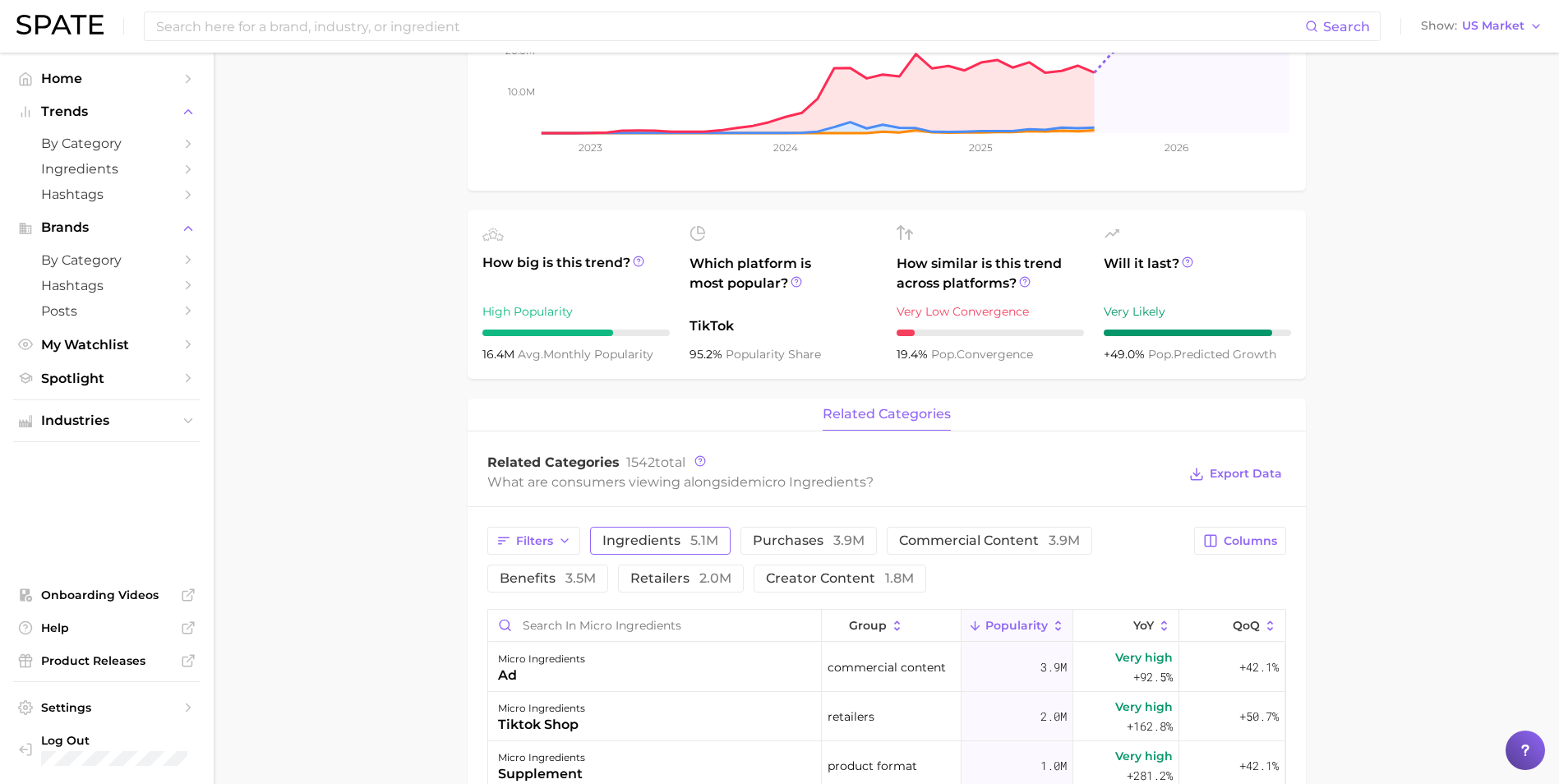
click at [668, 549] on button "ingredients 5.1m" at bounding box center [660, 540] width 140 height 28
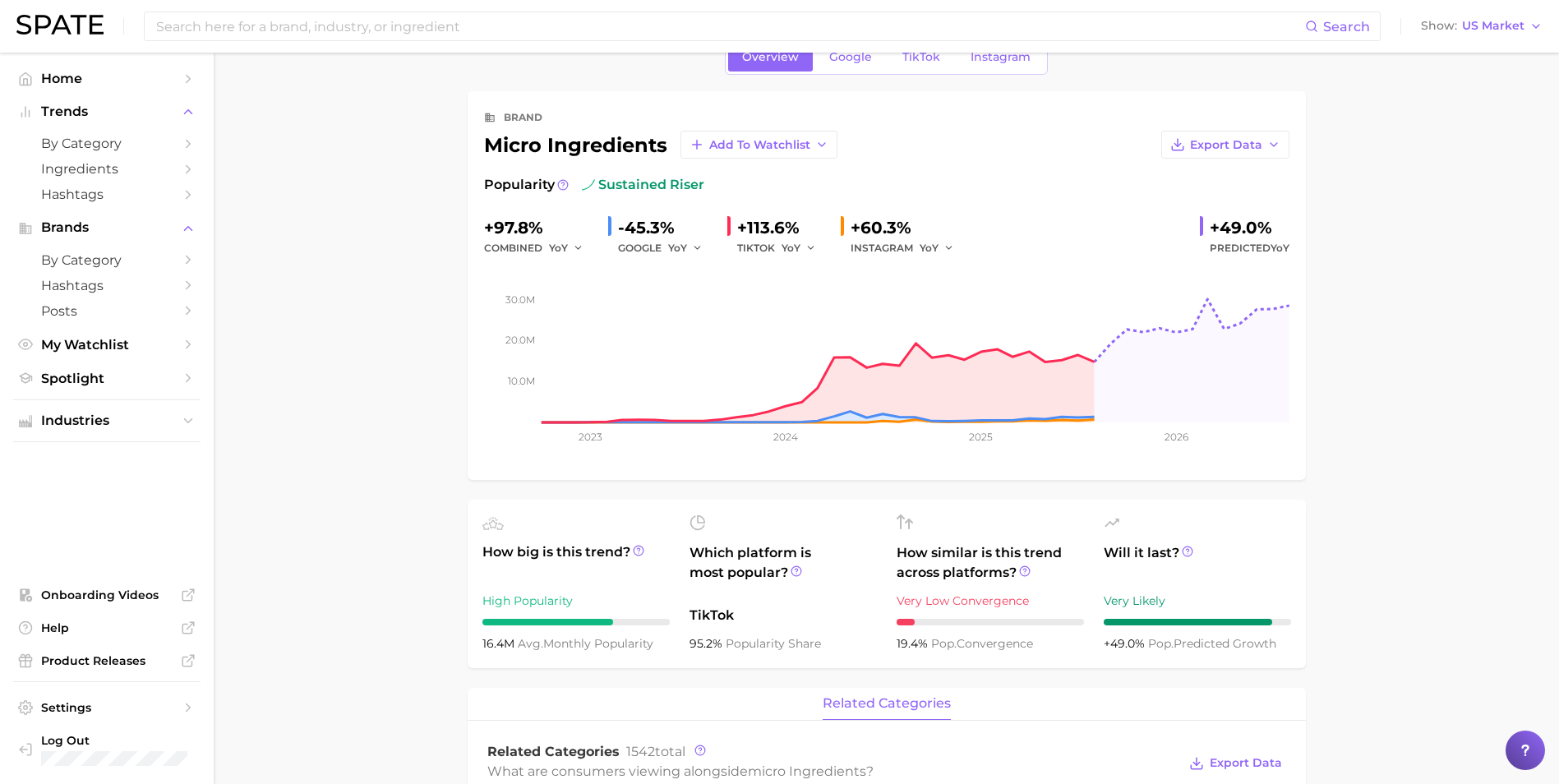
scroll to position [0, 0]
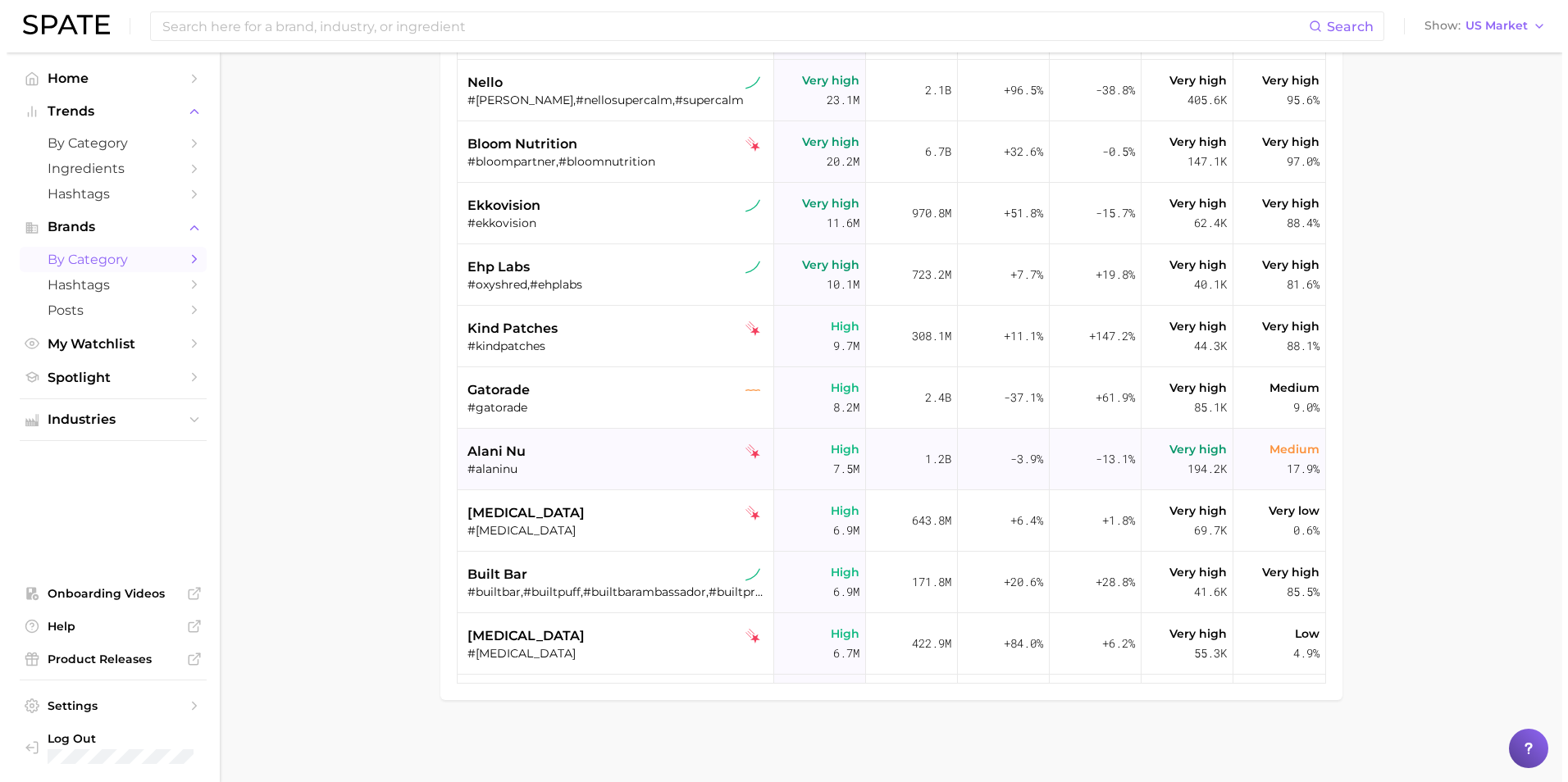
scroll to position [164, 0]
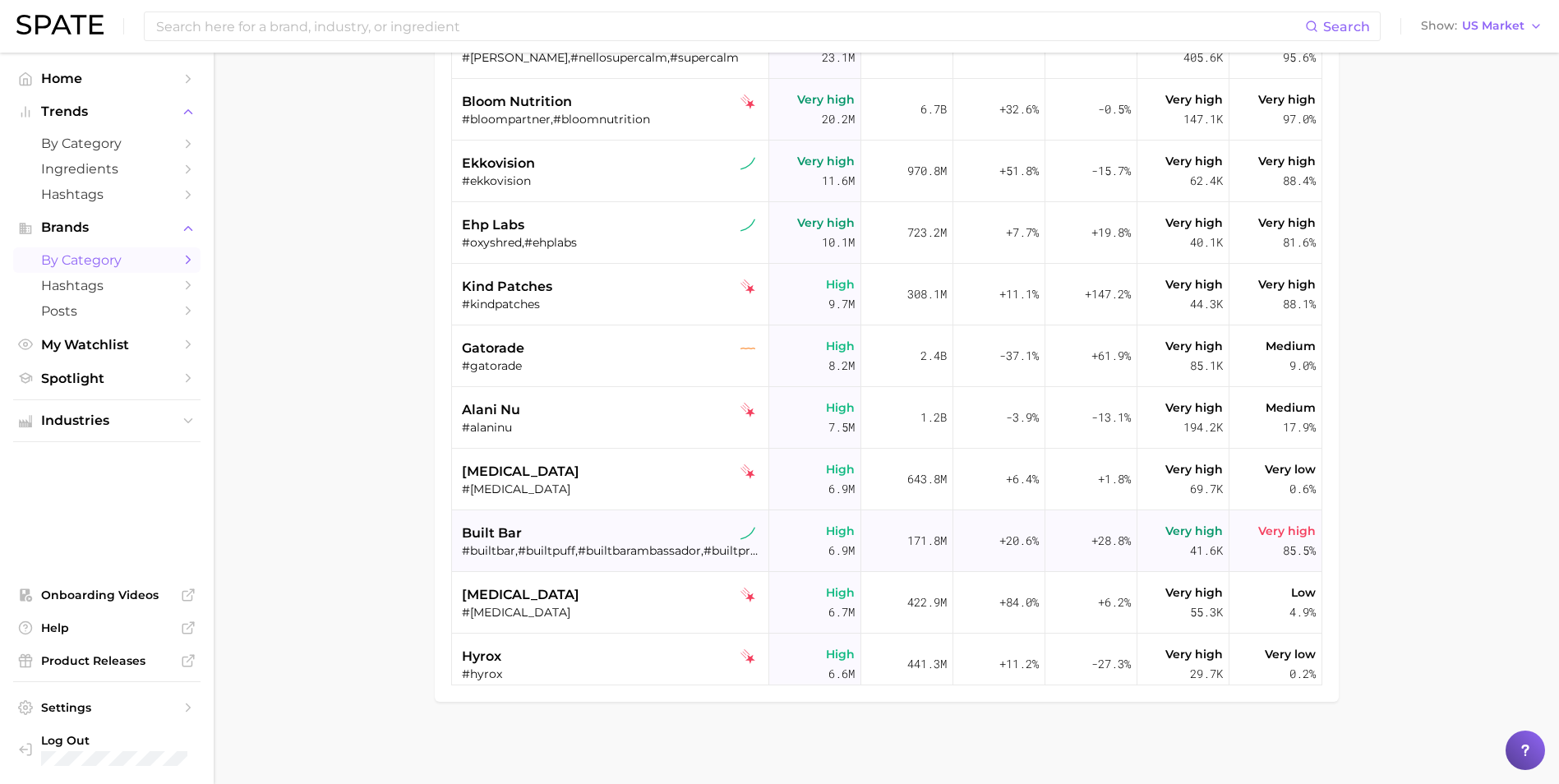
click at [551, 525] on div "built bar" at bounding box center [612, 534] width 300 height 20
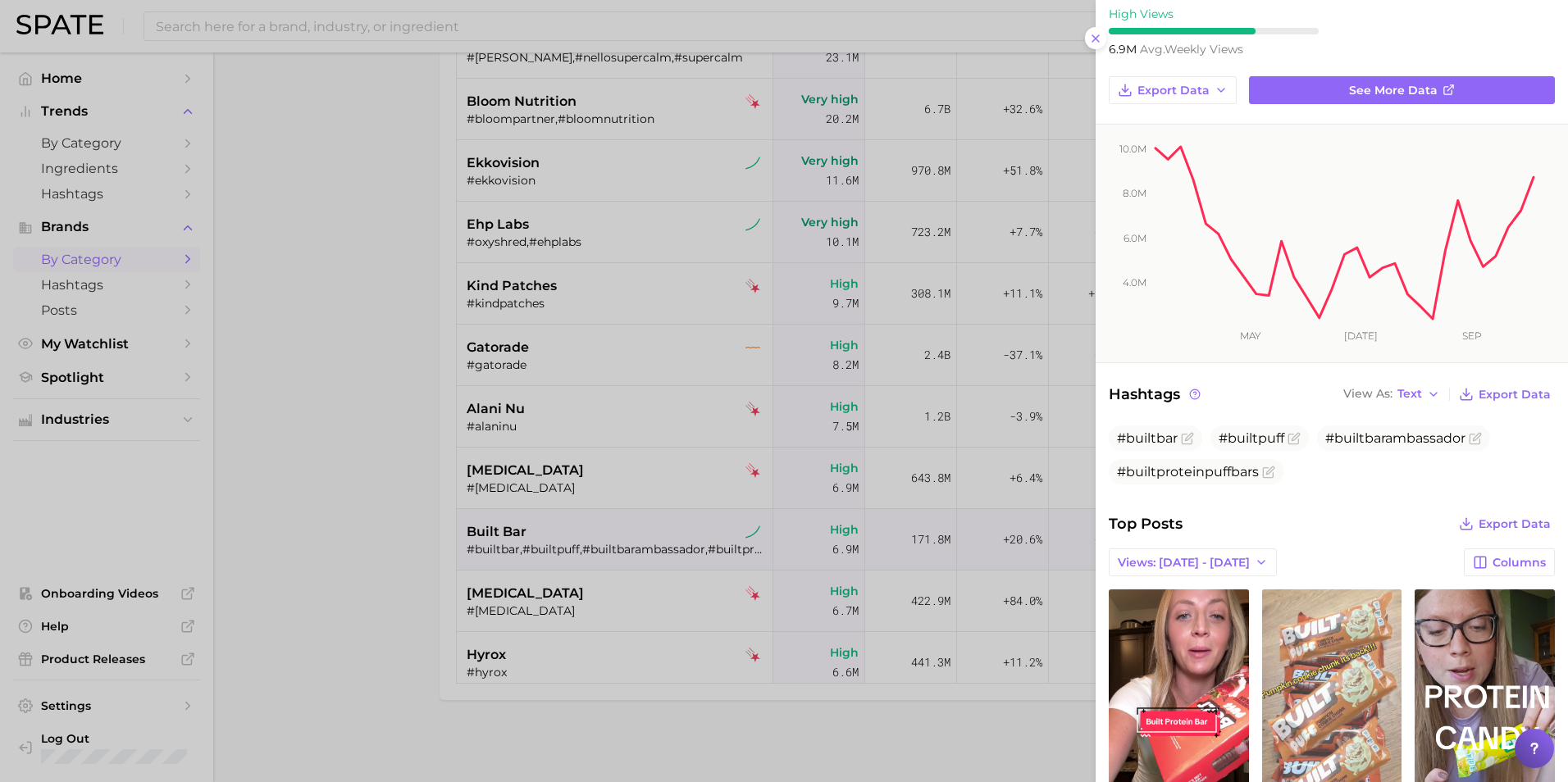
scroll to position [0, 0]
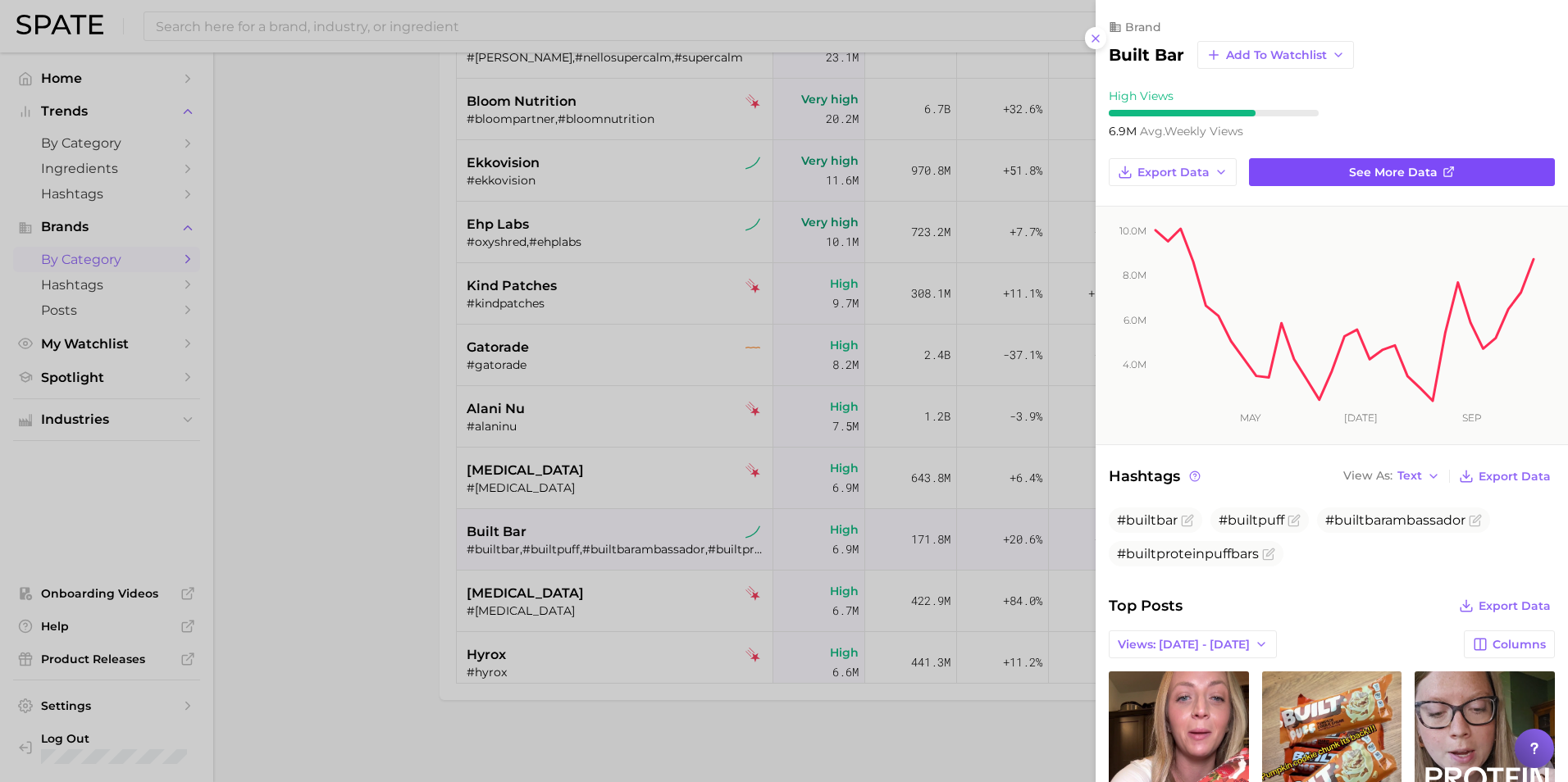
click at [1327, 172] on link "See more data" at bounding box center [1402, 172] width 306 height 28
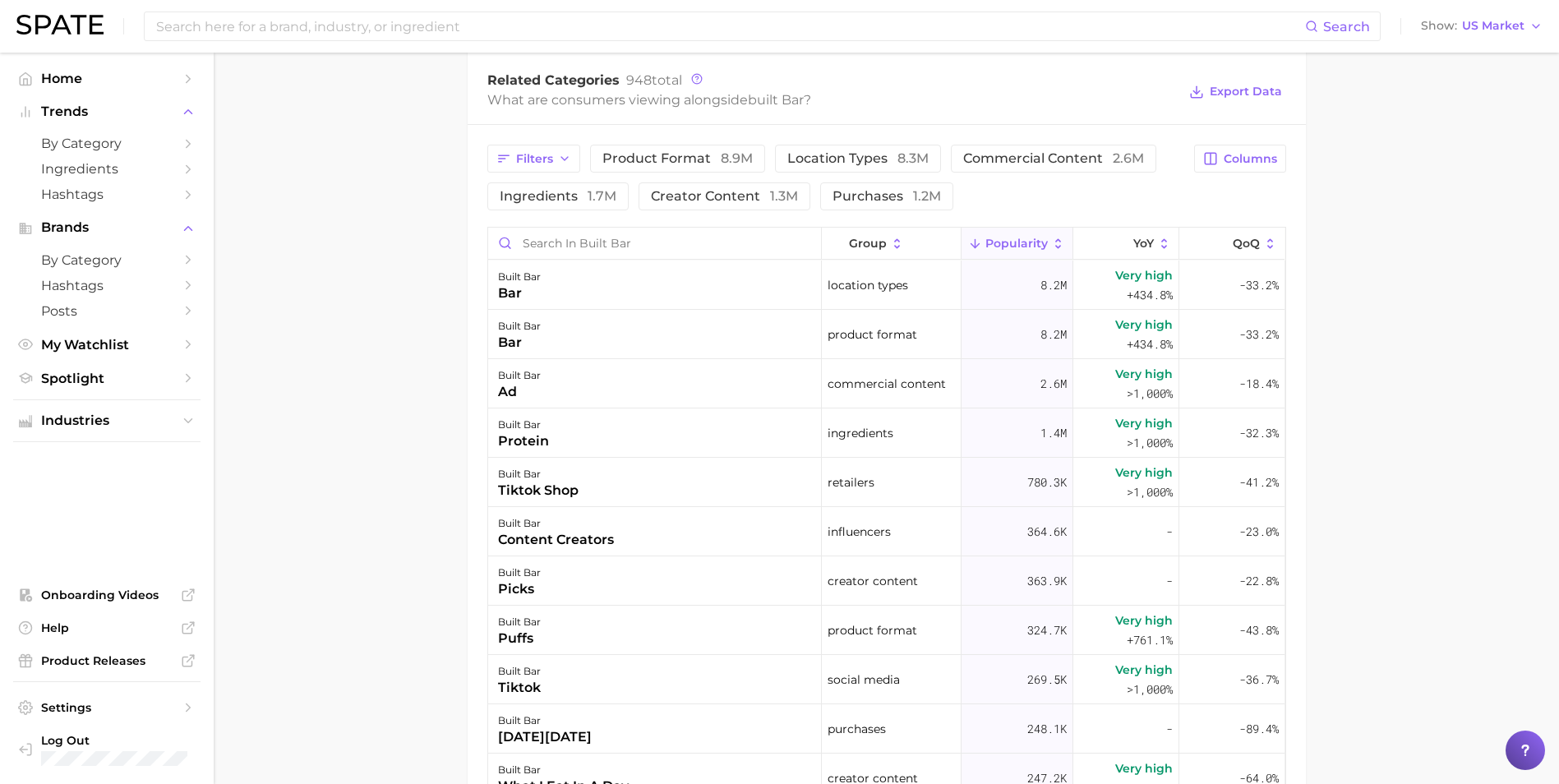
scroll to position [628, 0]
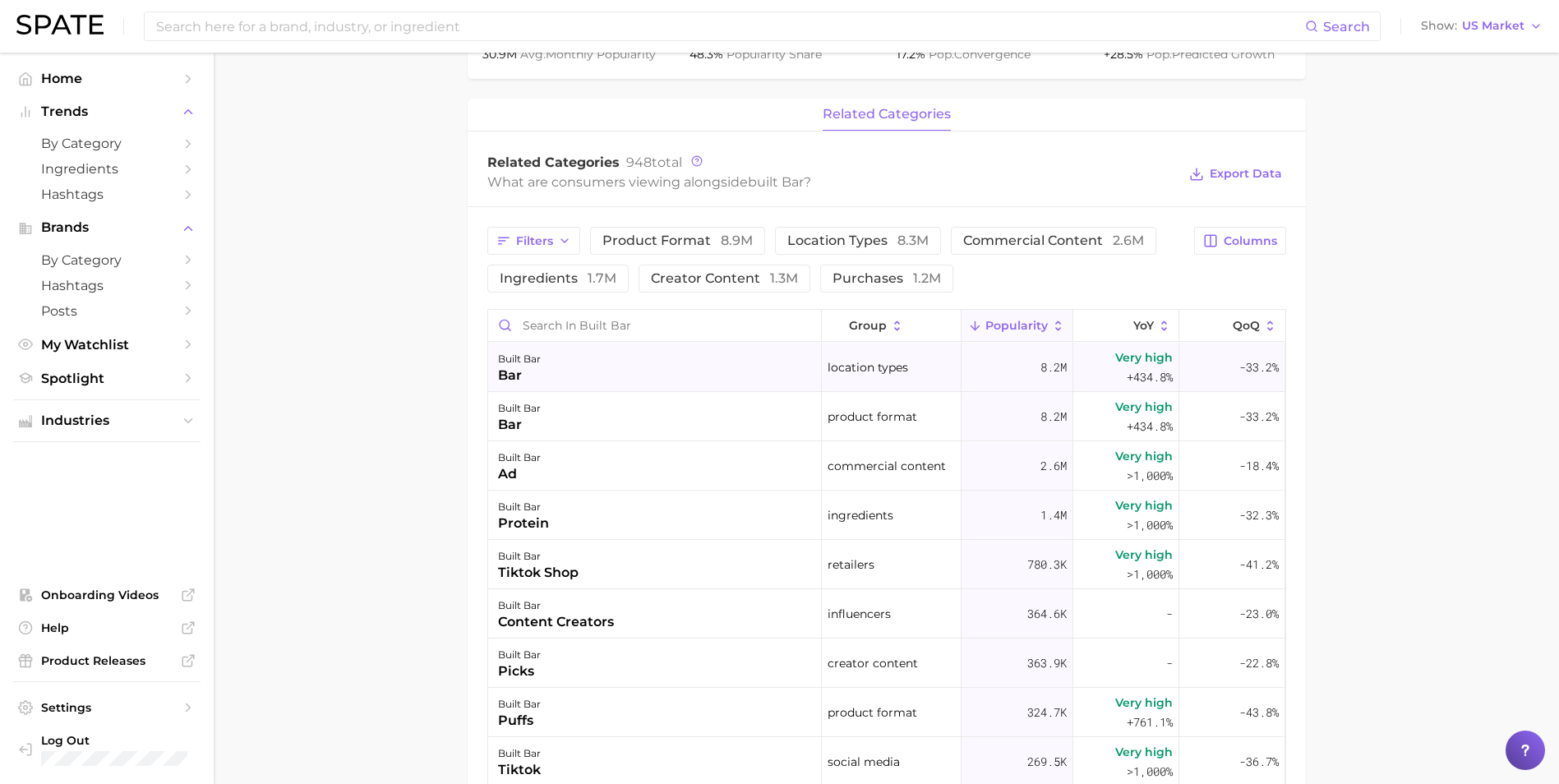
click at [655, 373] on div "built bar bar" at bounding box center [655, 367] width 333 height 49
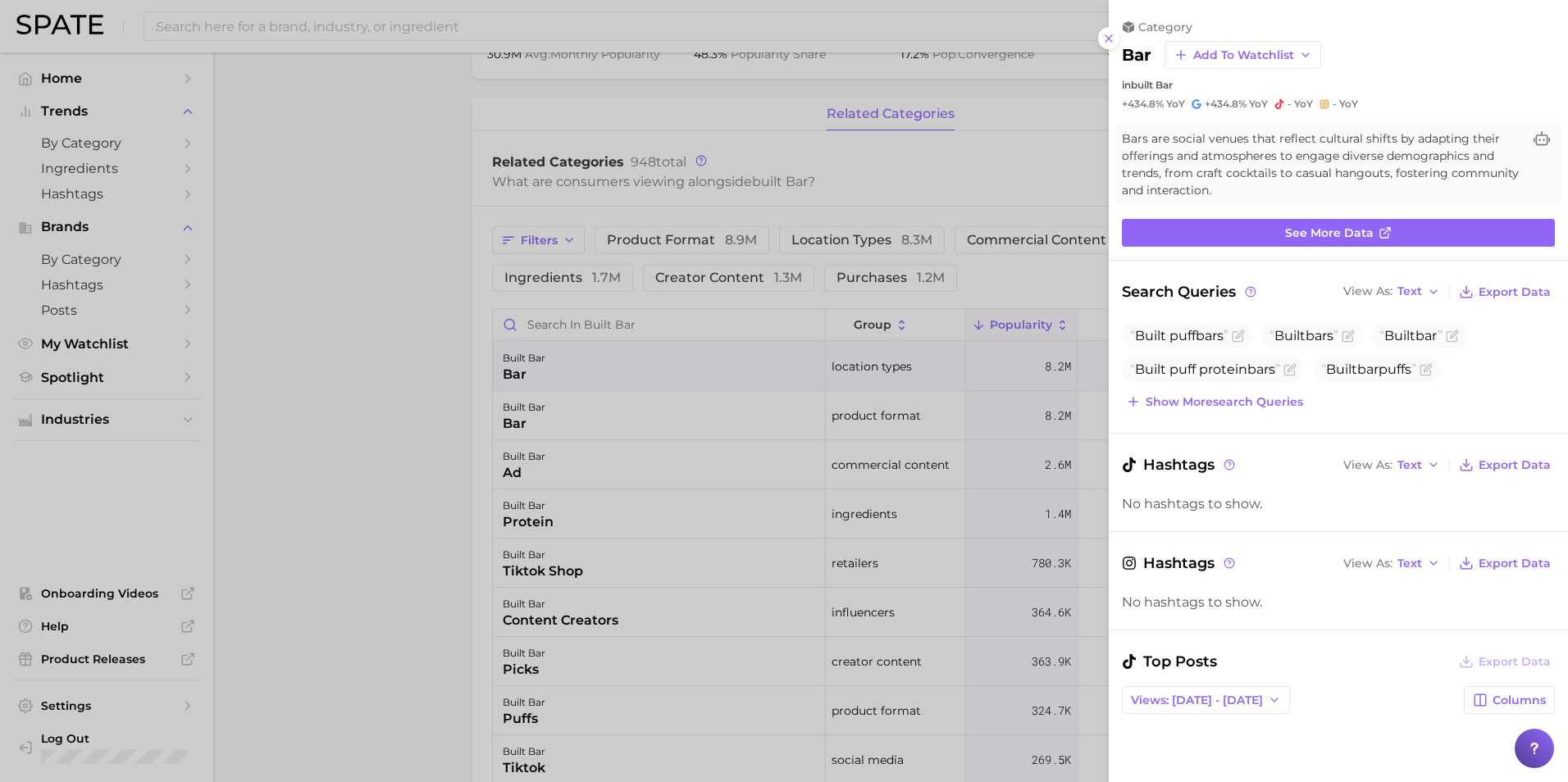
click at [371, 156] on div at bounding box center [784, 391] width 1568 height 782
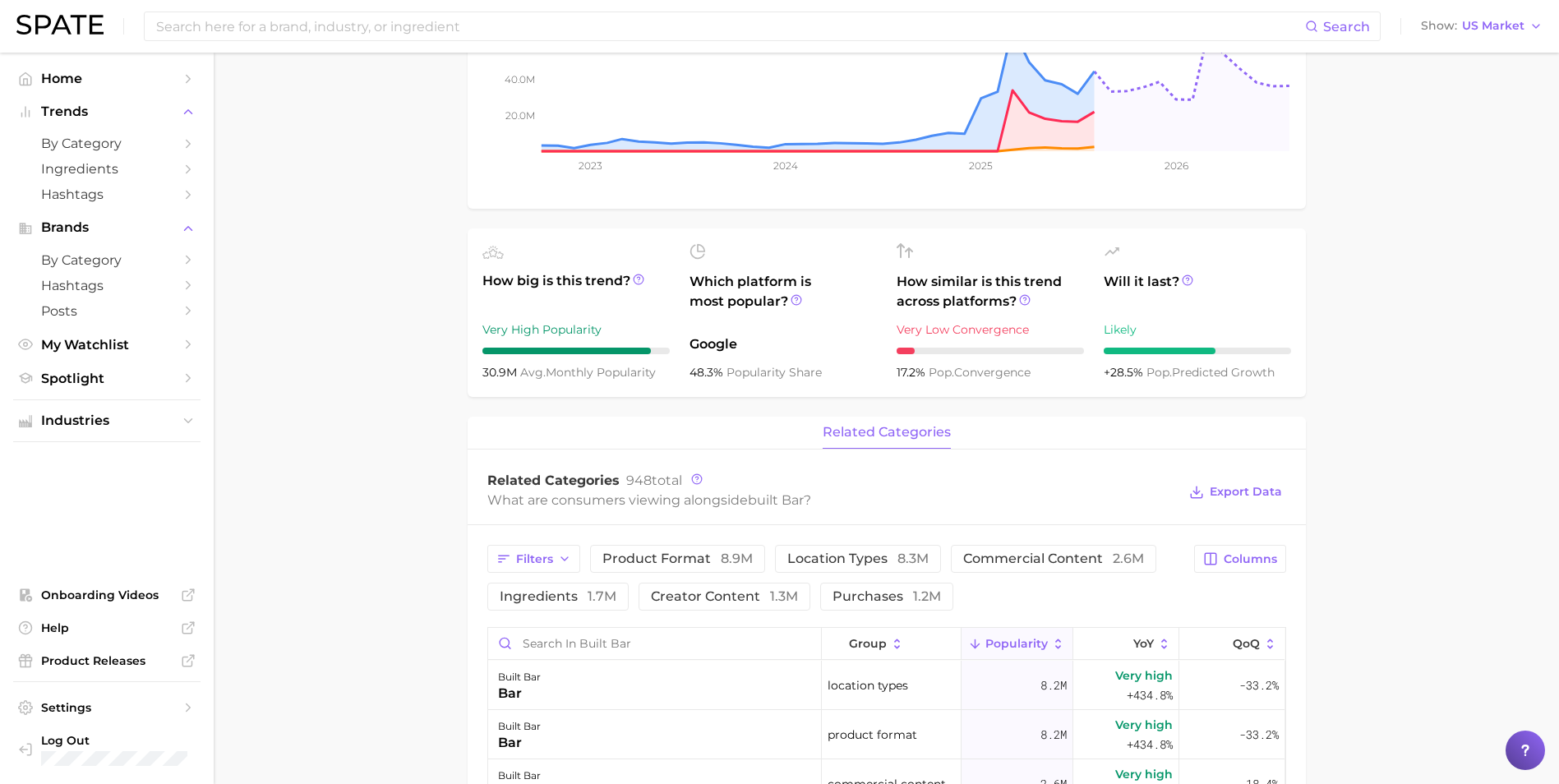
scroll to position [300, 0]
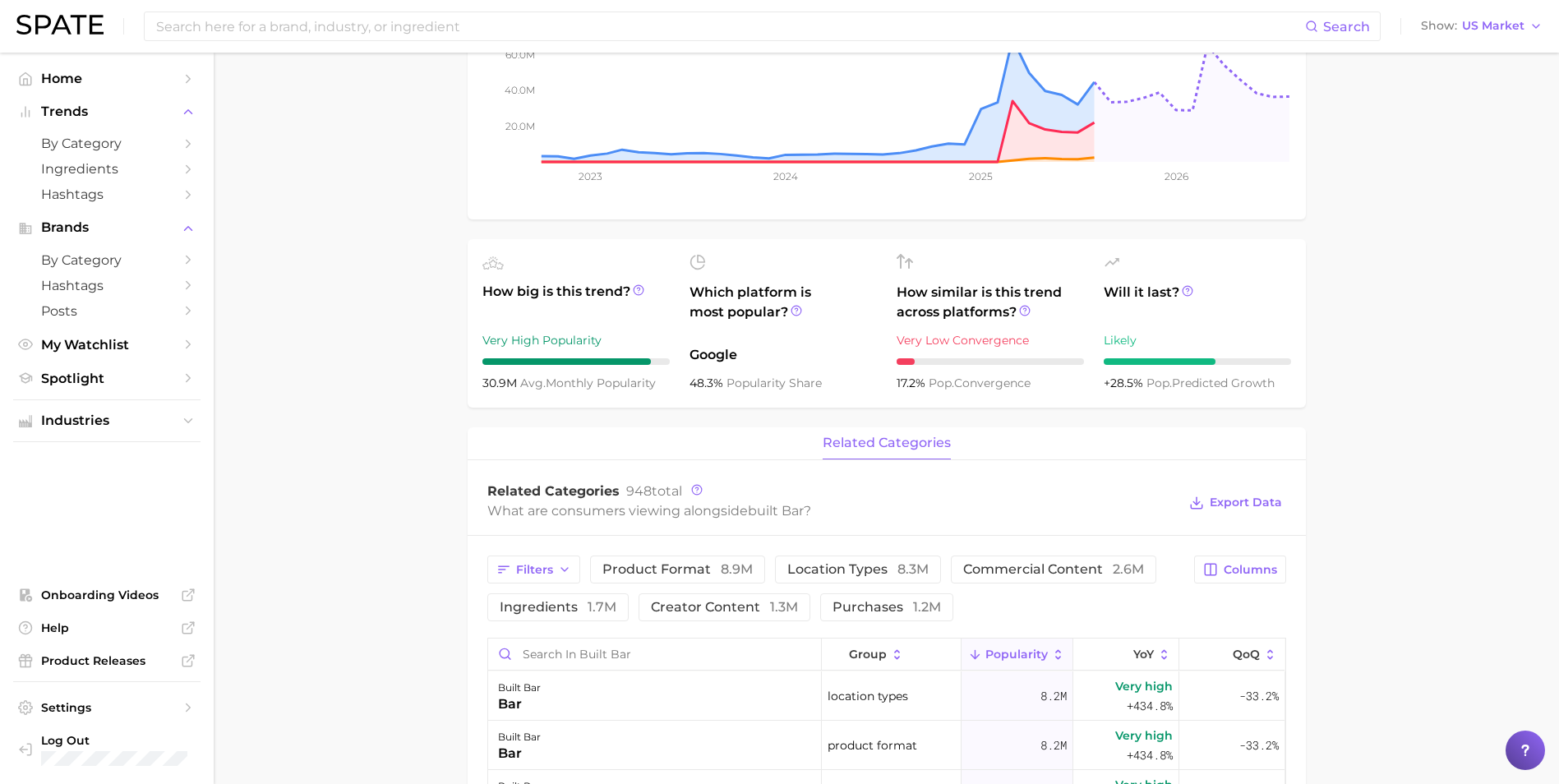
click at [809, 506] on div "What are consumers viewing alongside built bar ?" at bounding box center [833, 511] width 691 height 22
click at [692, 495] on icon at bounding box center [697, 490] width 12 height 12
click at [601, 489] on span "Related Categories" at bounding box center [553, 491] width 132 height 16
click at [780, 514] on span "built bar" at bounding box center [776, 510] width 56 height 16
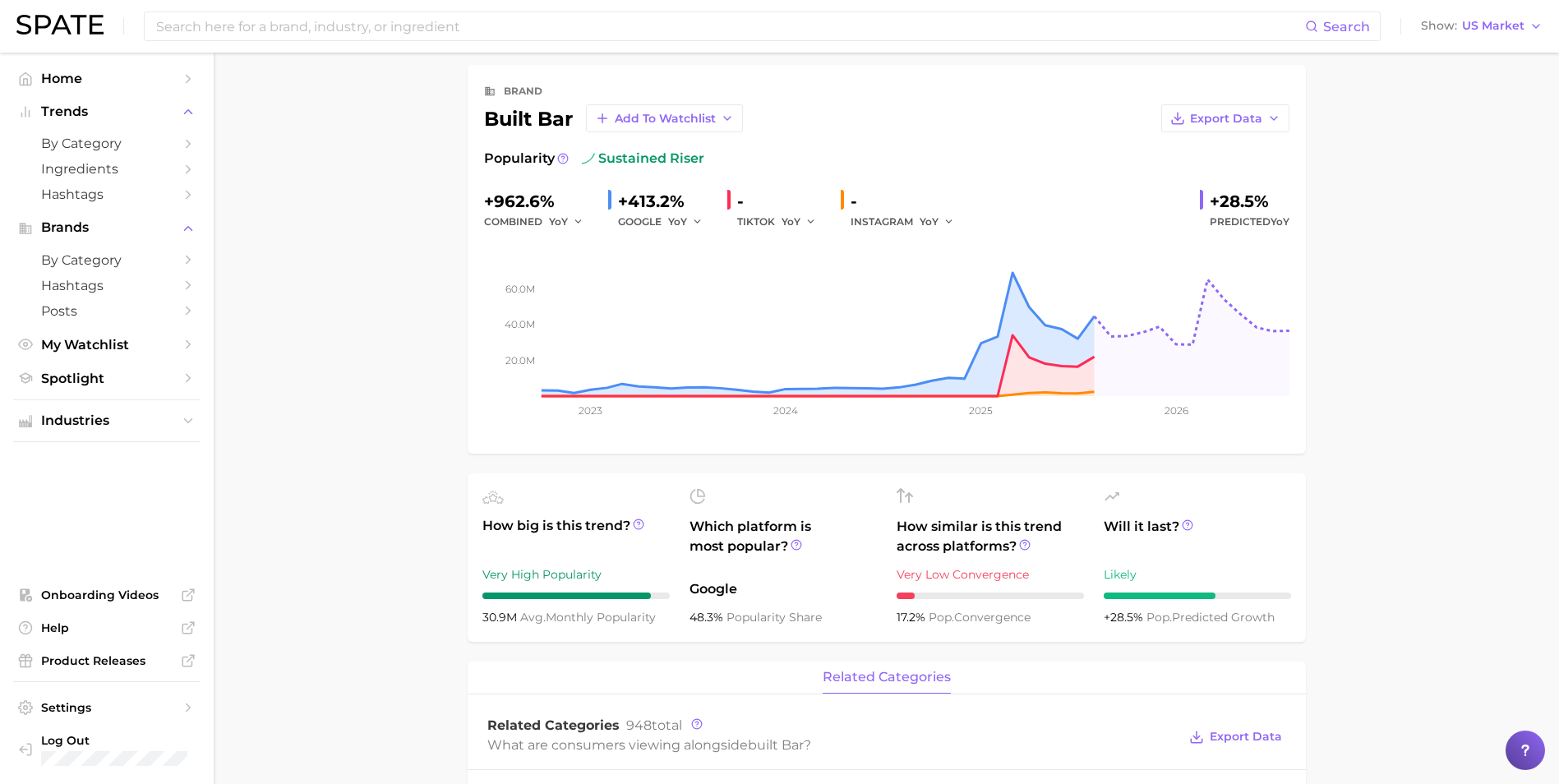
scroll to position [53, 0]
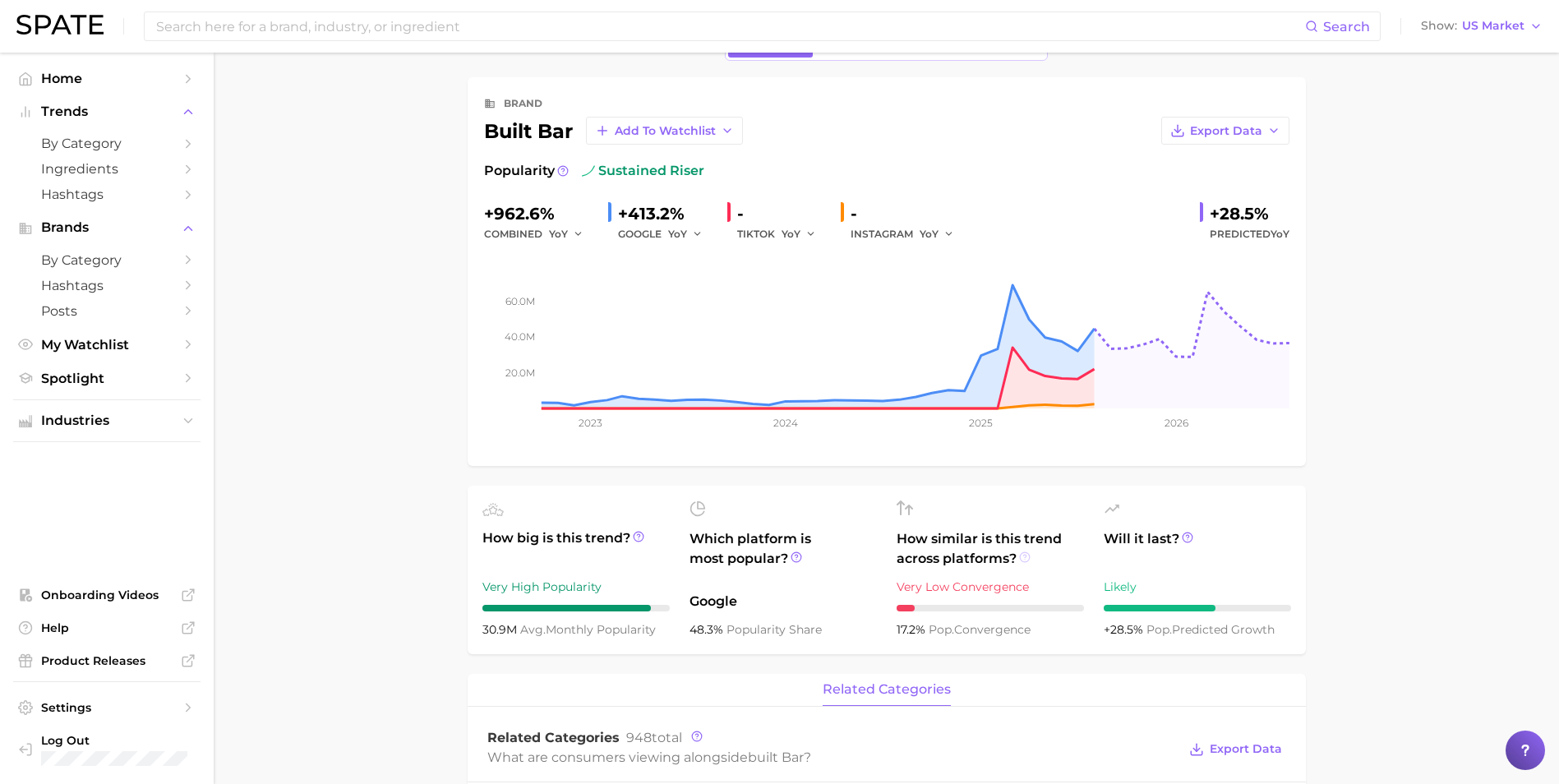
click at [1025, 560] on line at bounding box center [1025, 560] width 0 height 0
click at [945, 231] on icon "button" at bounding box center [949, 234] width 12 height 12
click at [941, 268] on button "YoY" at bounding box center [1009, 260] width 180 height 29
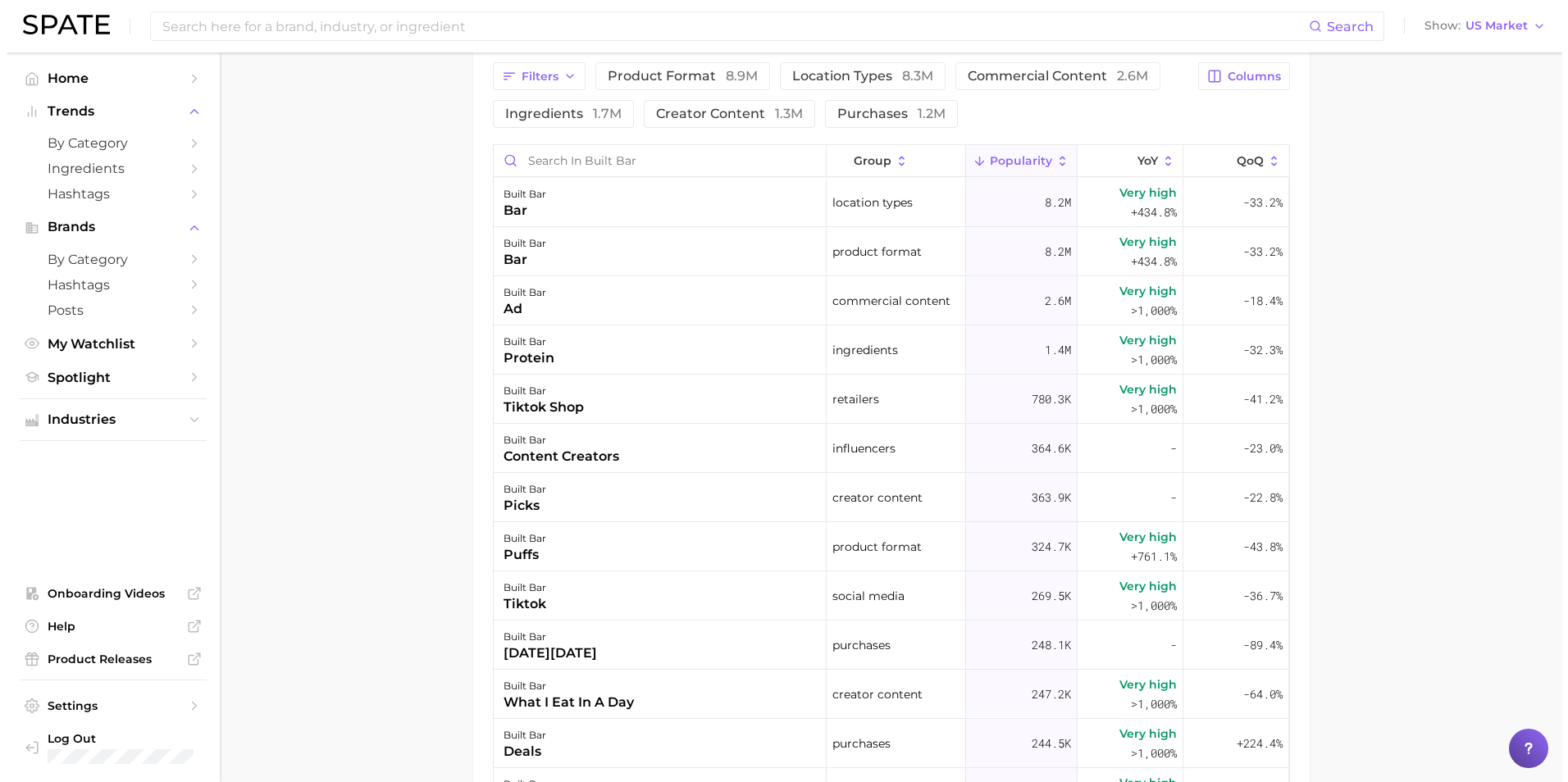
scroll to position [709, 0]
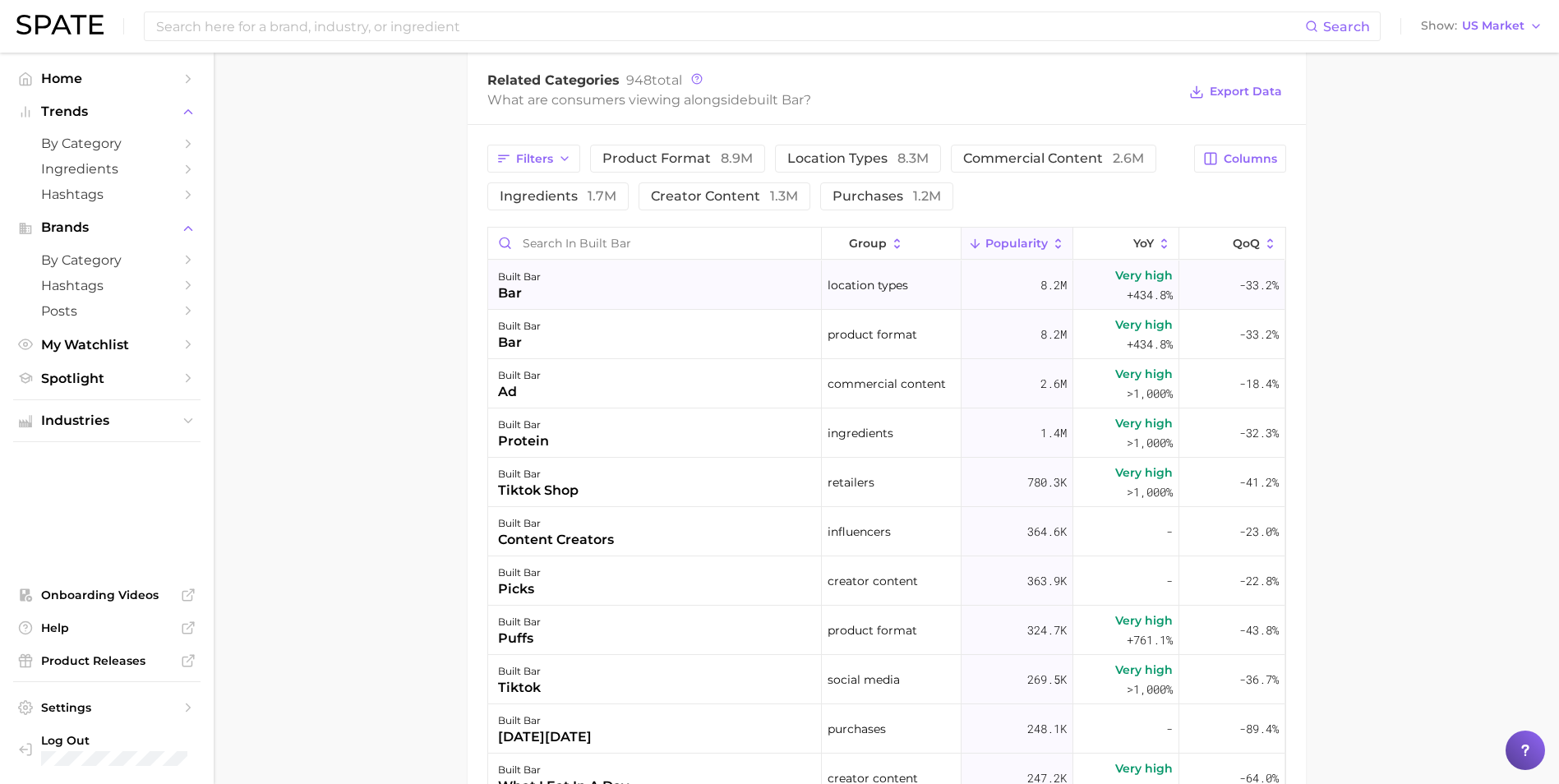
click at [1127, 285] on span "+434.8%" at bounding box center [1150, 295] width 46 height 20
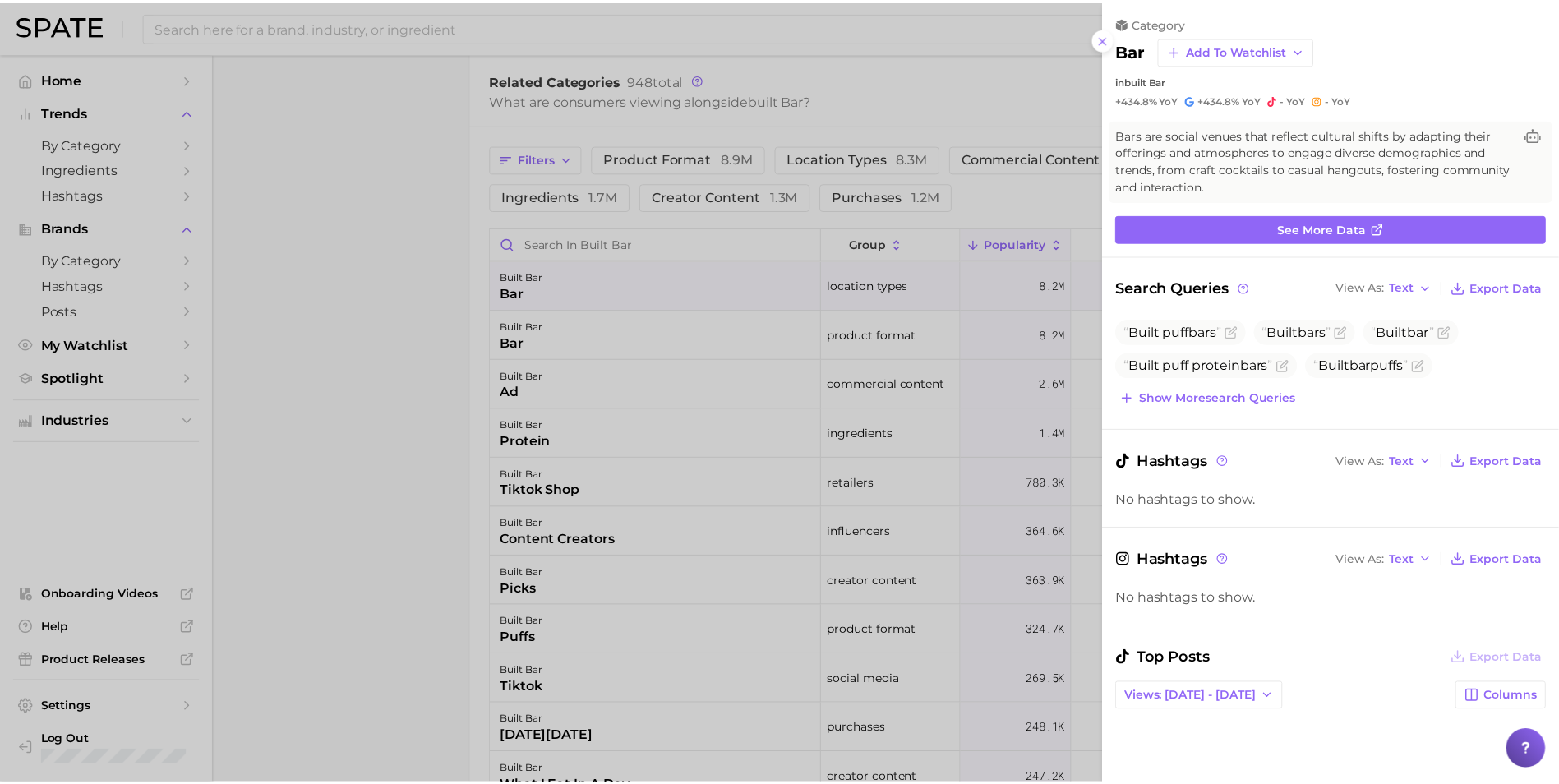
scroll to position [0, 0]
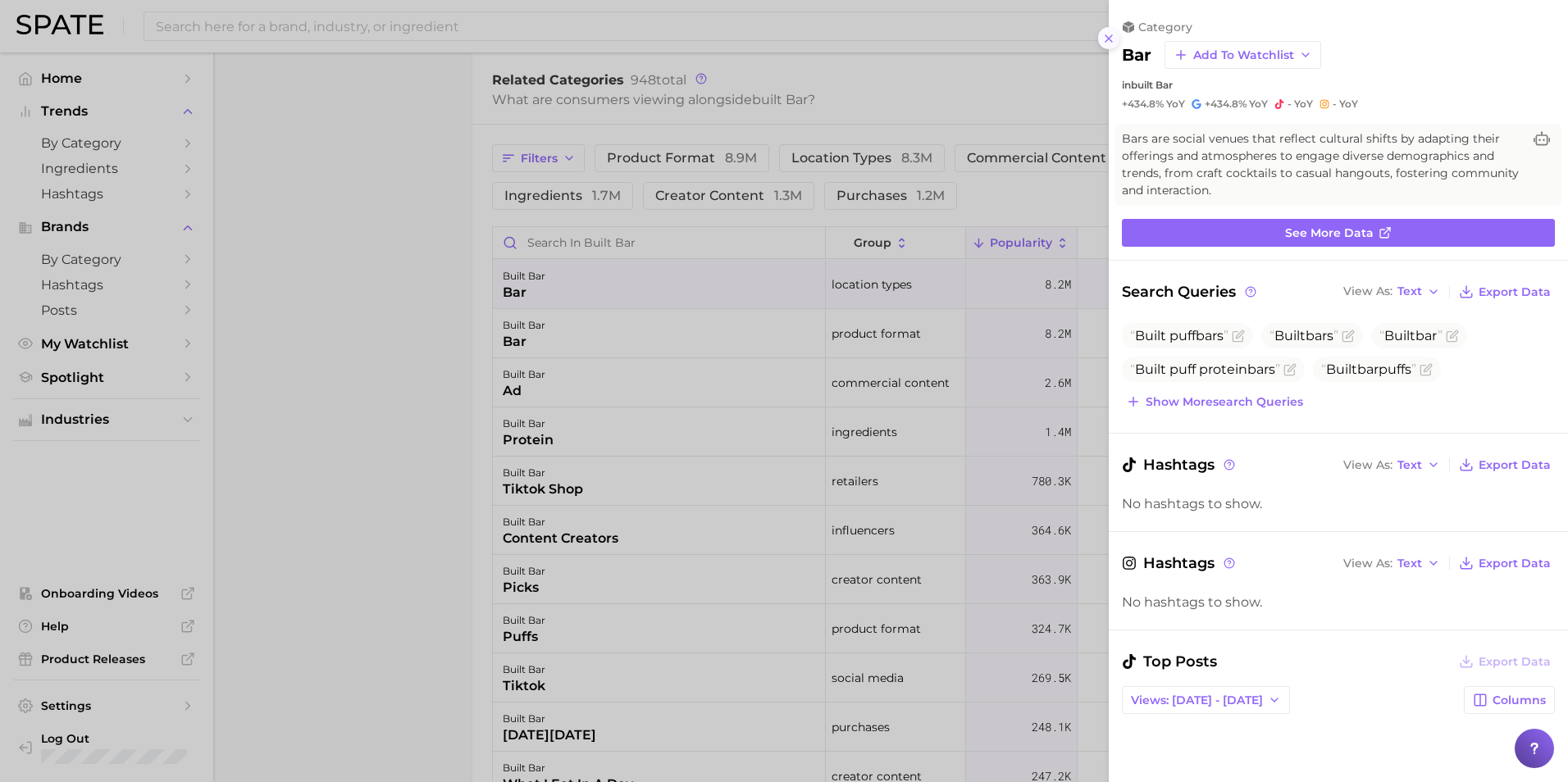
click at [1108, 36] on icon at bounding box center [1108, 38] width 13 height 13
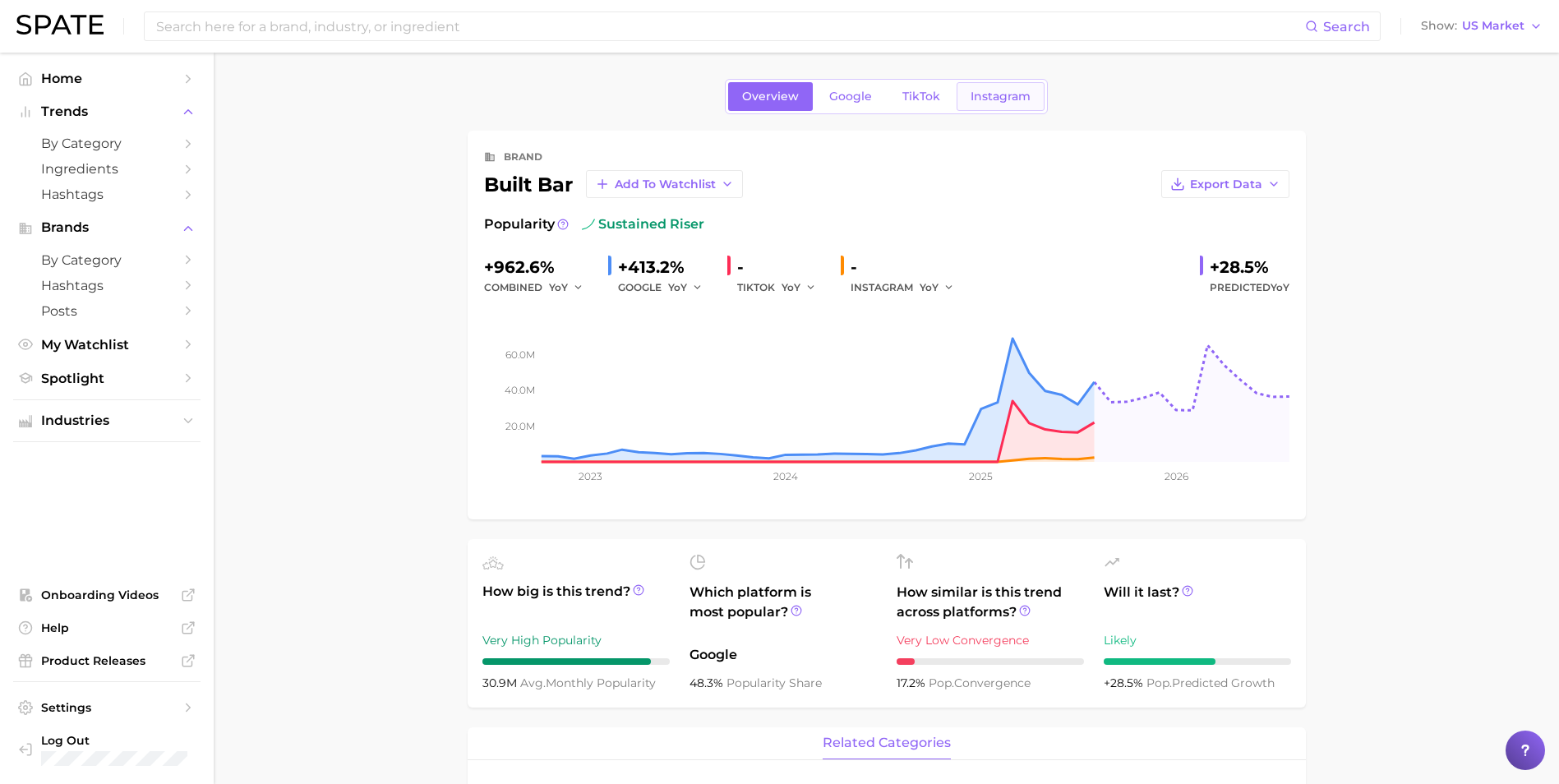
click at [987, 92] on span "Instagram" at bounding box center [1001, 96] width 60 height 14
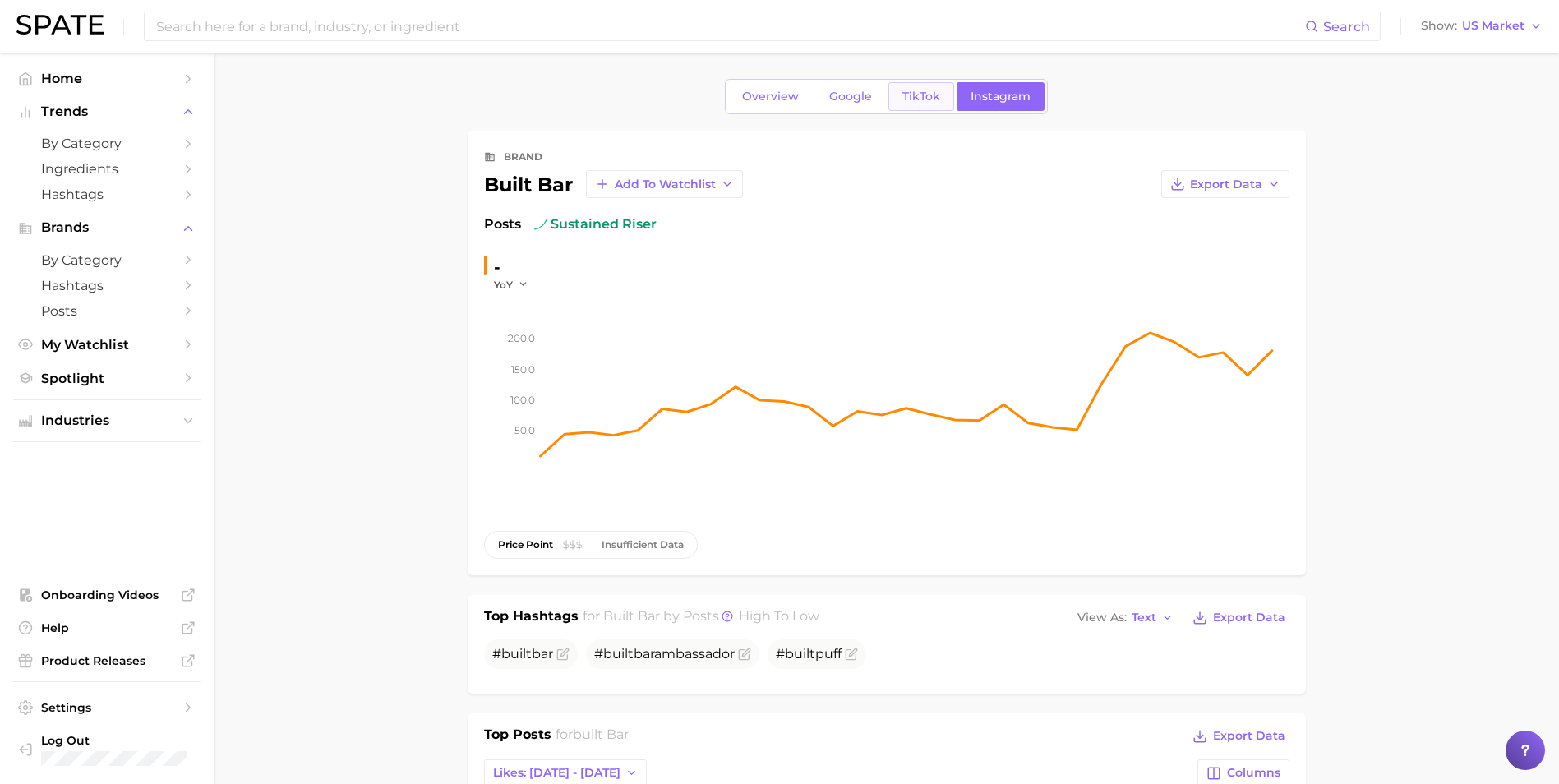
click at [923, 90] on span "TikTok" at bounding box center [921, 96] width 38 height 14
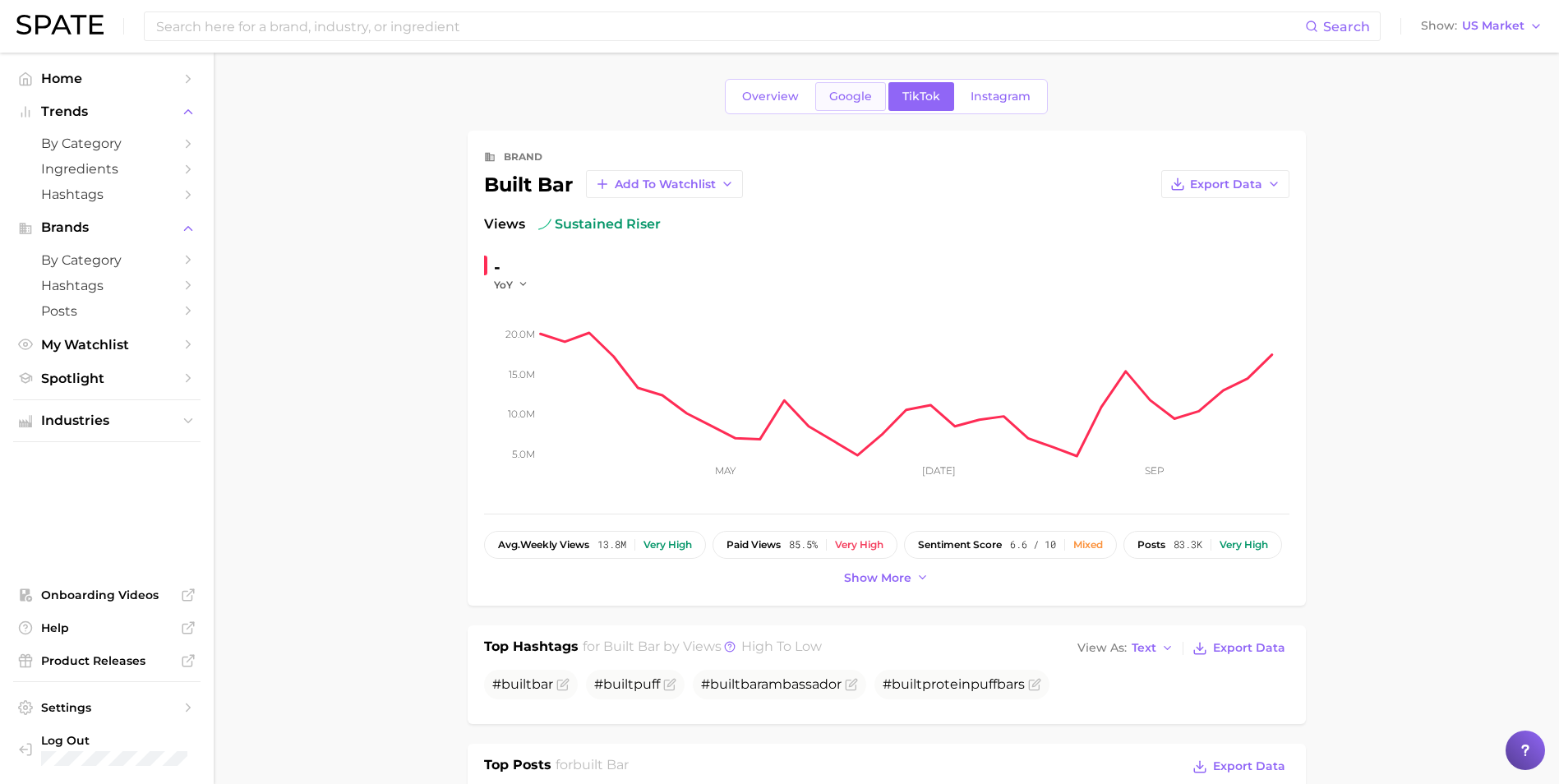
click at [843, 93] on span "Google" at bounding box center [850, 96] width 43 height 14
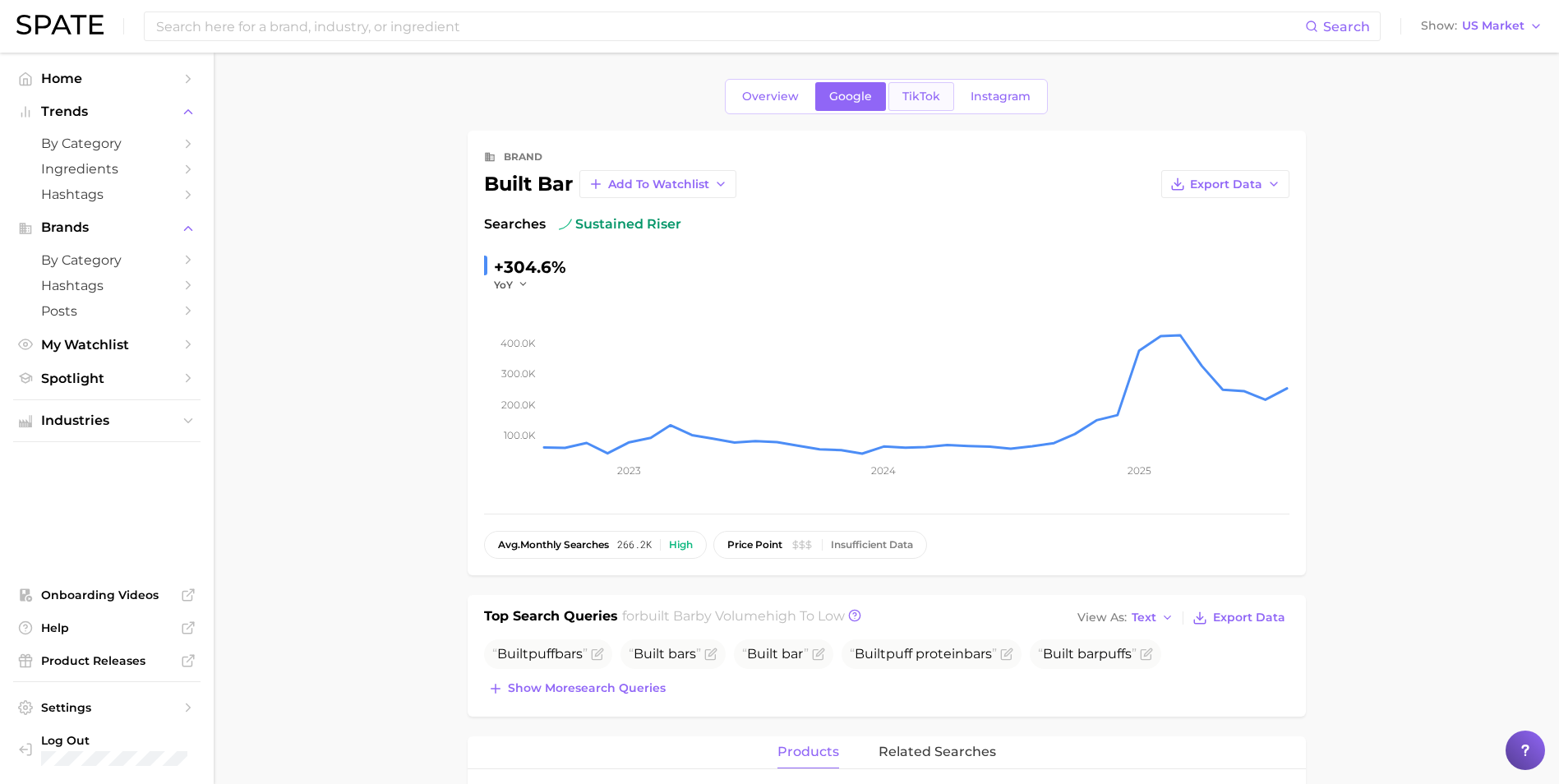
click at [915, 92] on span "TikTok" at bounding box center [921, 96] width 38 height 14
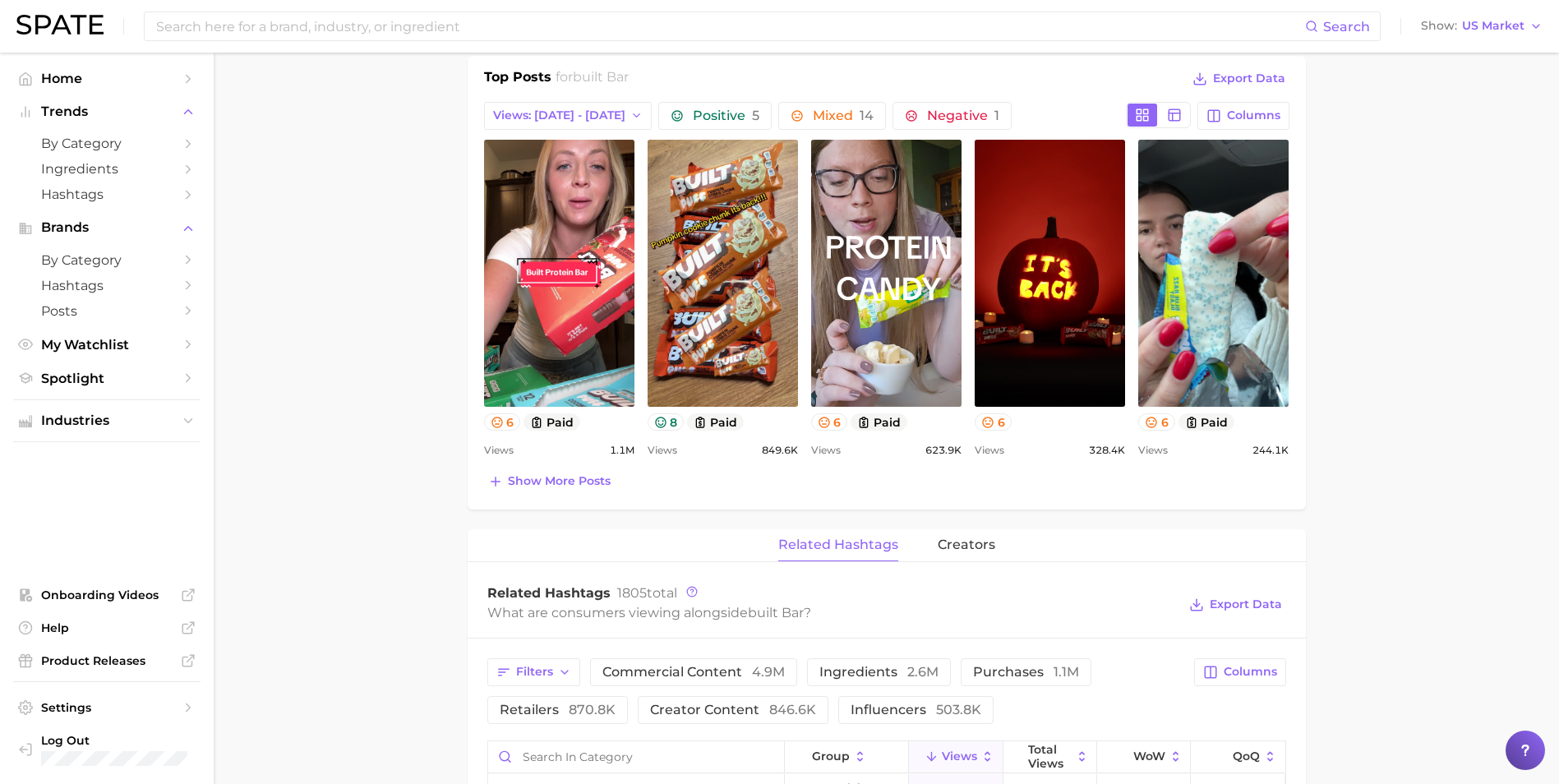
scroll to position [740, 0]
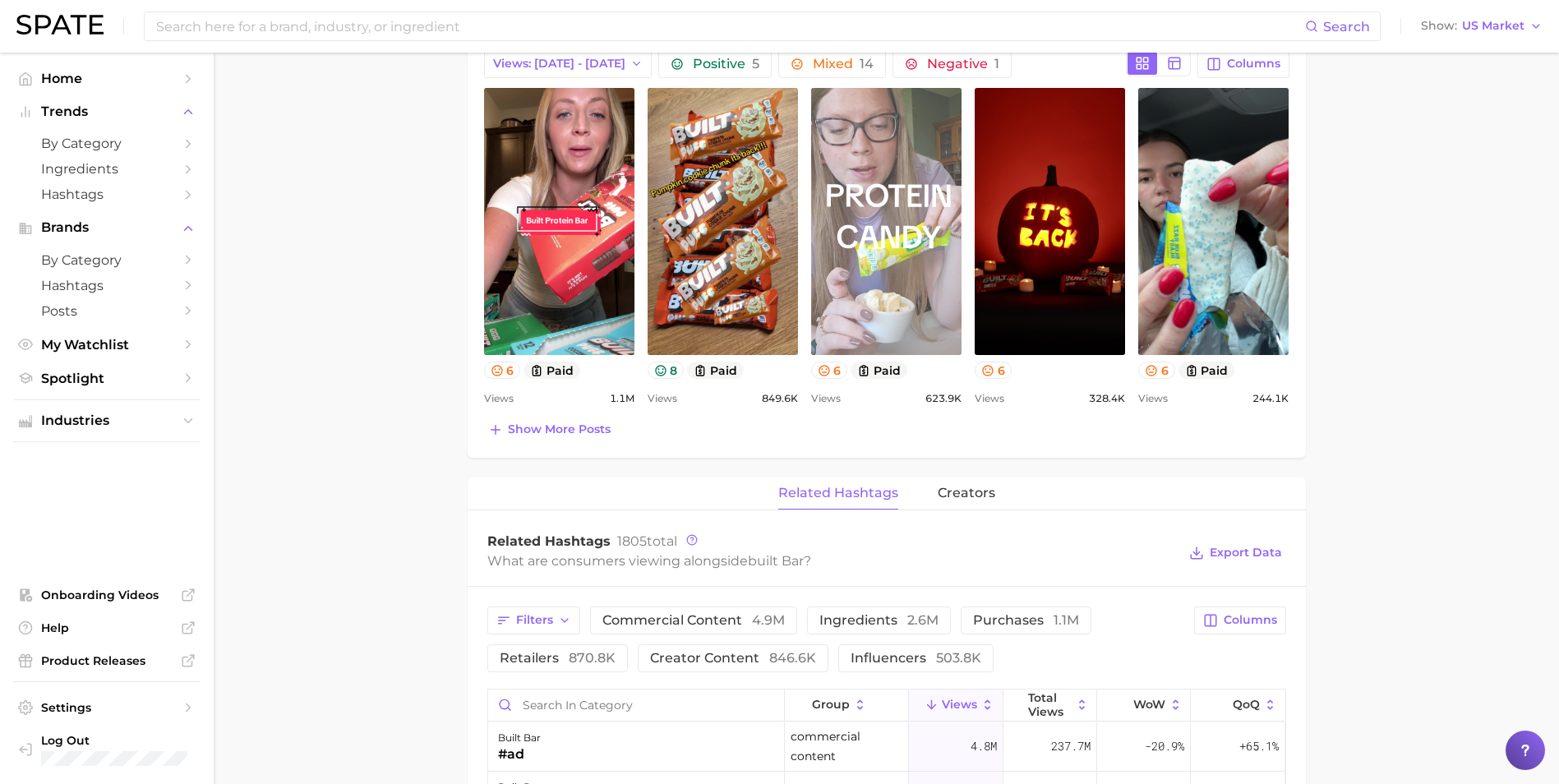
click at [908, 229] on link "view post on TikTok" at bounding box center [887, 222] width 150 height 267
